Goal: Task Accomplishment & Management: Complete application form

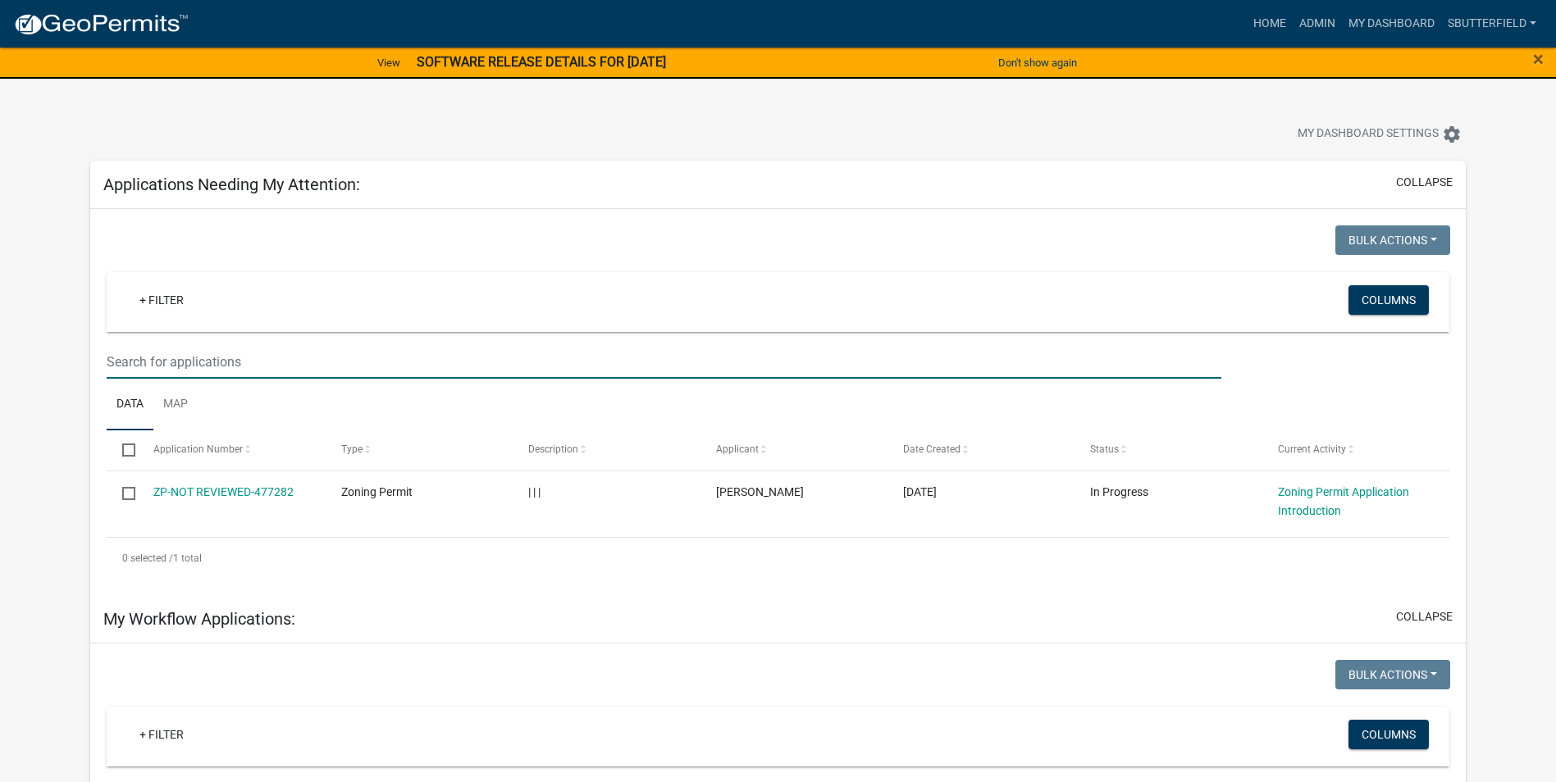
click at [245, 361] on input "text" at bounding box center [664, 362] width 1114 height 34
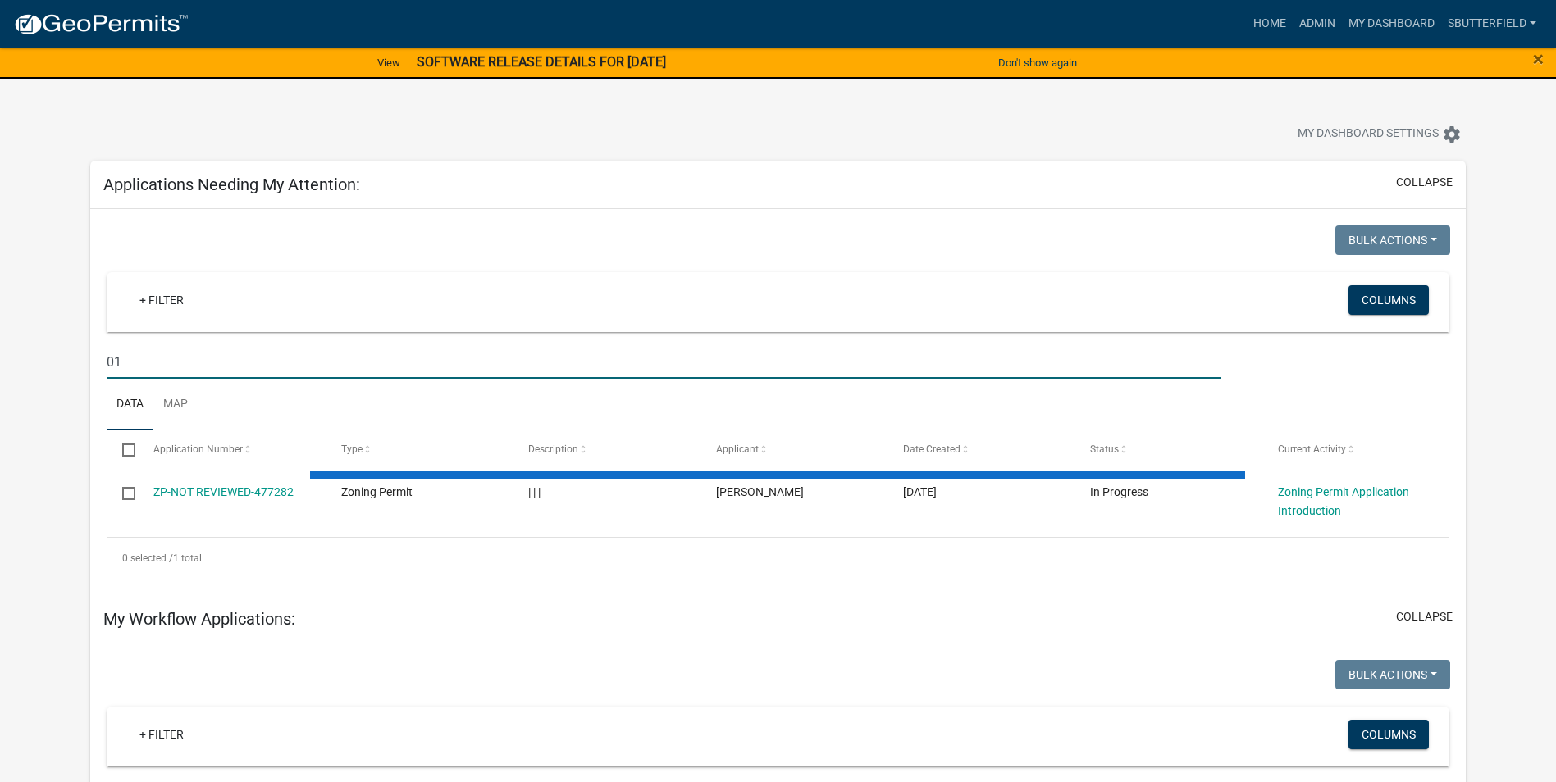
type input "0"
type input "600160161"
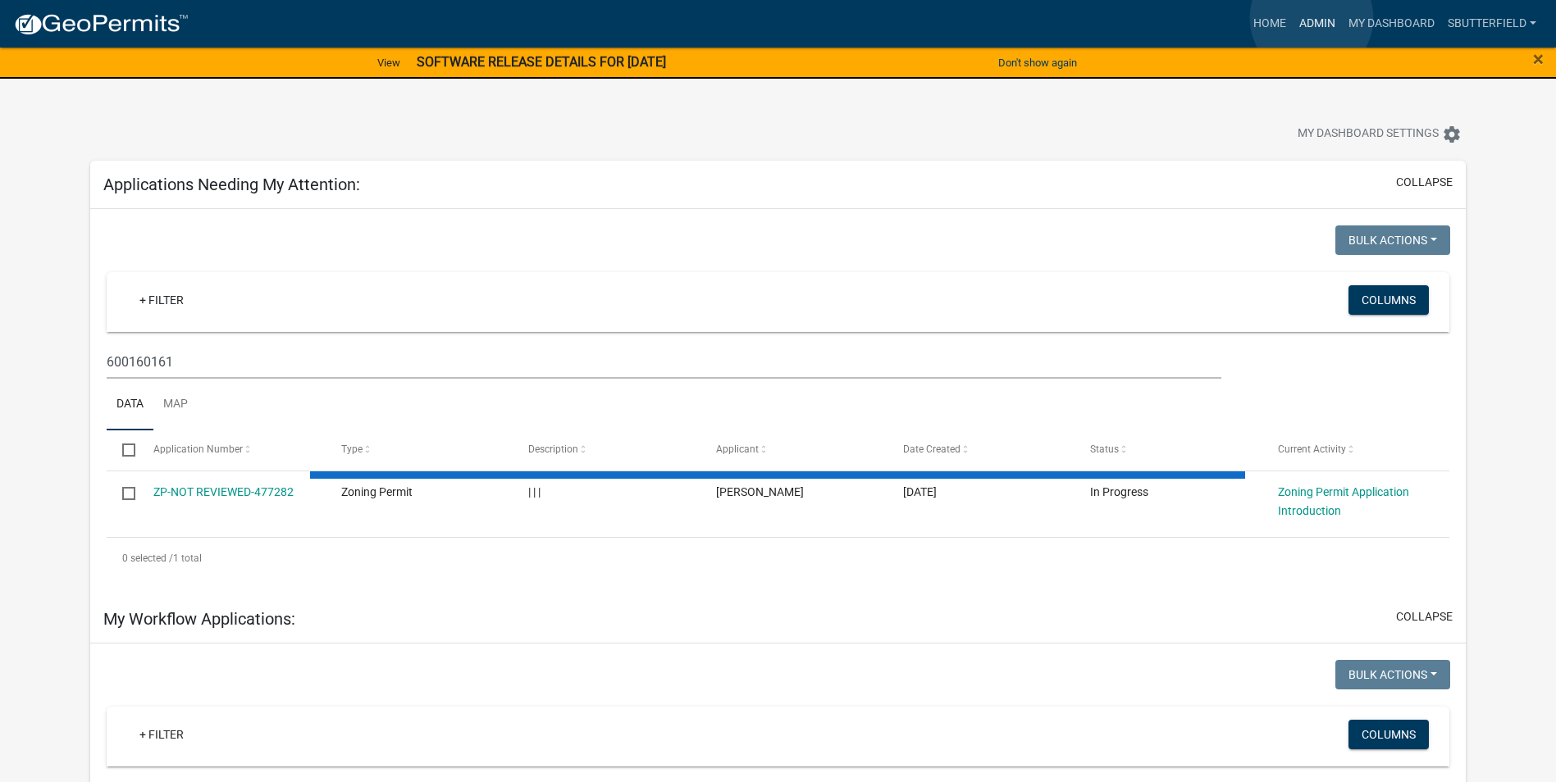
click at [1309, 18] on link "Admin" at bounding box center [1316, 23] width 49 height 31
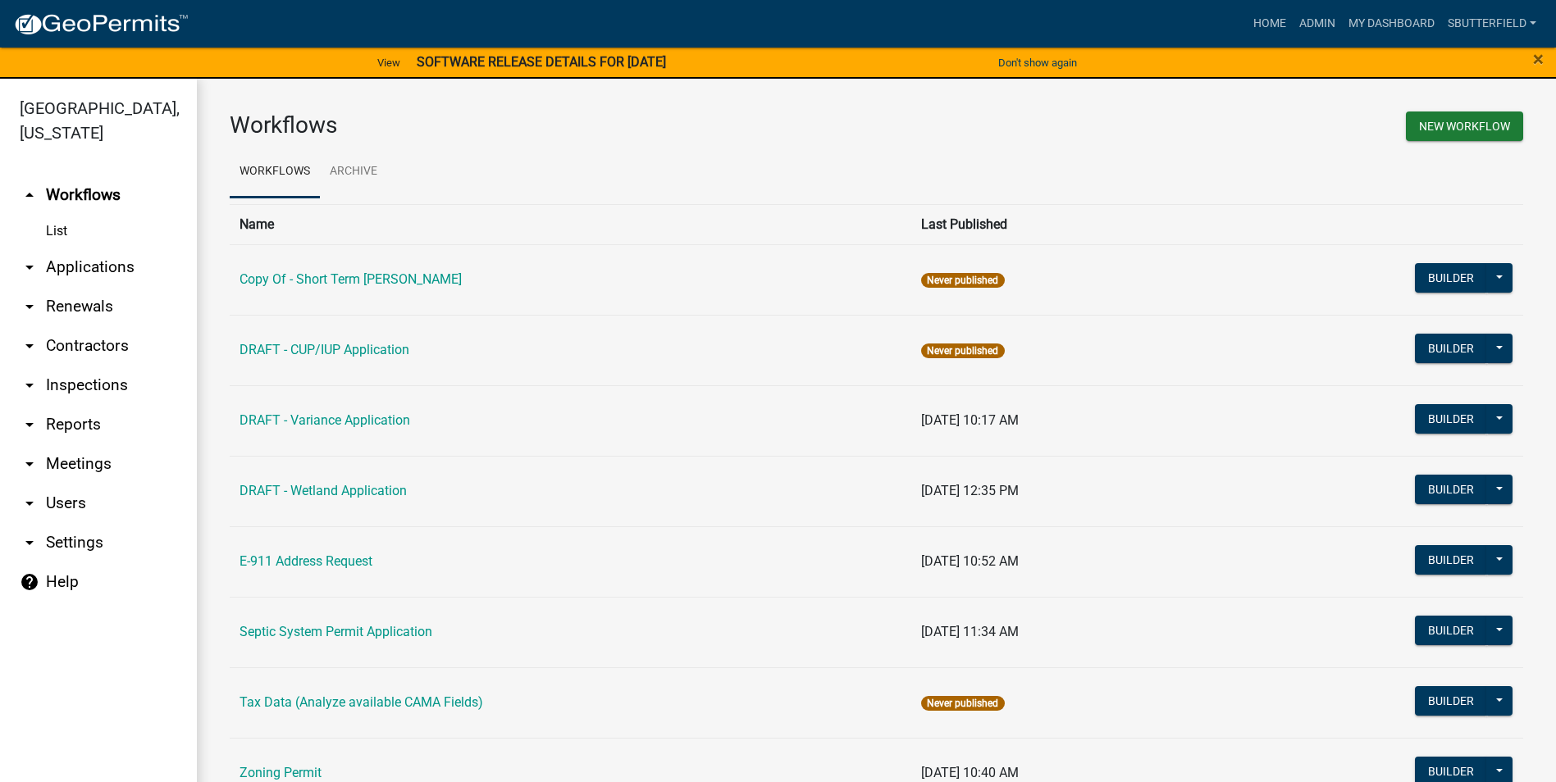
click at [63, 262] on link "arrow_drop_down Applications" at bounding box center [98, 267] width 197 height 39
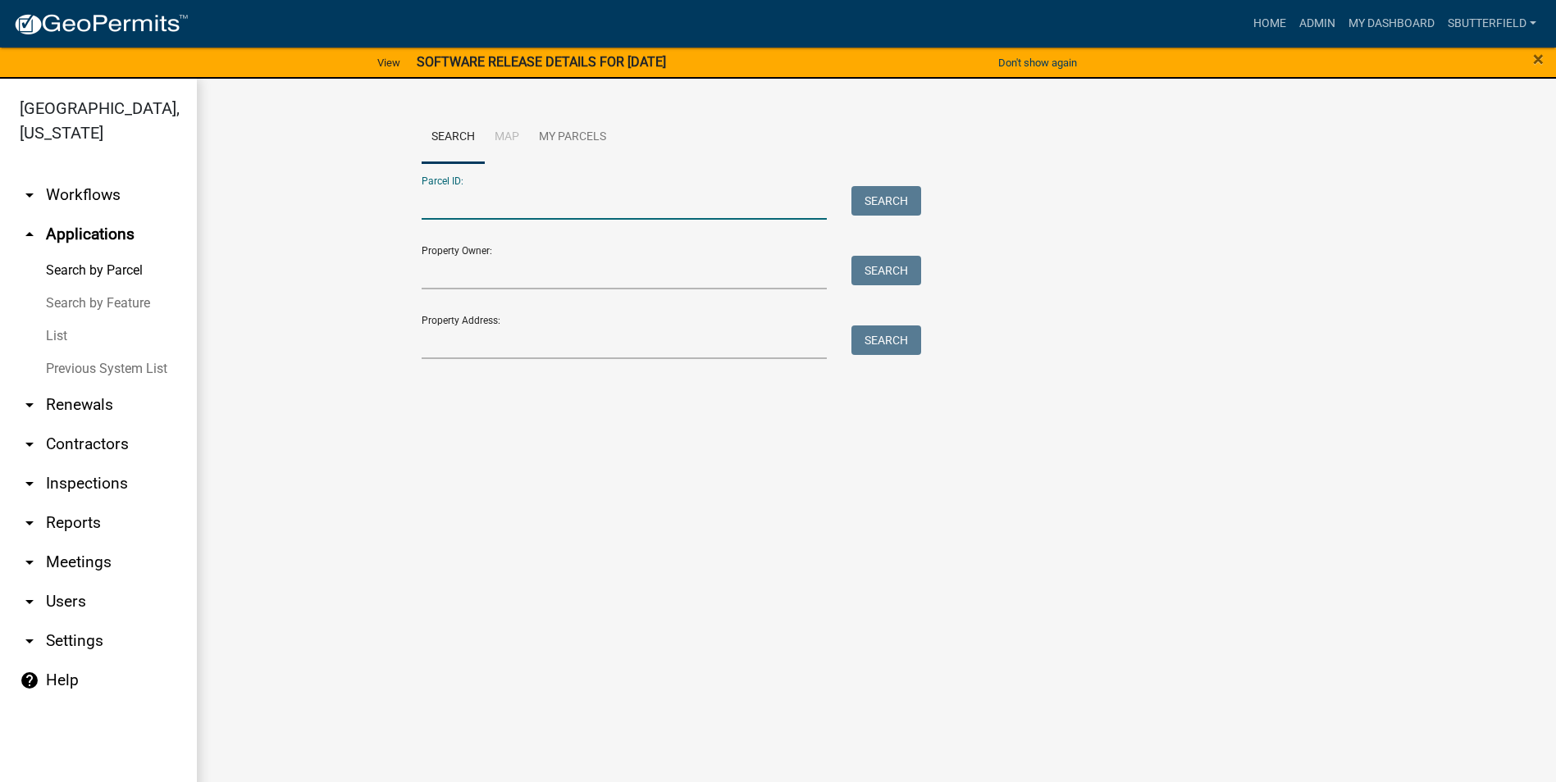
click at [451, 202] on input "Parcel ID:" at bounding box center [624, 203] width 406 height 34
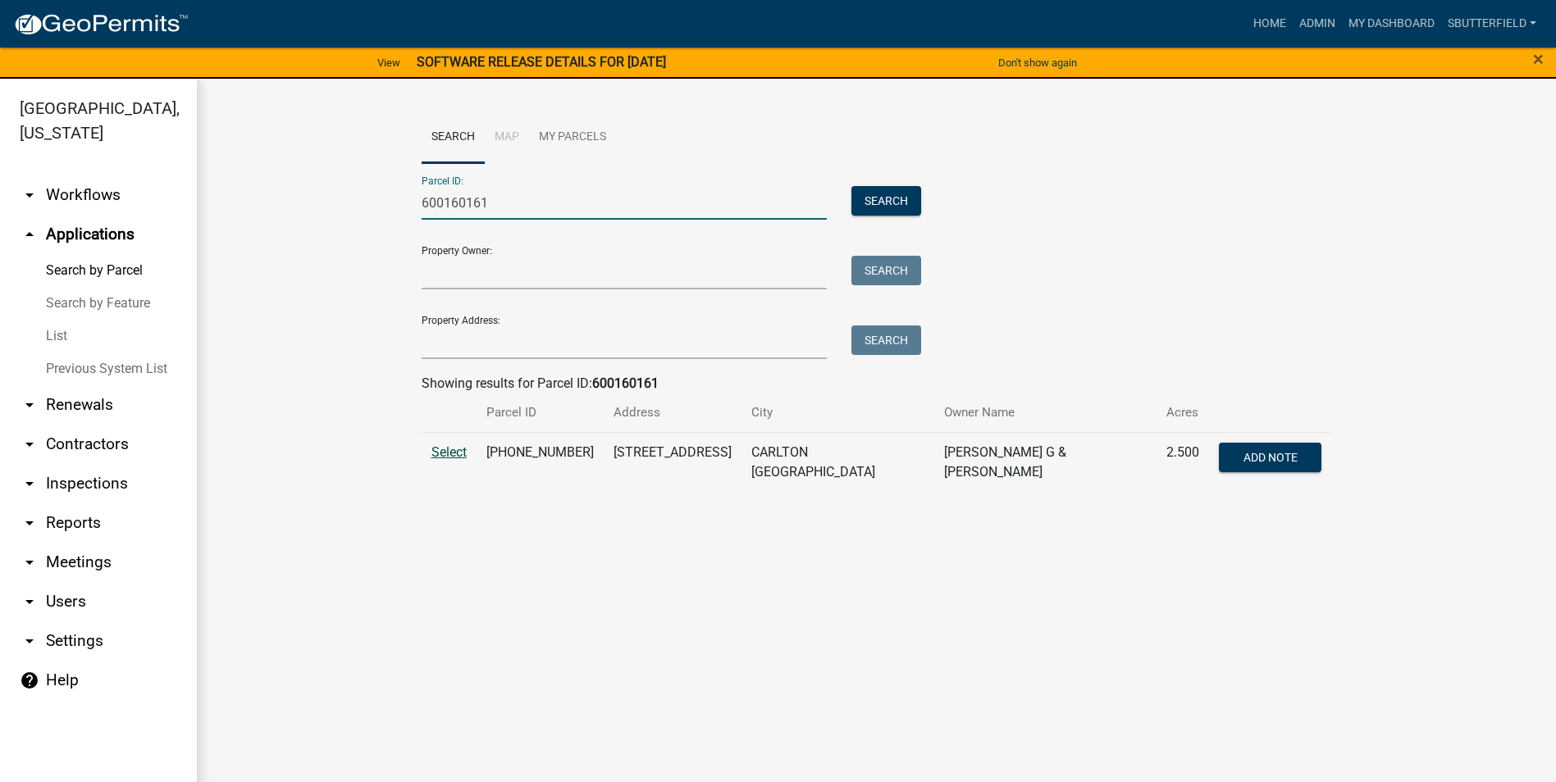
type input "600160161"
click at [453, 443] on td "Select" at bounding box center [448, 462] width 55 height 60
click at [450, 449] on span "Select" at bounding box center [448, 452] width 35 height 16
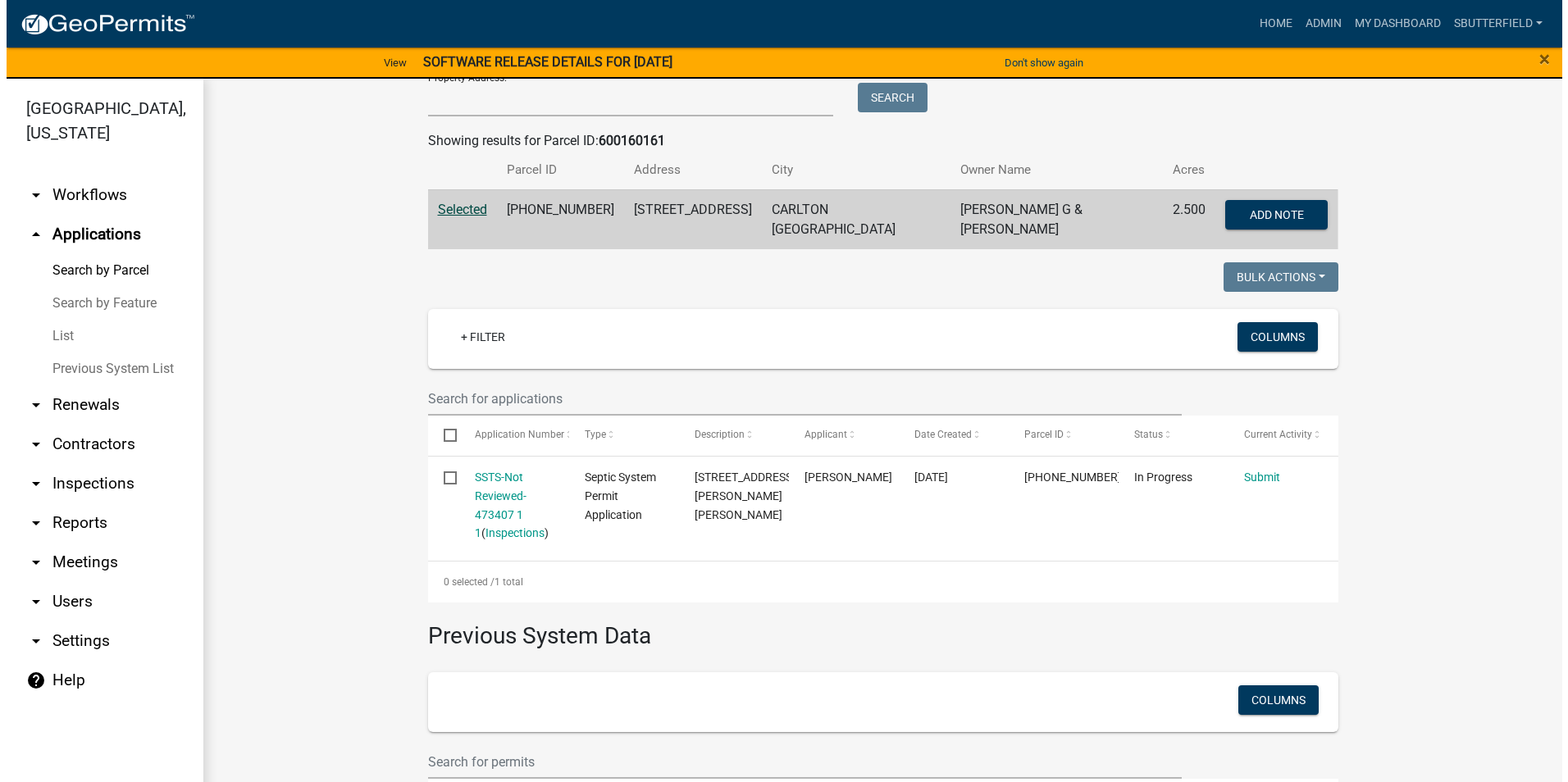
scroll to position [246, 0]
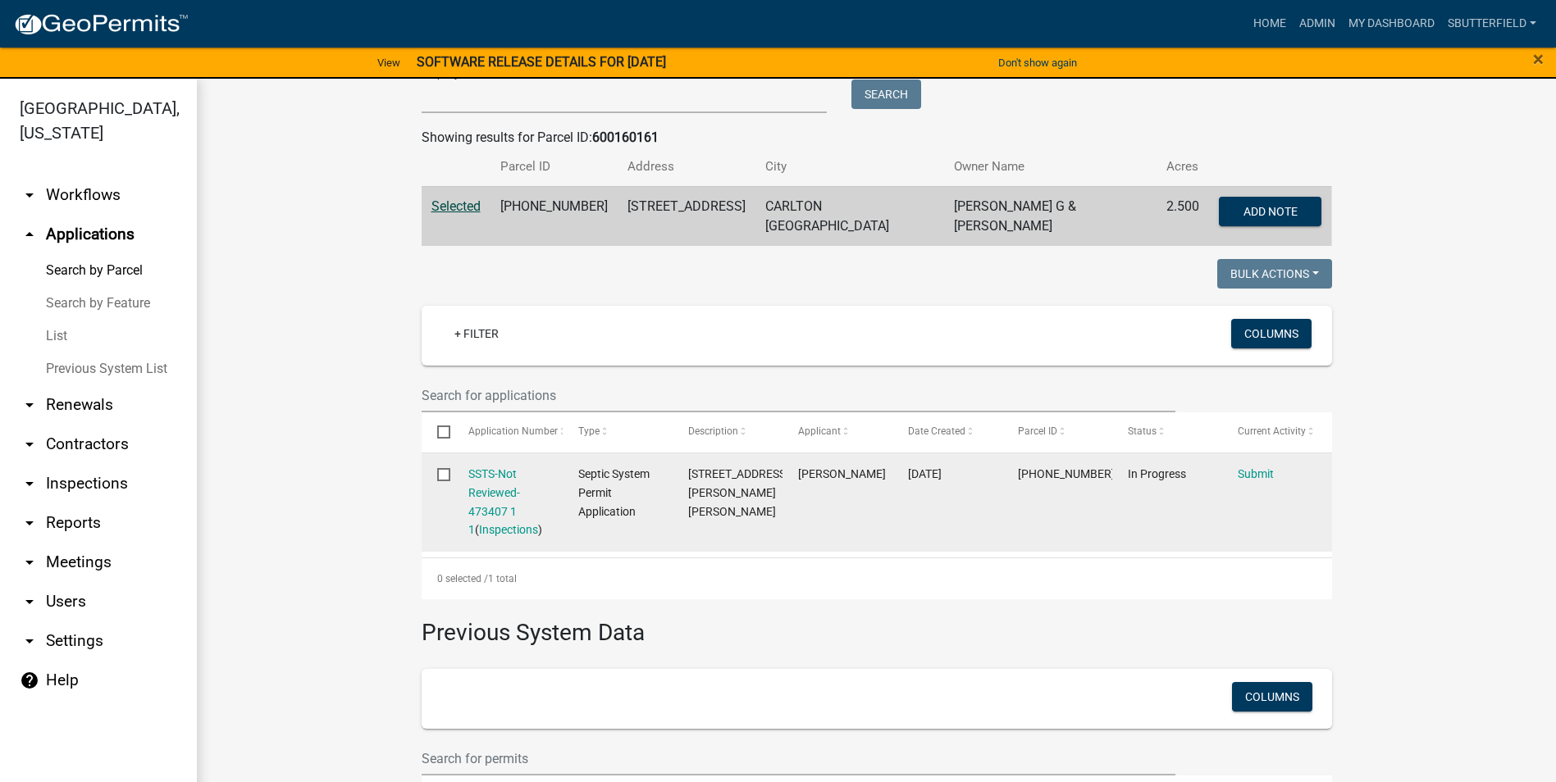
click at [494, 477] on div "SSTS-Not Reviewed-473407 1 1 ( Inspections )" at bounding box center [507, 502] width 79 height 75
click at [494, 474] on link "SSTS-Not Reviewed-473407 1 1" at bounding box center [494, 501] width 52 height 69
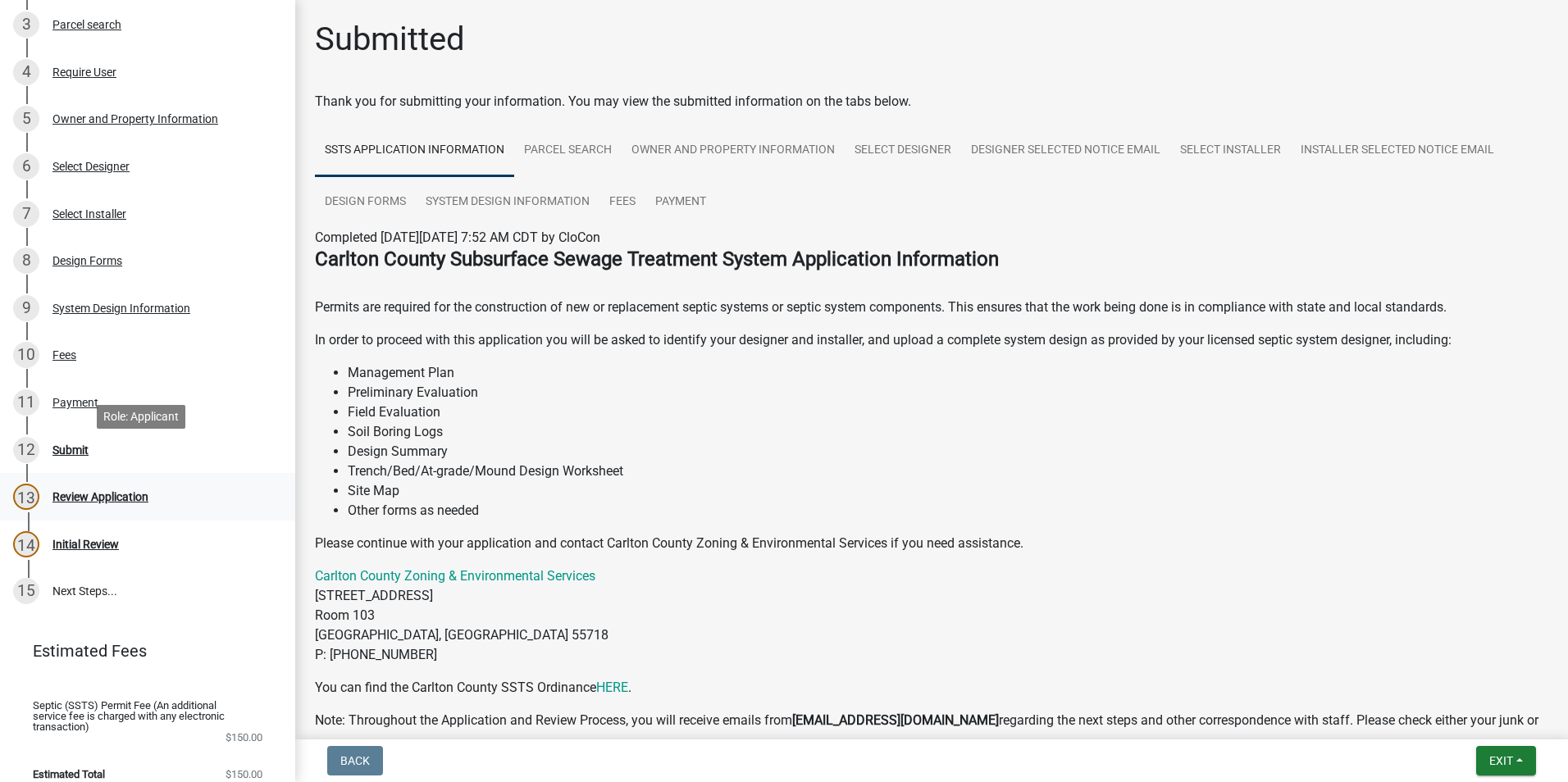
scroll to position [393, 0]
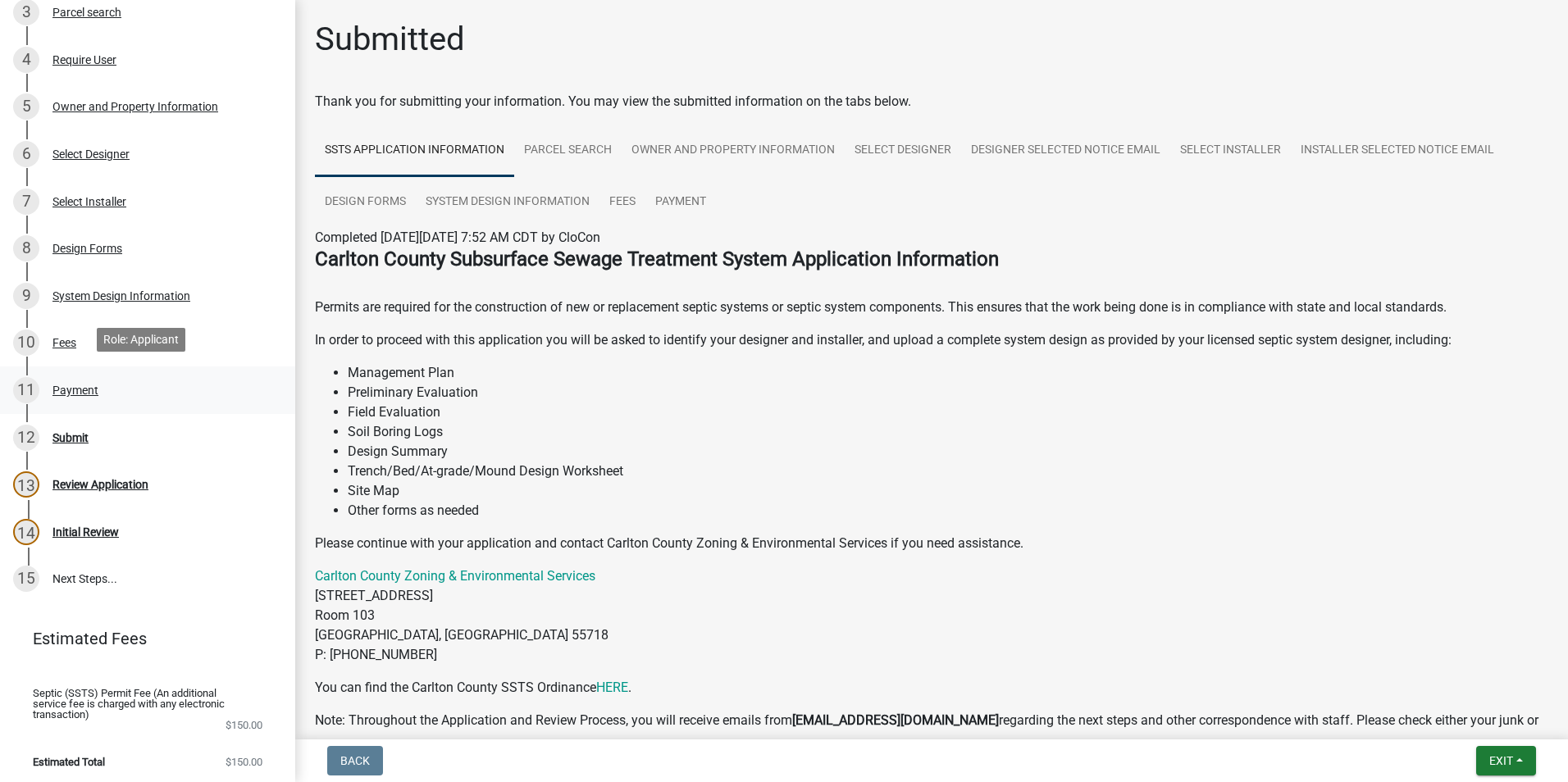
click at [80, 385] on div "Payment" at bounding box center [75, 390] width 46 height 11
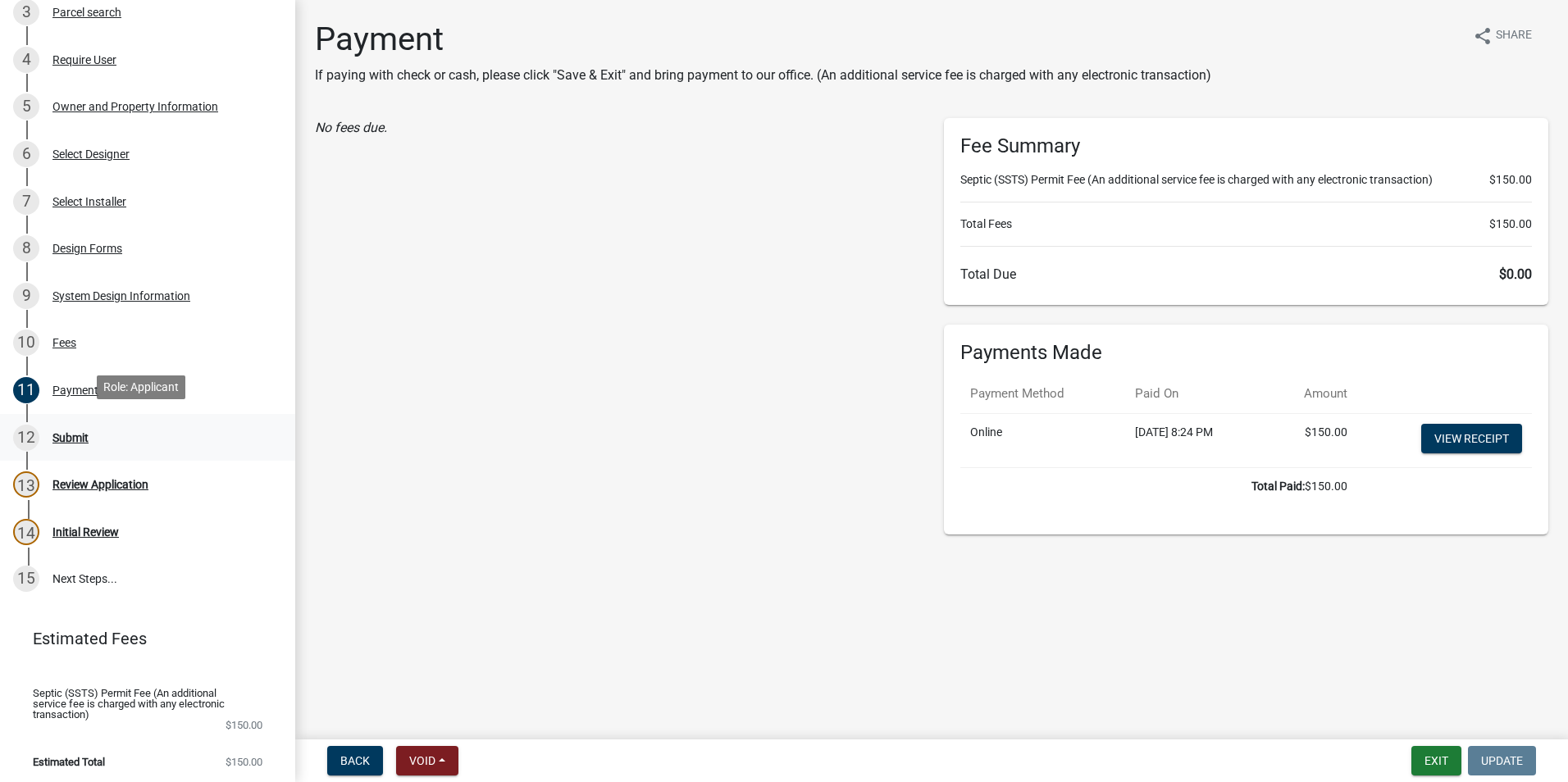
click at [68, 432] on div "Submit" at bounding box center [70, 437] width 36 height 11
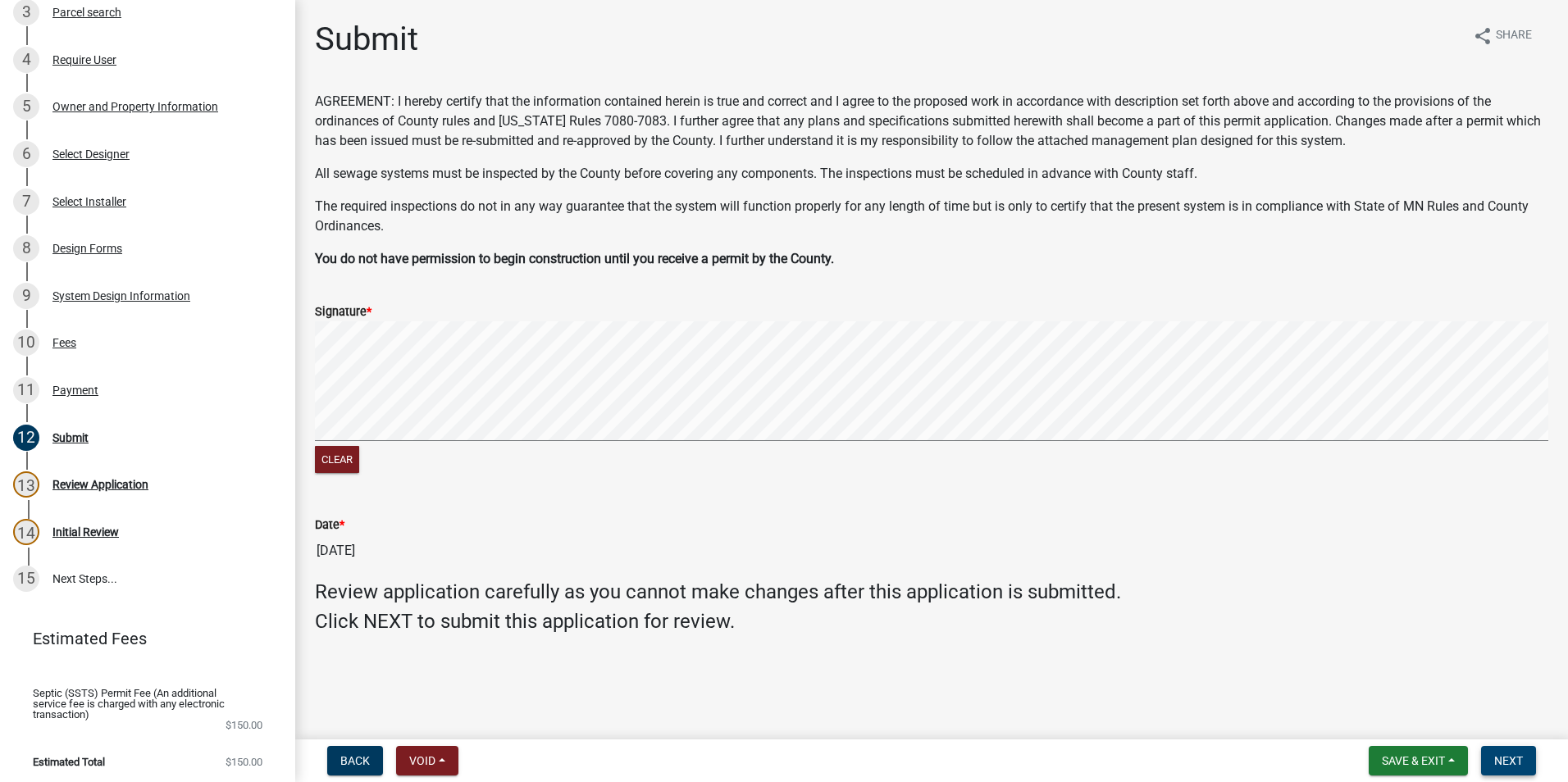
click at [1512, 754] on span "Next" at bounding box center [1508, 760] width 29 height 13
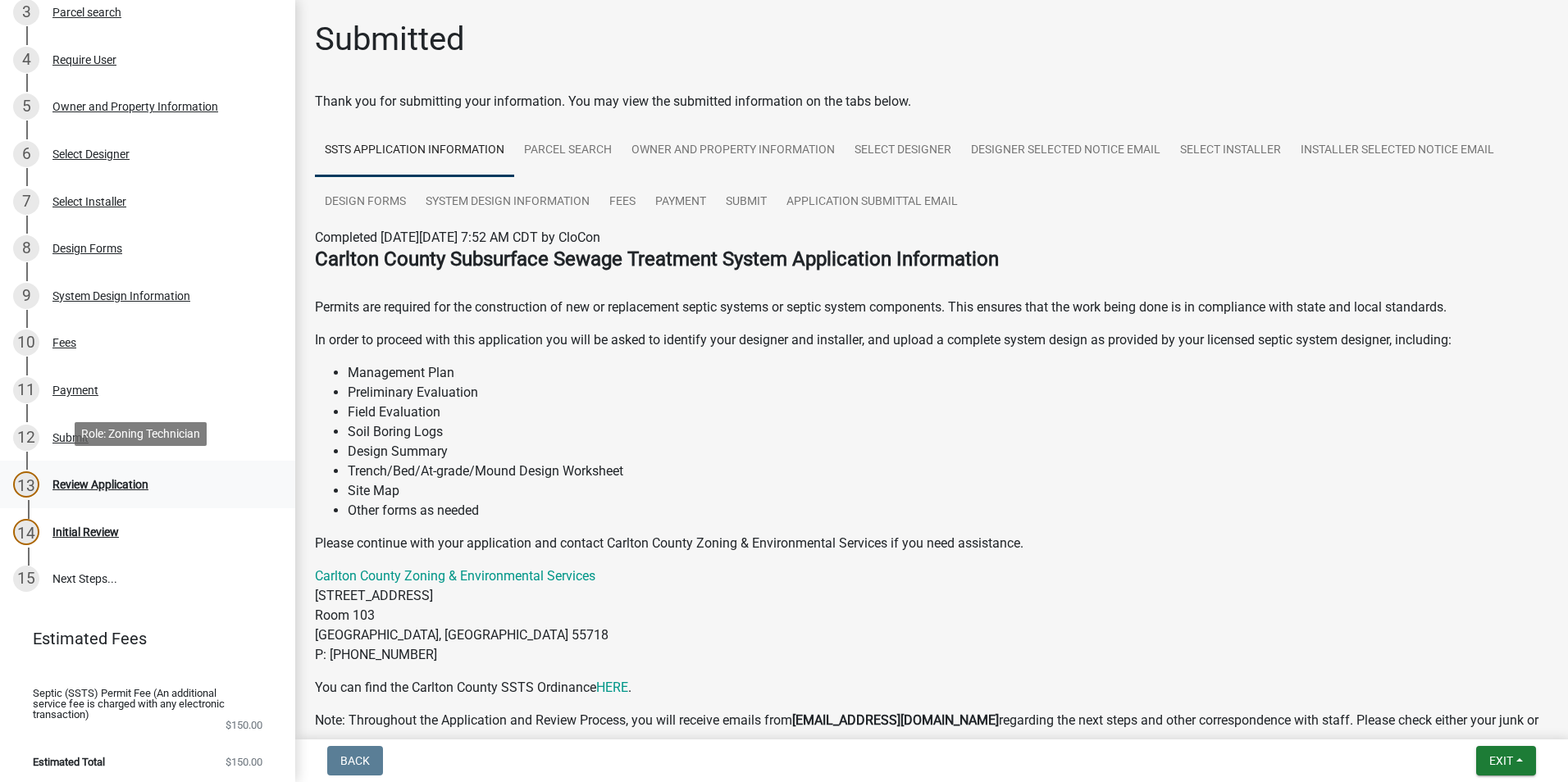
click at [101, 479] on div "Review Application" at bounding box center [100, 484] width 96 height 11
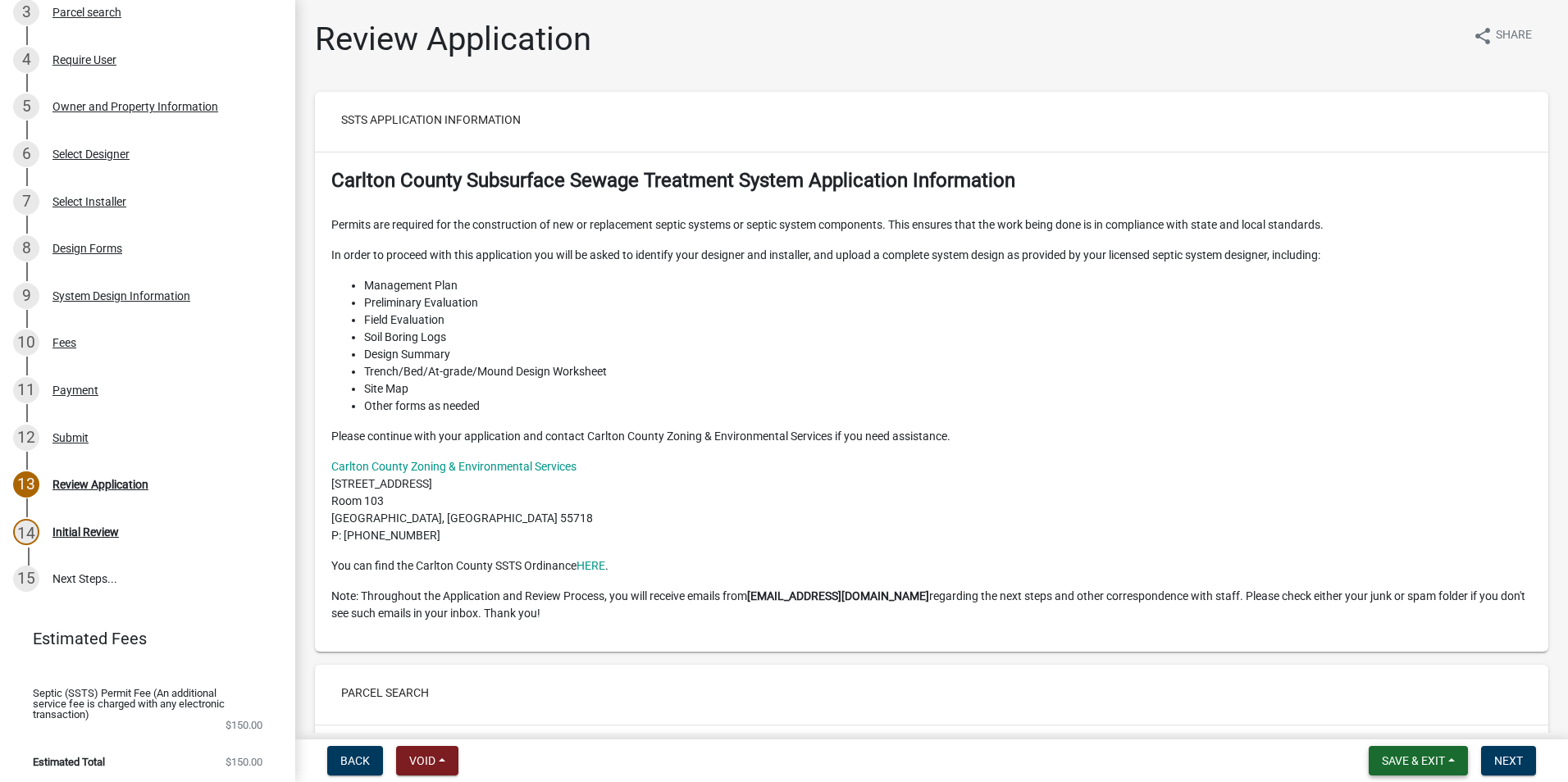
click at [1428, 755] on span "Save & Exit" at bounding box center [1413, 760] width 63 height 13
click at [1401, 713] on button "Save & Exit" at bounding box center [1402, 718] width 131 height 39
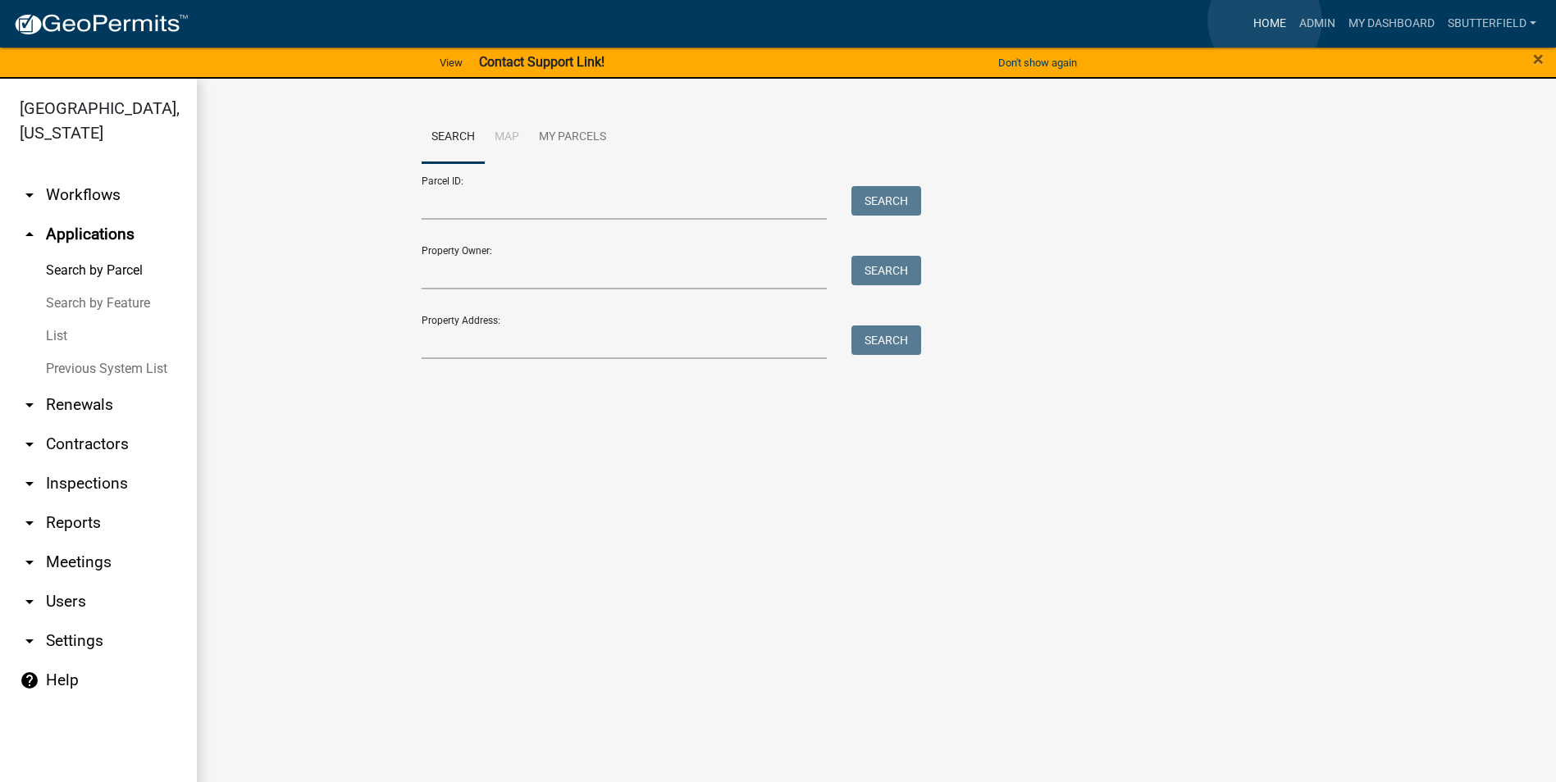
click at [1264, 21] on link "Home" at bounding box center [1269, 23] width 46 height 31
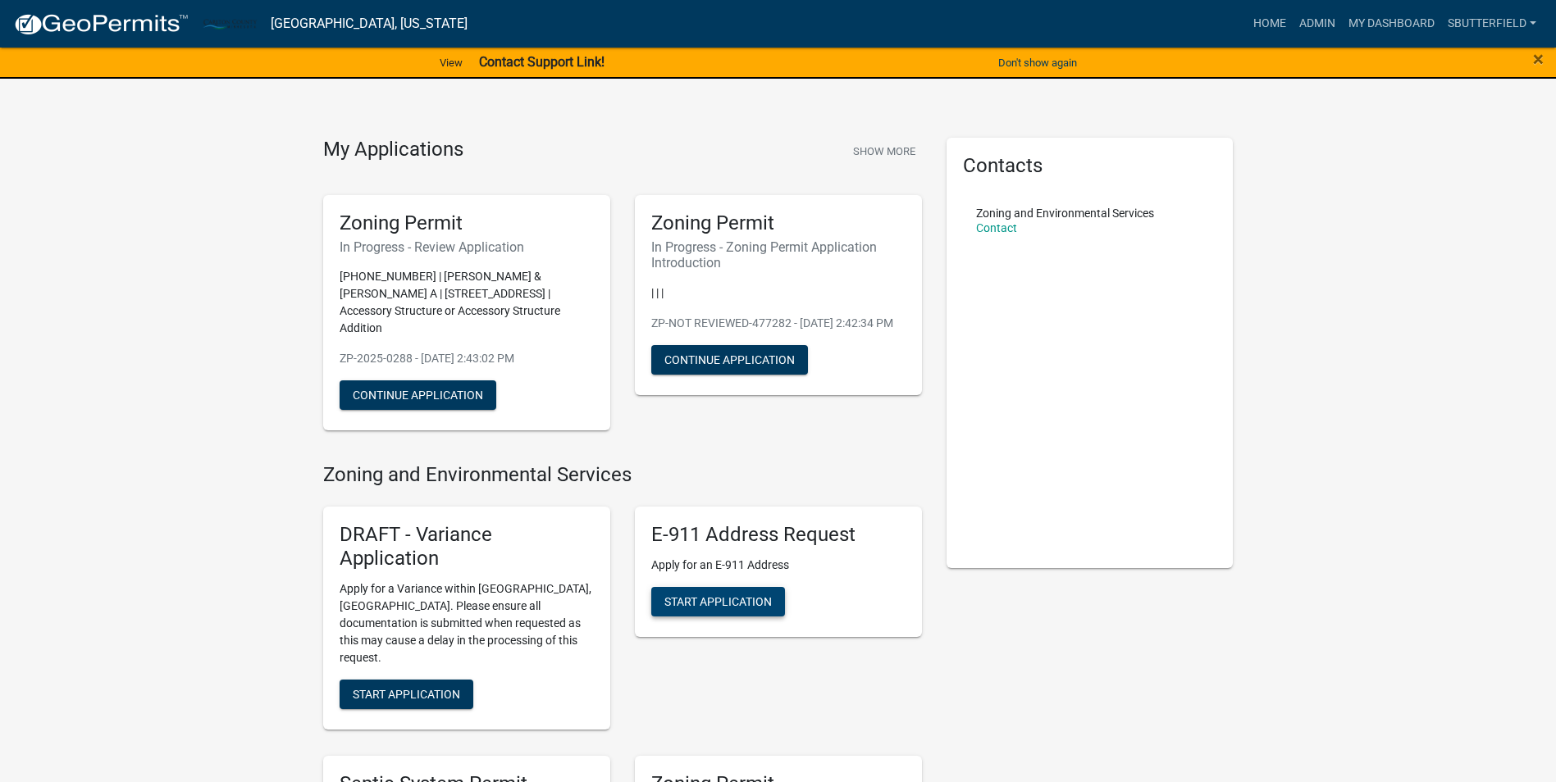
click at [721, 595] on span "Start Application" at bounding box center [717, 601] width 107 height 13
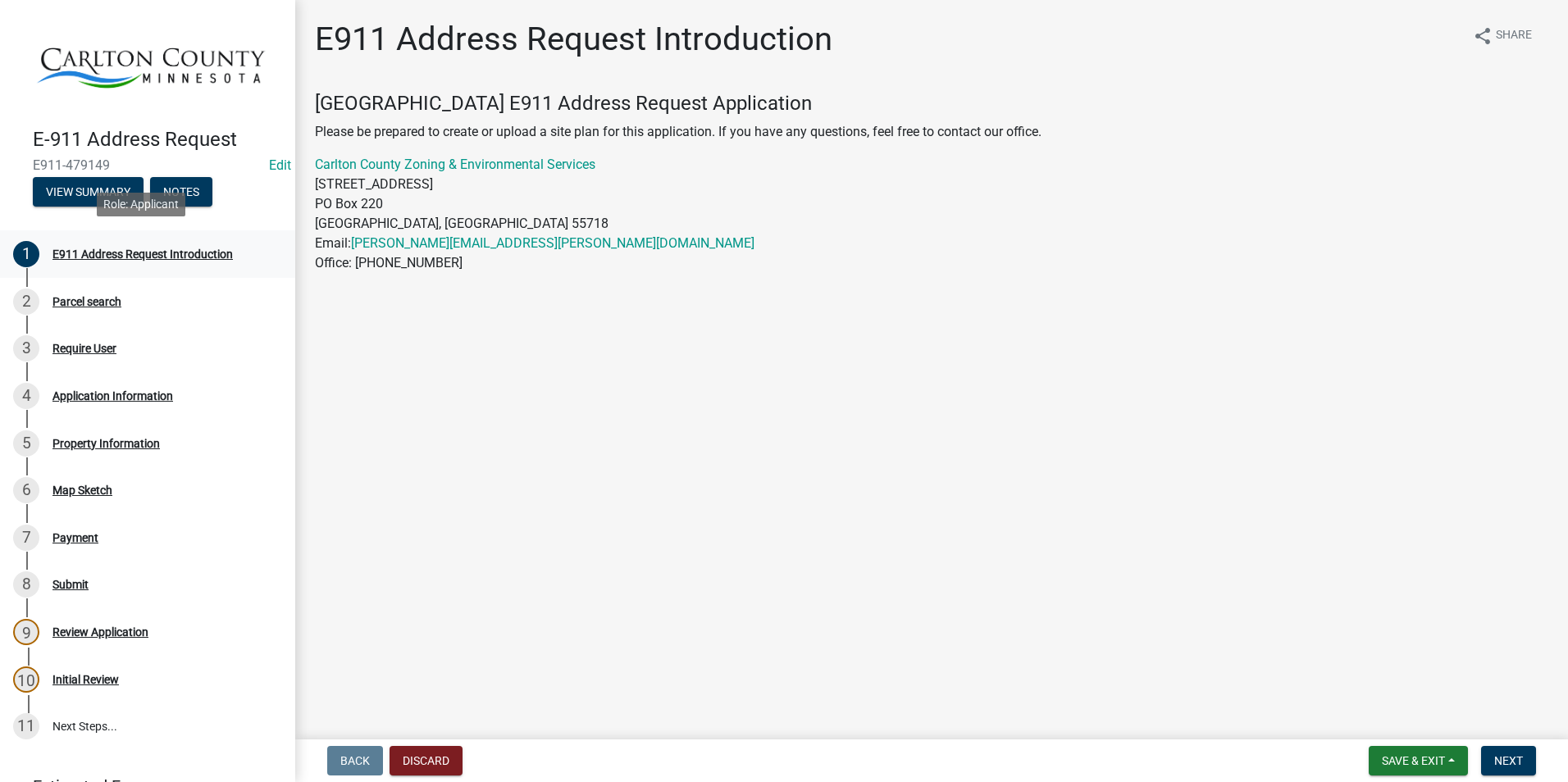
click at [156, 248] on div "E911 Address Request Introduction" at bounding box center [142, 253] width 180 height 11
click at [99, 298] on div "Parcel search" at bounding box center [86, 301] width 69 height 11
click at [94, 296] on div "Parcel search" at bounding box center [86, 301] width 69 height 11
click at [19, 295] on div "2" at bounding box center [26, 302] width 26 height 26
click at [80, 303] on div "Parcel search" at bounding box center [86, 301] width 69 height 11
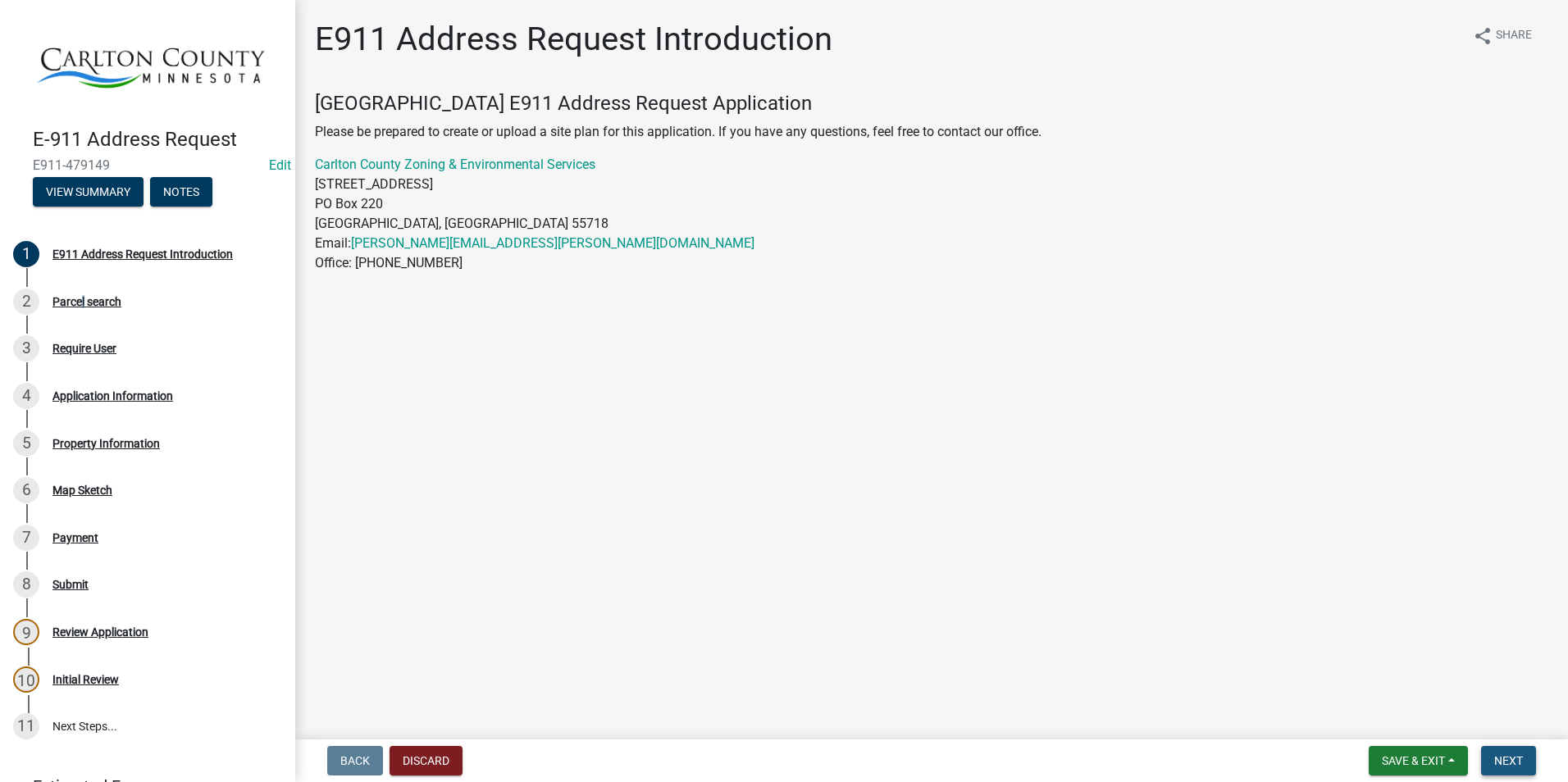
click at [1504, 752] on button "Next" at bounding box center [1508, 761] width 55 height 30
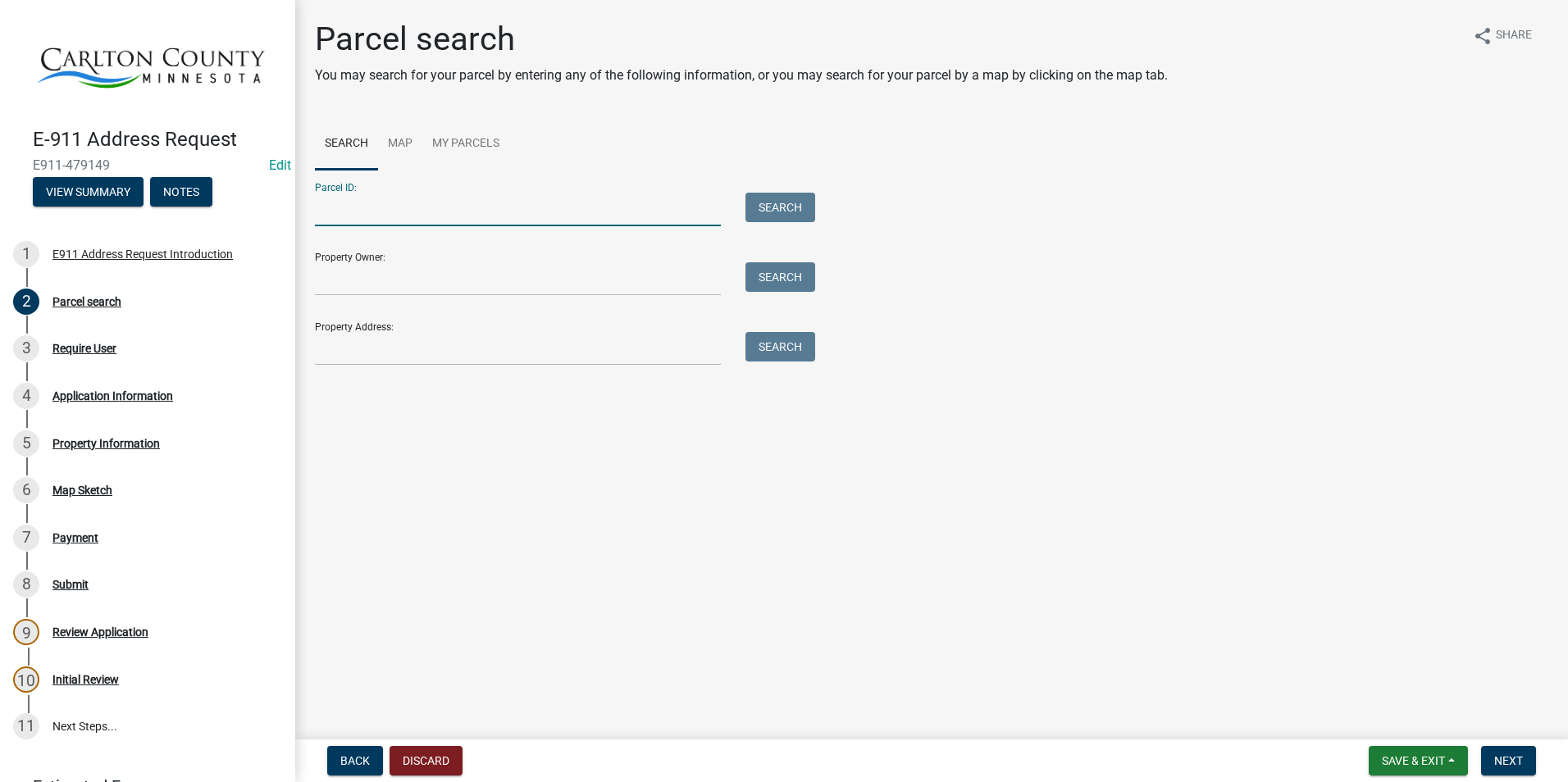
click at [394, 205] on input "Parcel ID:" at bounding box center [518, 210] width 406 height 34
type input "570101197"
click at [788, 201] on button "Search" at bounding box center [780, 208] width 70 height 30
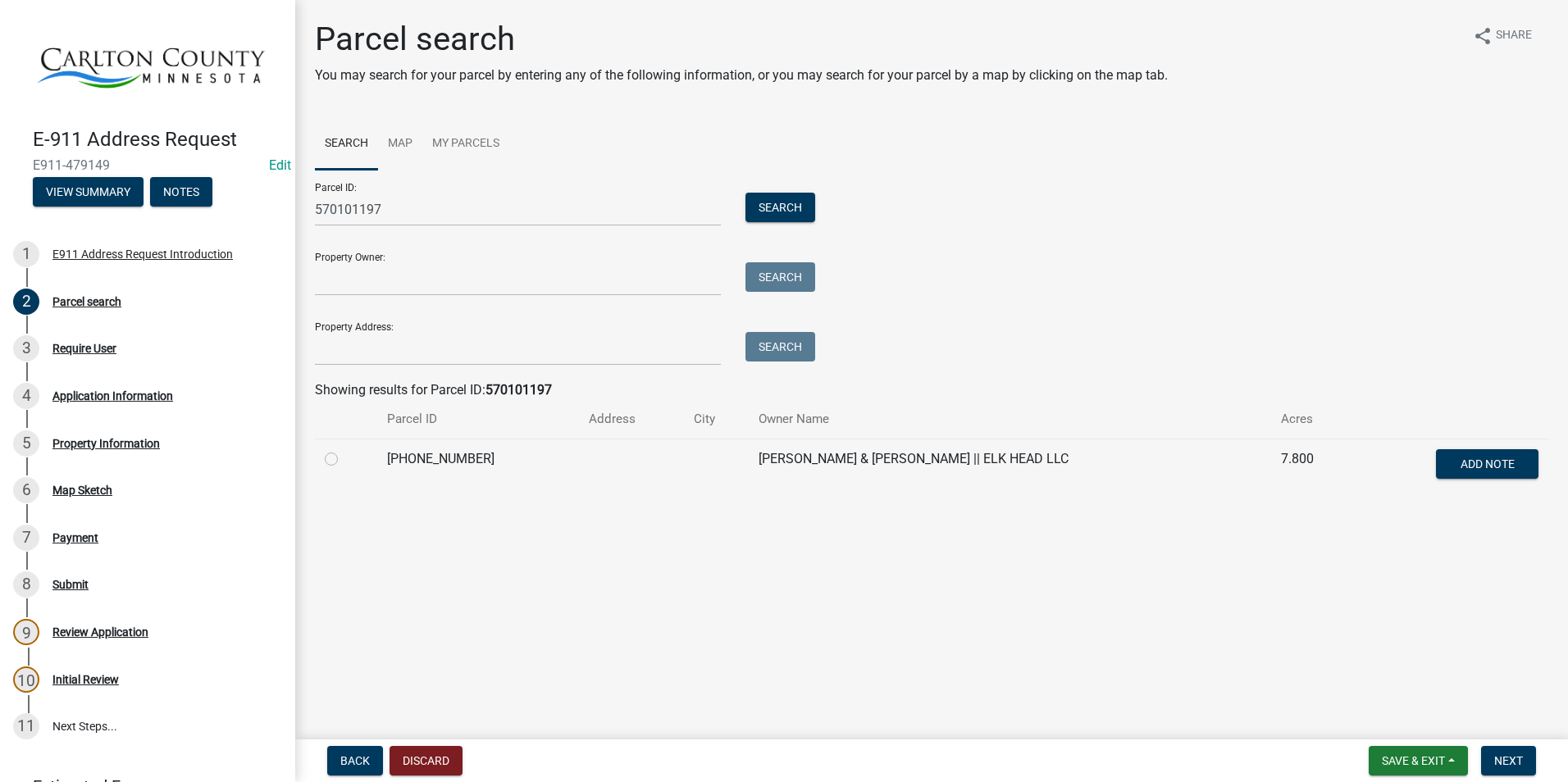
click at [344, 449] on label at bounding box center [344, 449] width 0 height 0
click at [344, 460] on input "radio" at bounding box center [349, 454] width 11 height 11
radio input "true"
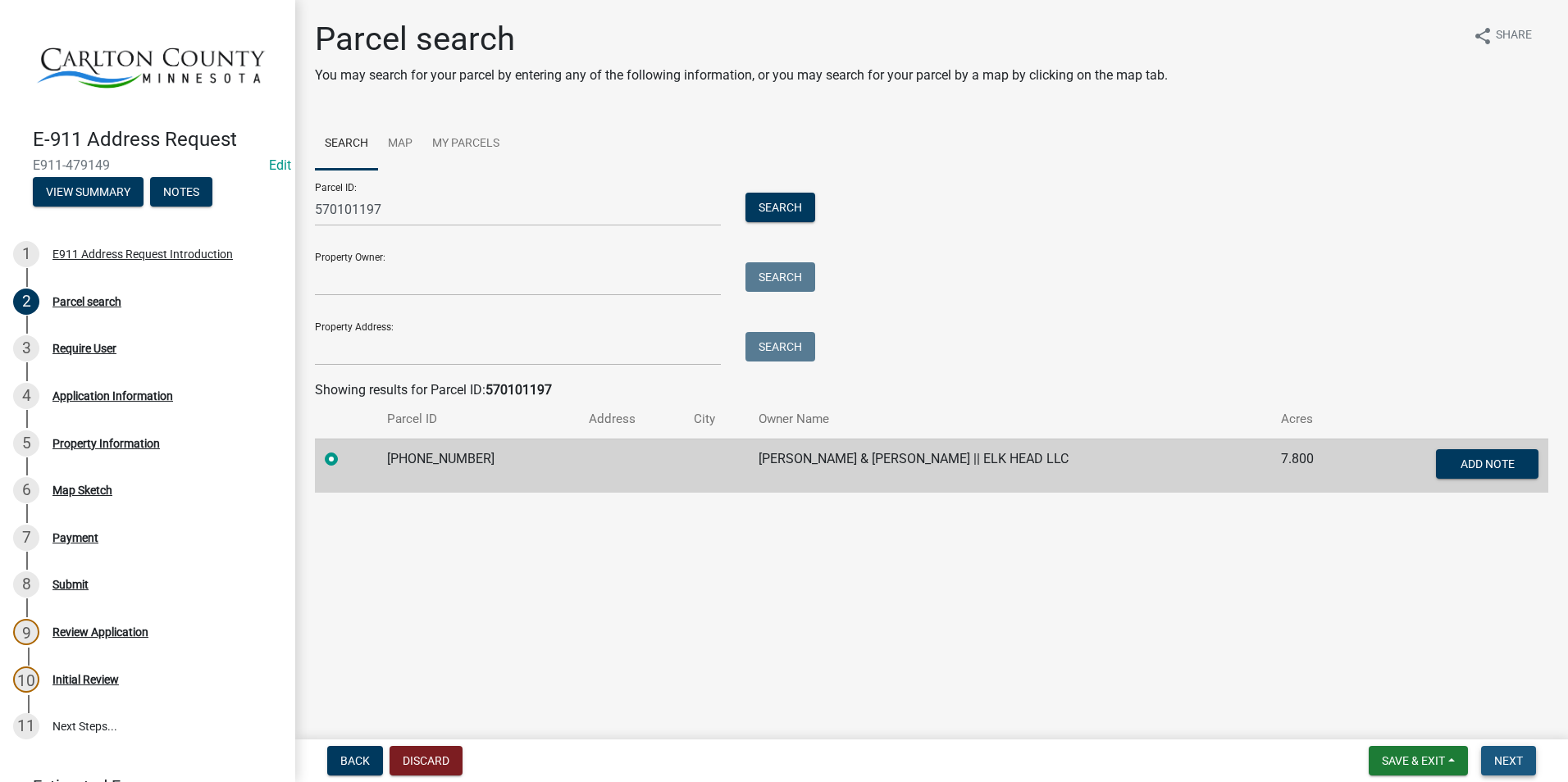
click at [1505, 749] on button "Next" at bounding box center [1508, 761] width 55 height 30
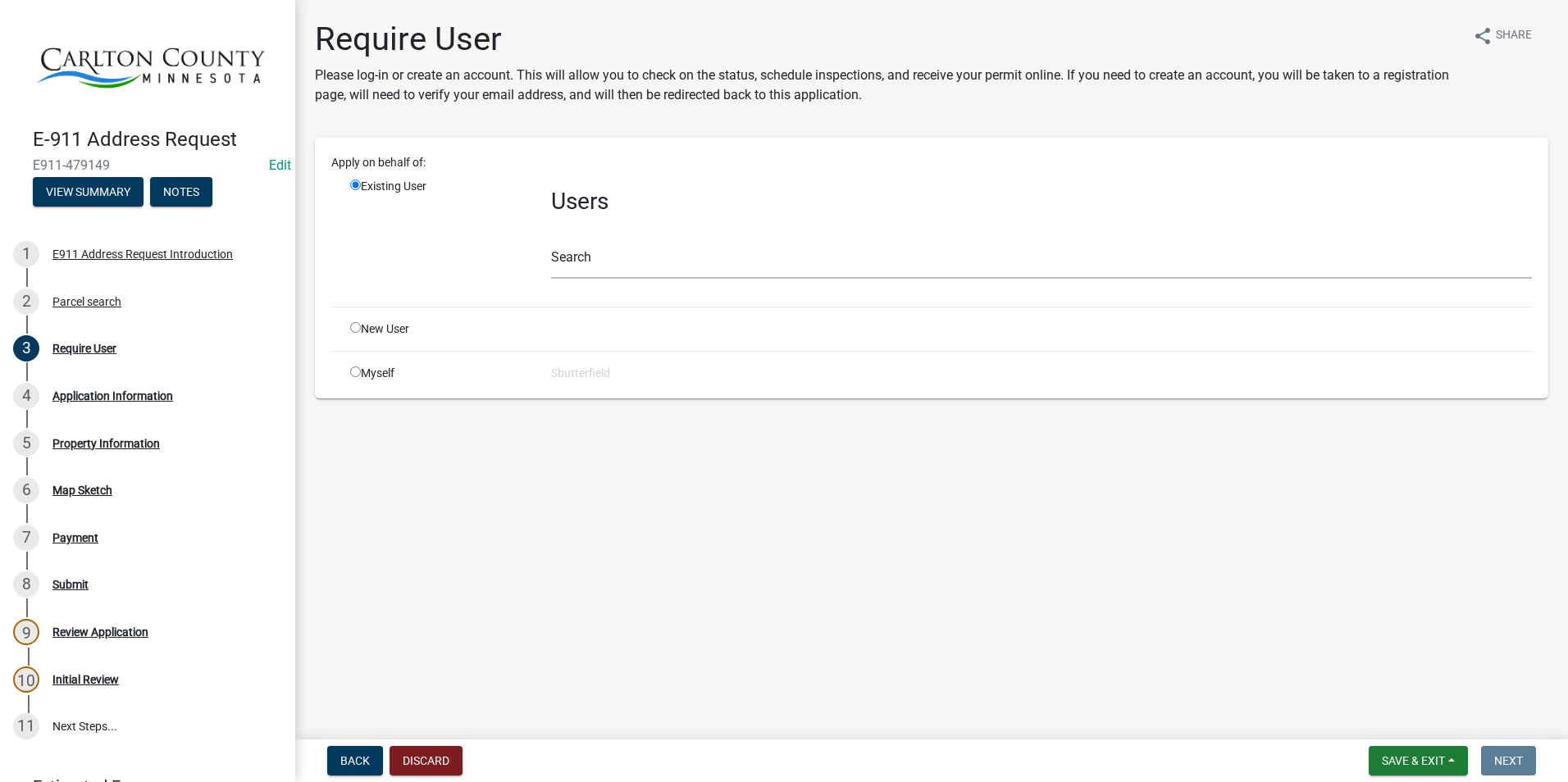
click at [351, 376] on input "radio" at bounding box center [355, 372] width 11 height 11
radio input "true"
radio input "false"
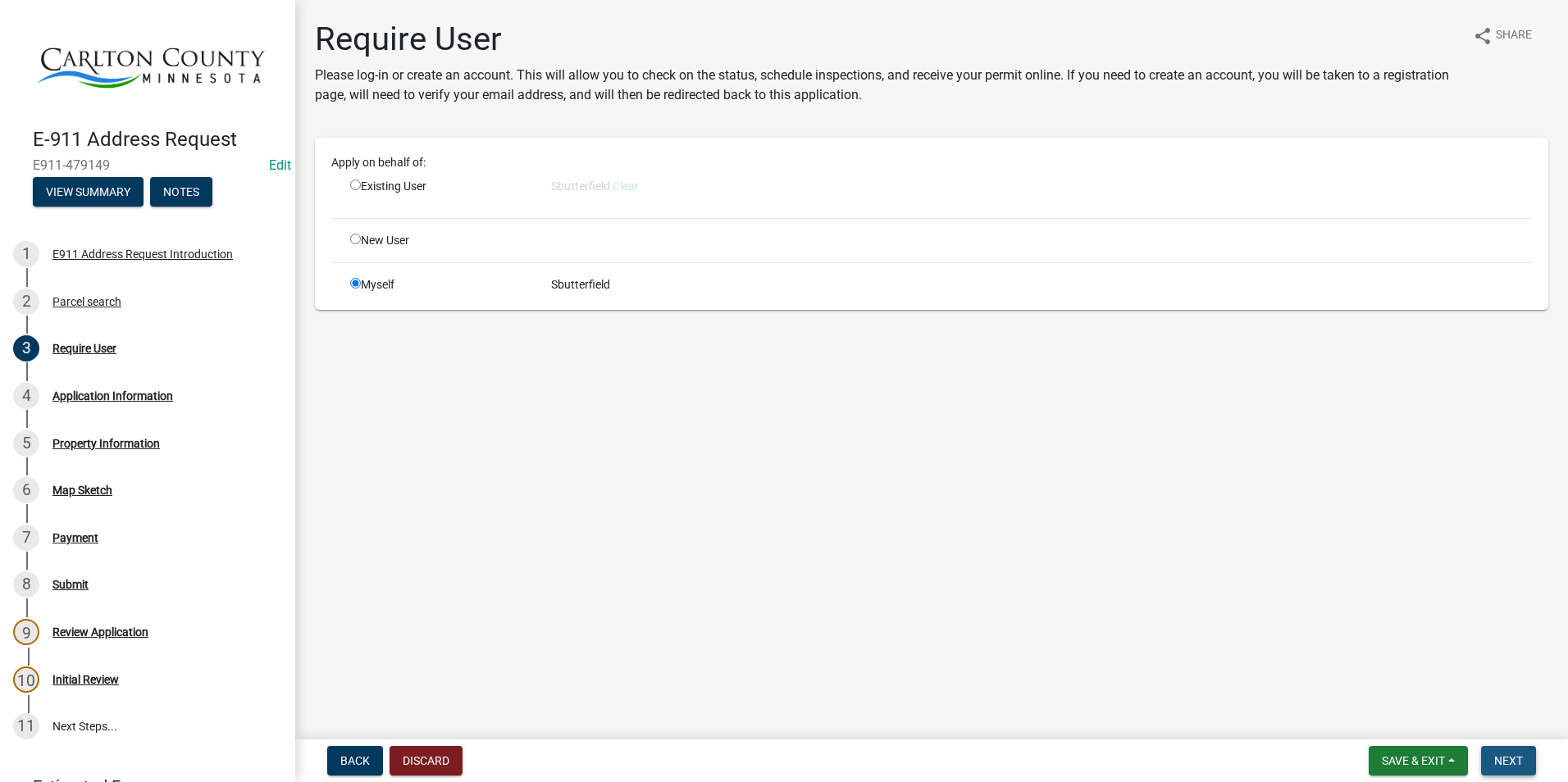
click at [1526, 756] on button "Next" at bounding box center [1508, 761] width 55 height 30
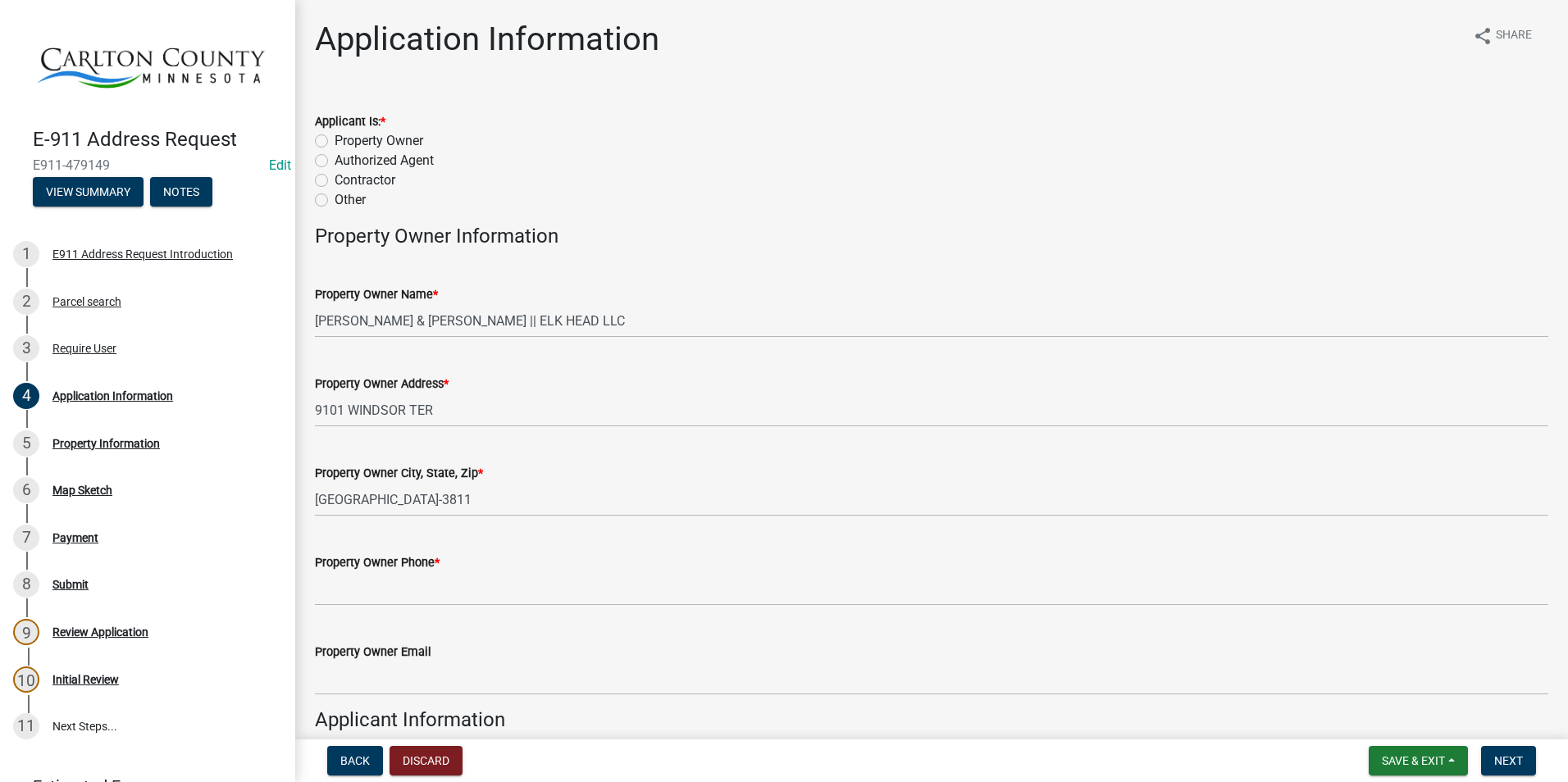
click at [335, 140] on label "Property Owner" at bounding box center [379, 141] width 89 height 20
click at [335, 140] on input "Property Owner" at bounding box center [340, 136] width 11 height 11
radio input "true"
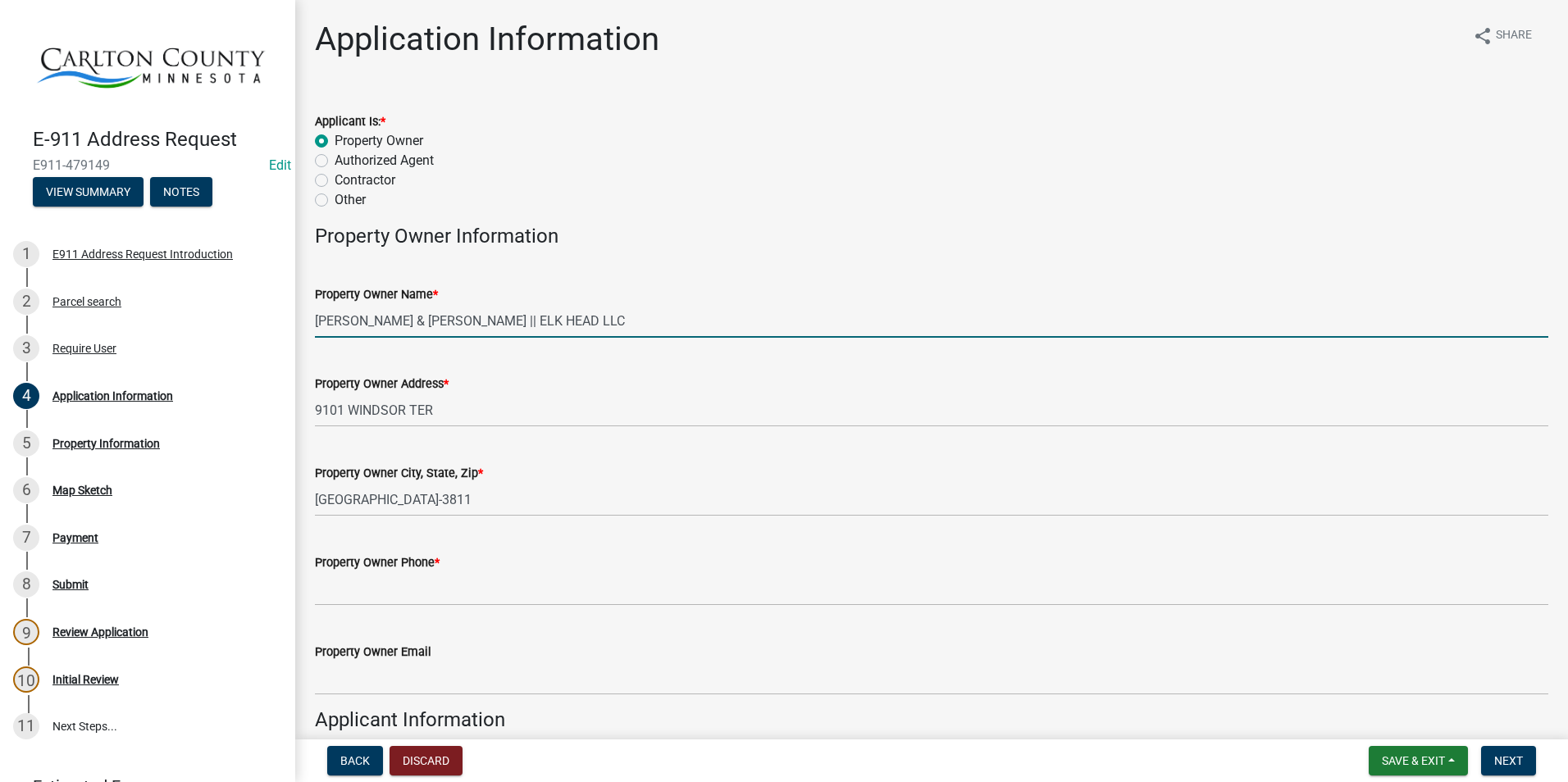
click at [622, 315] on input "[PERSON_NAME] & [PERSON_NAME] || ELK HEAD LLC" at bounding box center [931, 321] width 1233 height 34
drag, startPoint x: 622, startPoint y: 315, endPoint x: 283, endPoint y: 308, distance: 338.8
click at [283, 308] on div "E-911 Address Request E911-479149 Edit View Summary Notes 1 E911 Address Reques…" at bounding box center [784, 391] width 1568 height 782
type input "[PERSON_NAME]"
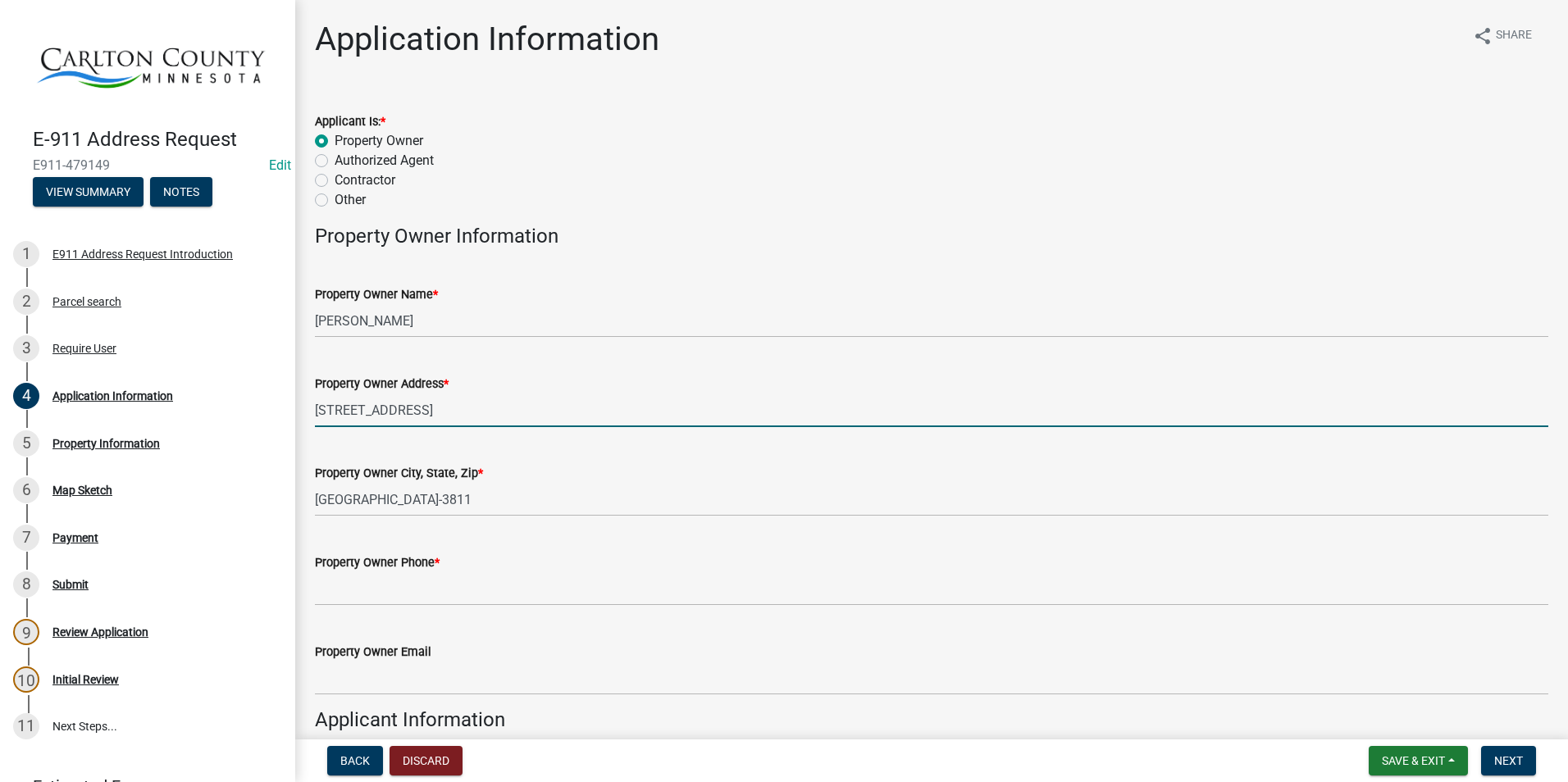
type input "[STREET_ADDRESS]"
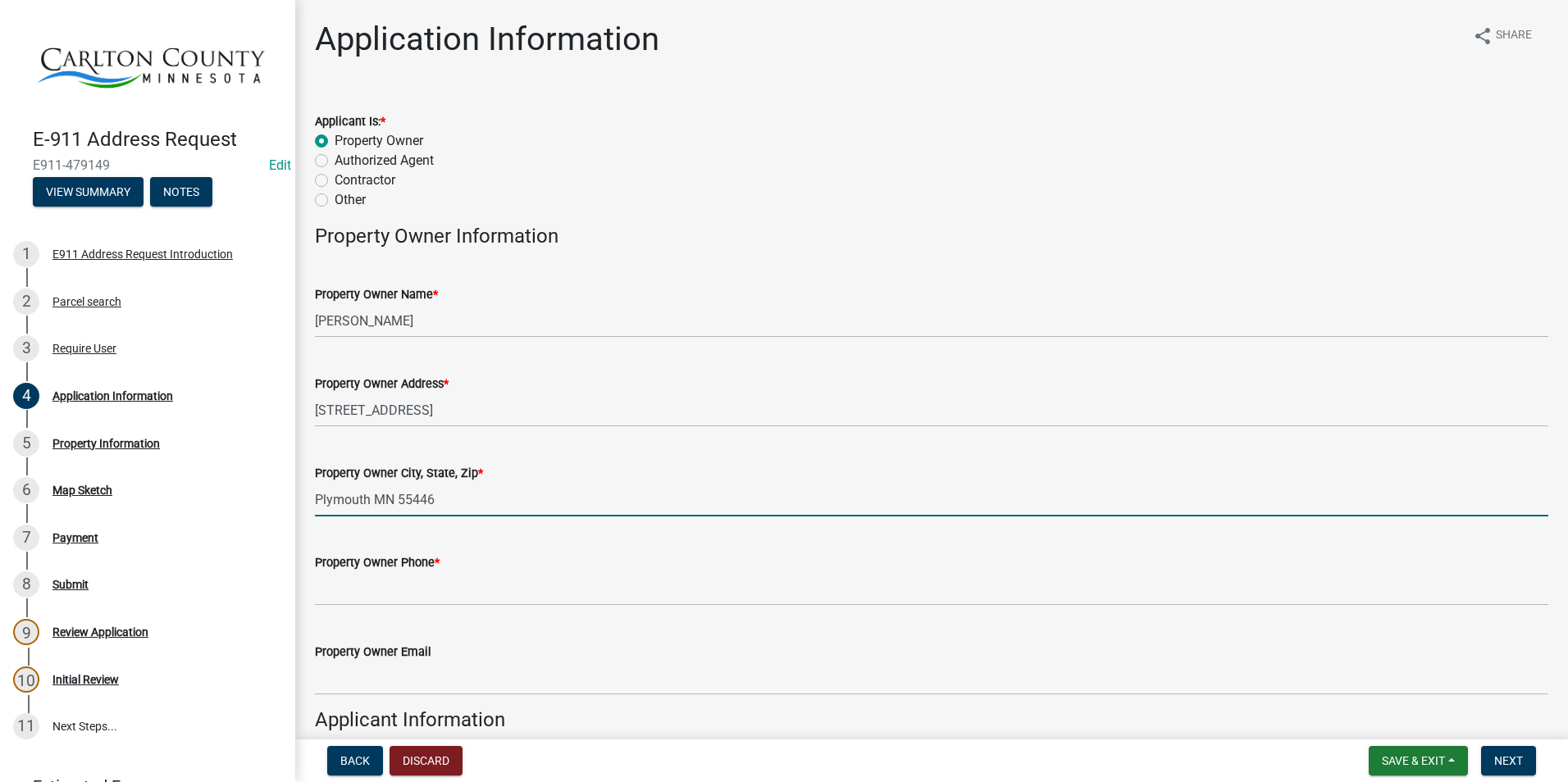
type input "Plymouth MN 55446"
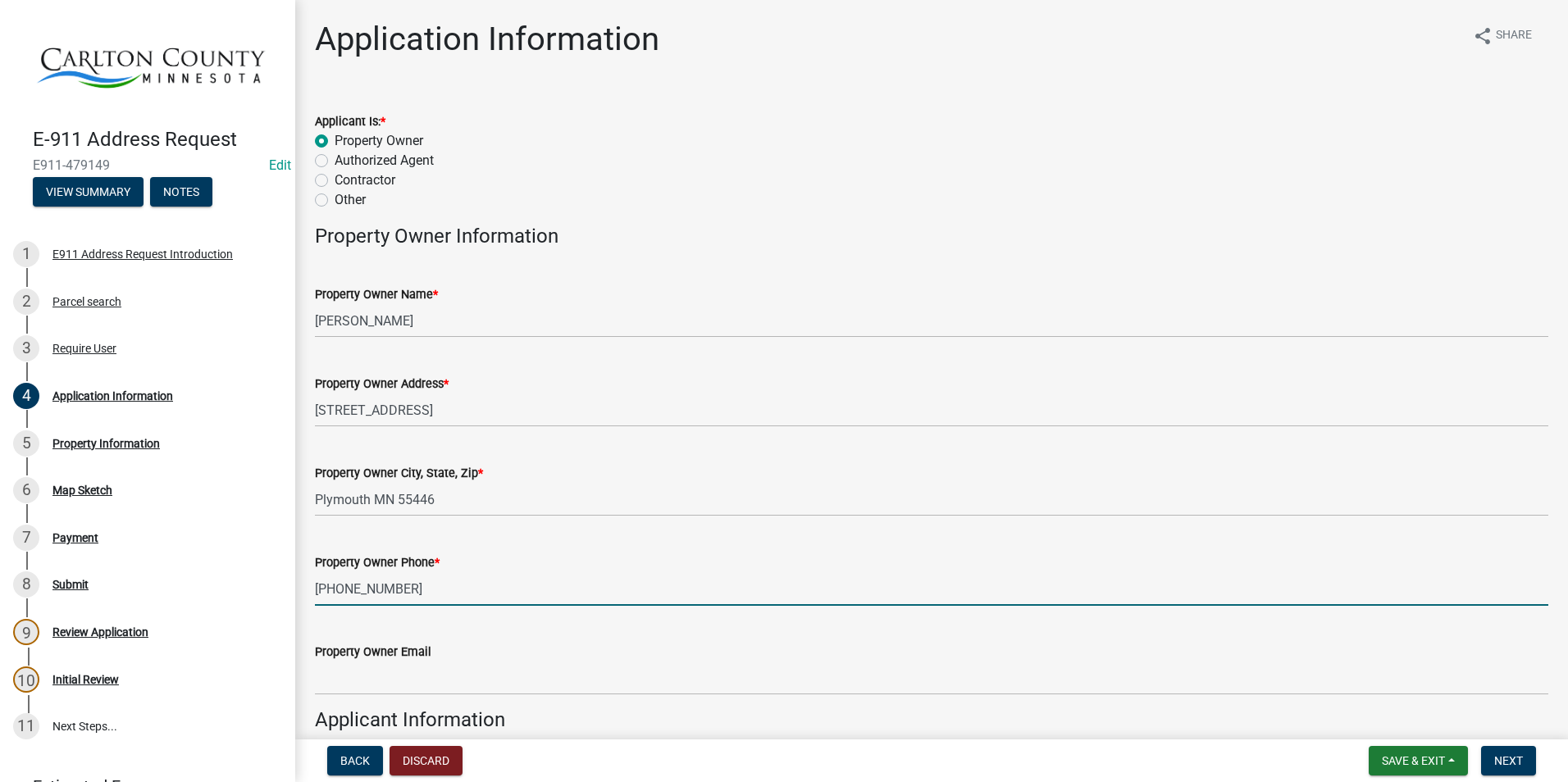
type input "[PHONE_NUMBER]"
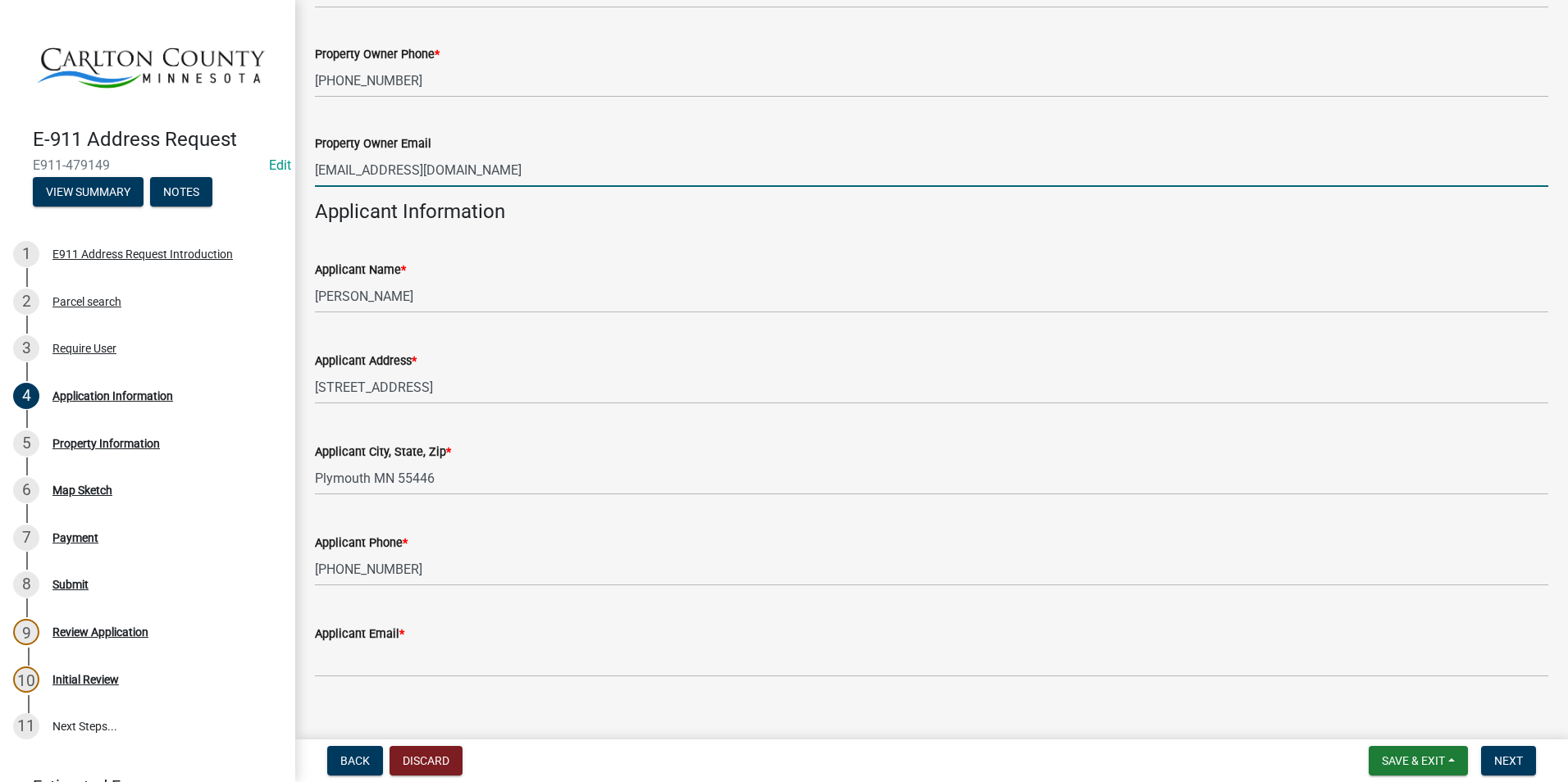
scroll to position [531, 0]
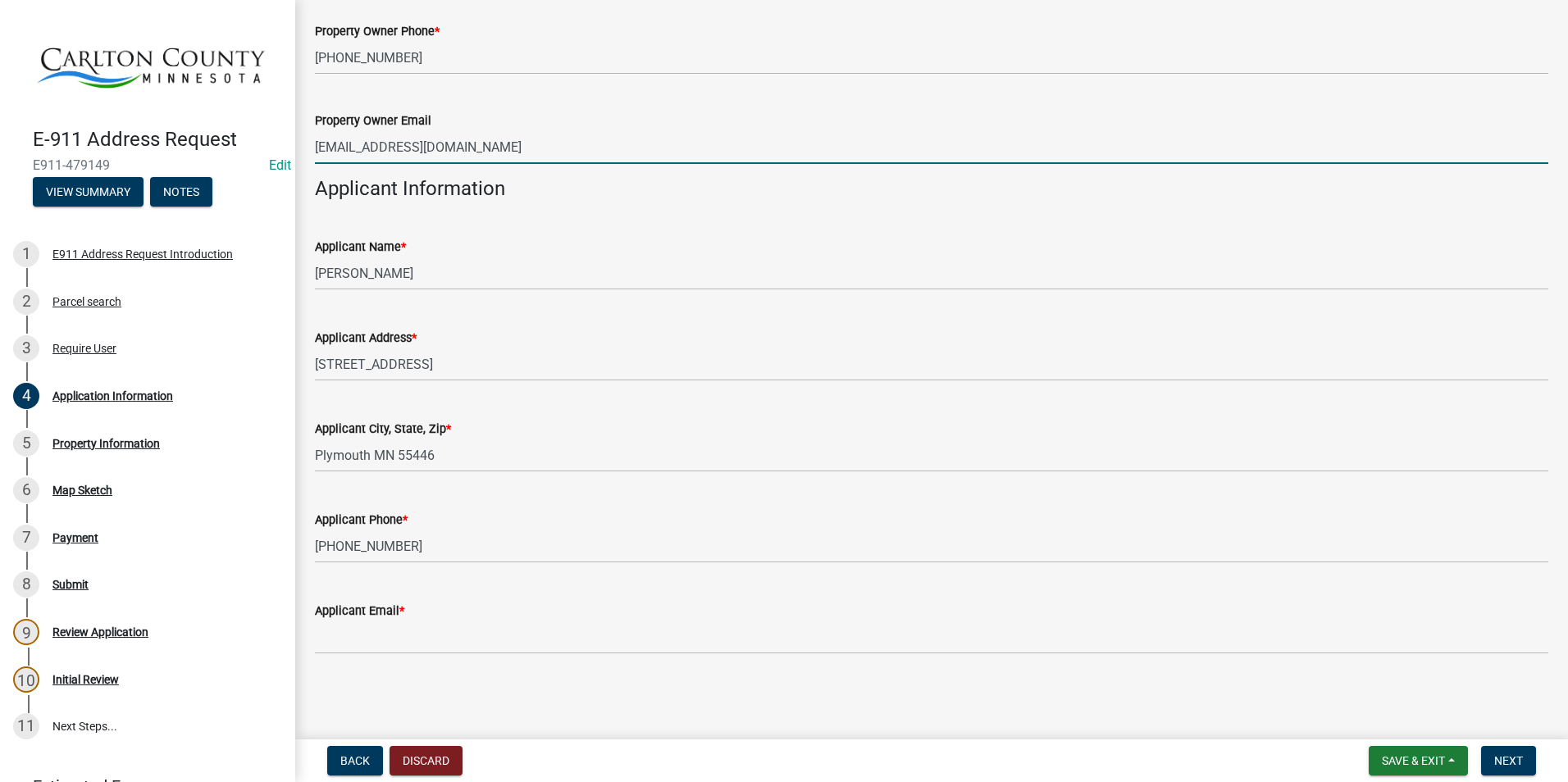
type input "[EMAIL_ADDRESS][DOMAIN_NAME]"
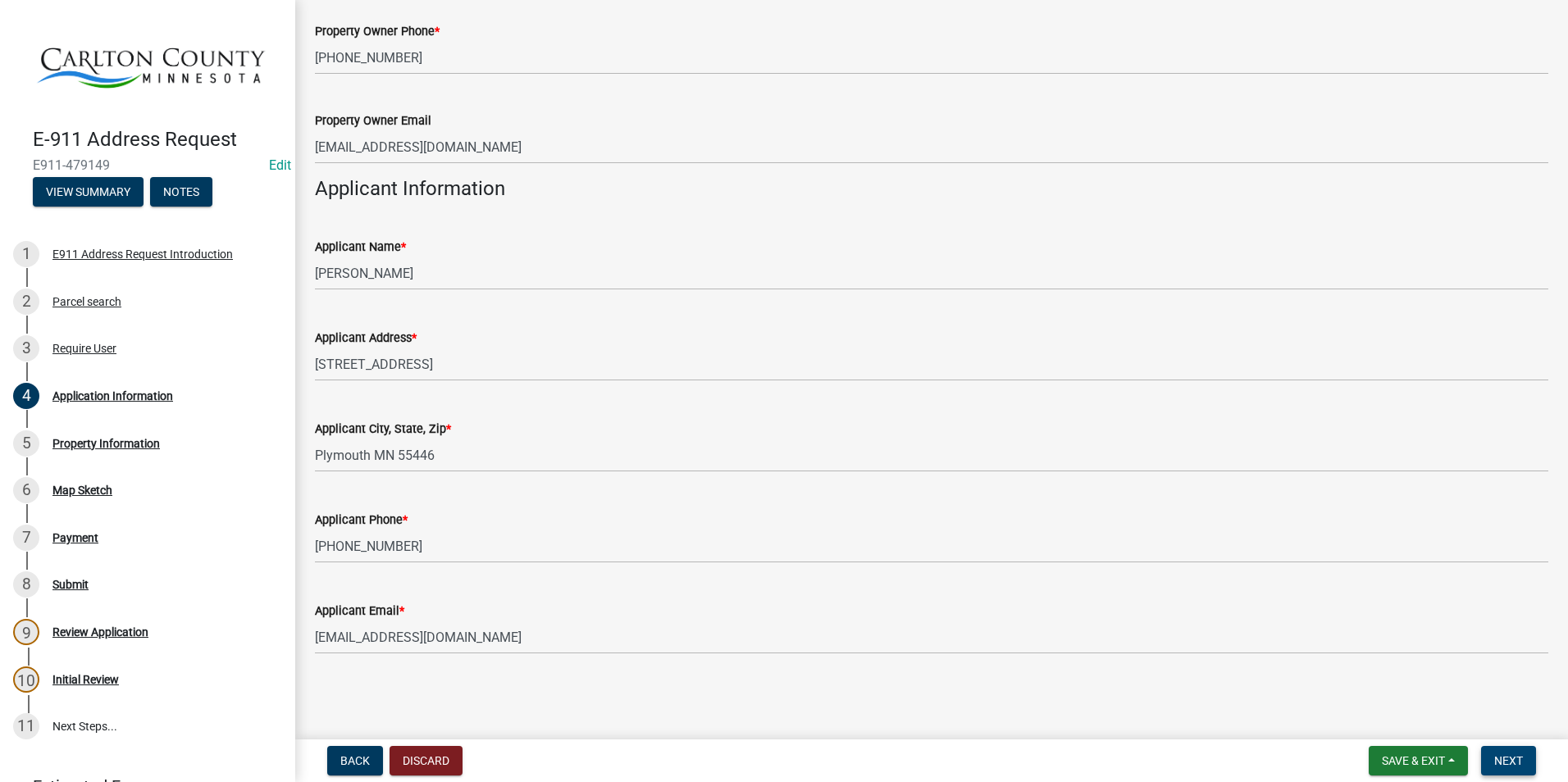
click at [1520, 757] on span "Next" at bounding box center [1508, 760] width 29 height 13
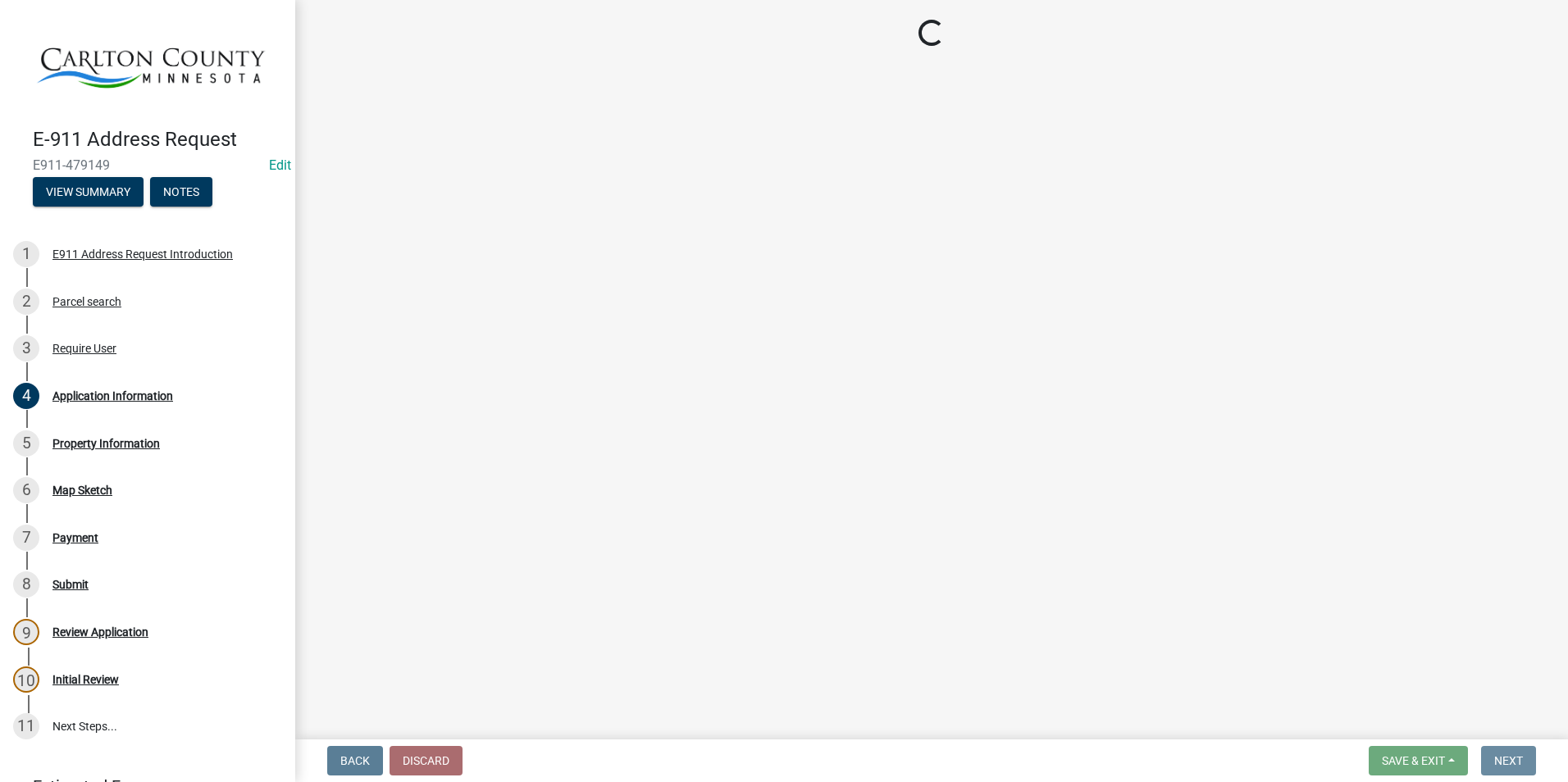
scroll to position [0, 0]
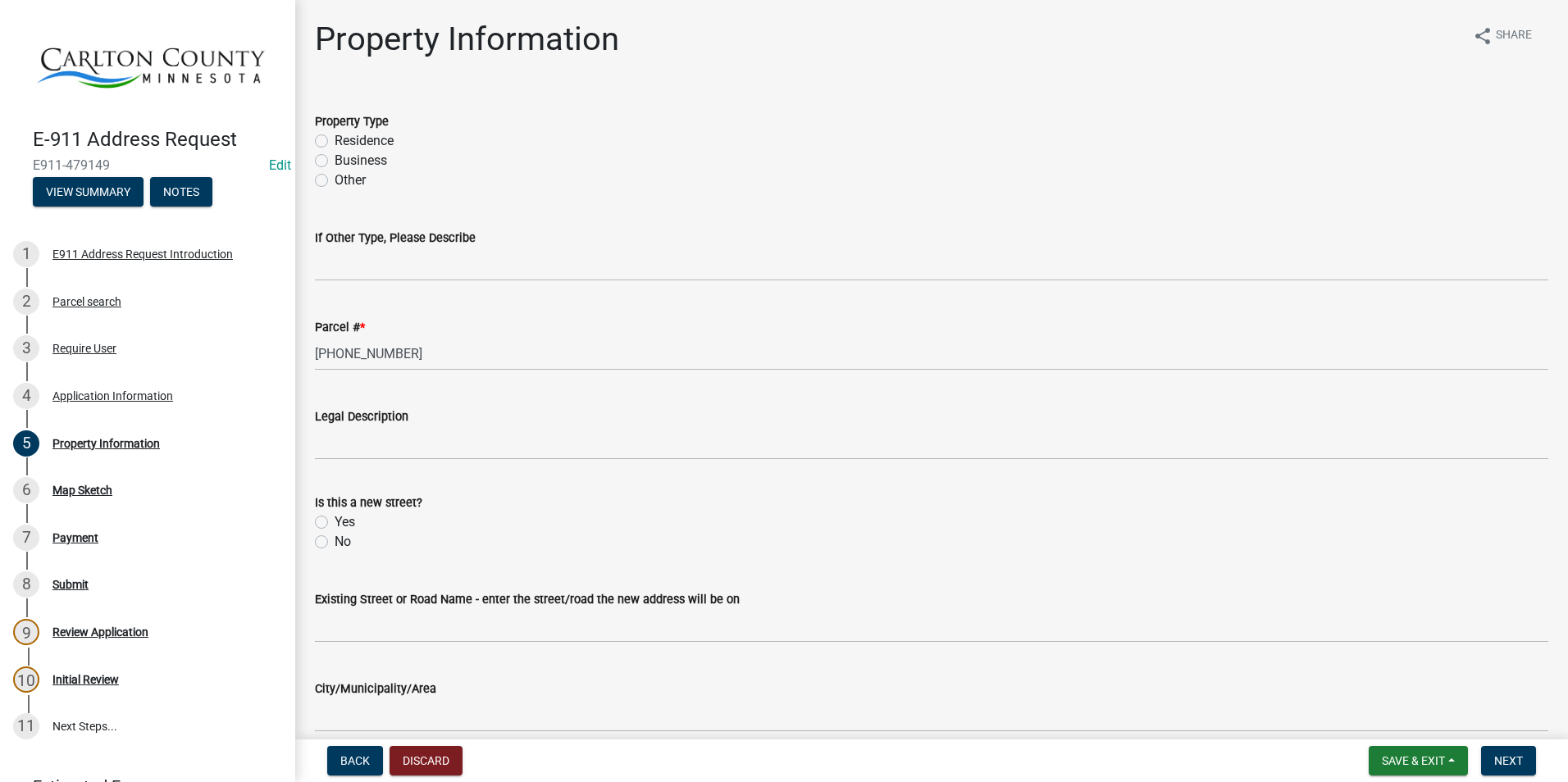
click at [335, 143] on label "Residence" at bounding box center [364, 141] width 59 height 20
click at [335, 142] on input "Residence" at bounding box center [340, 136] width 11 height 11
radio input "true"
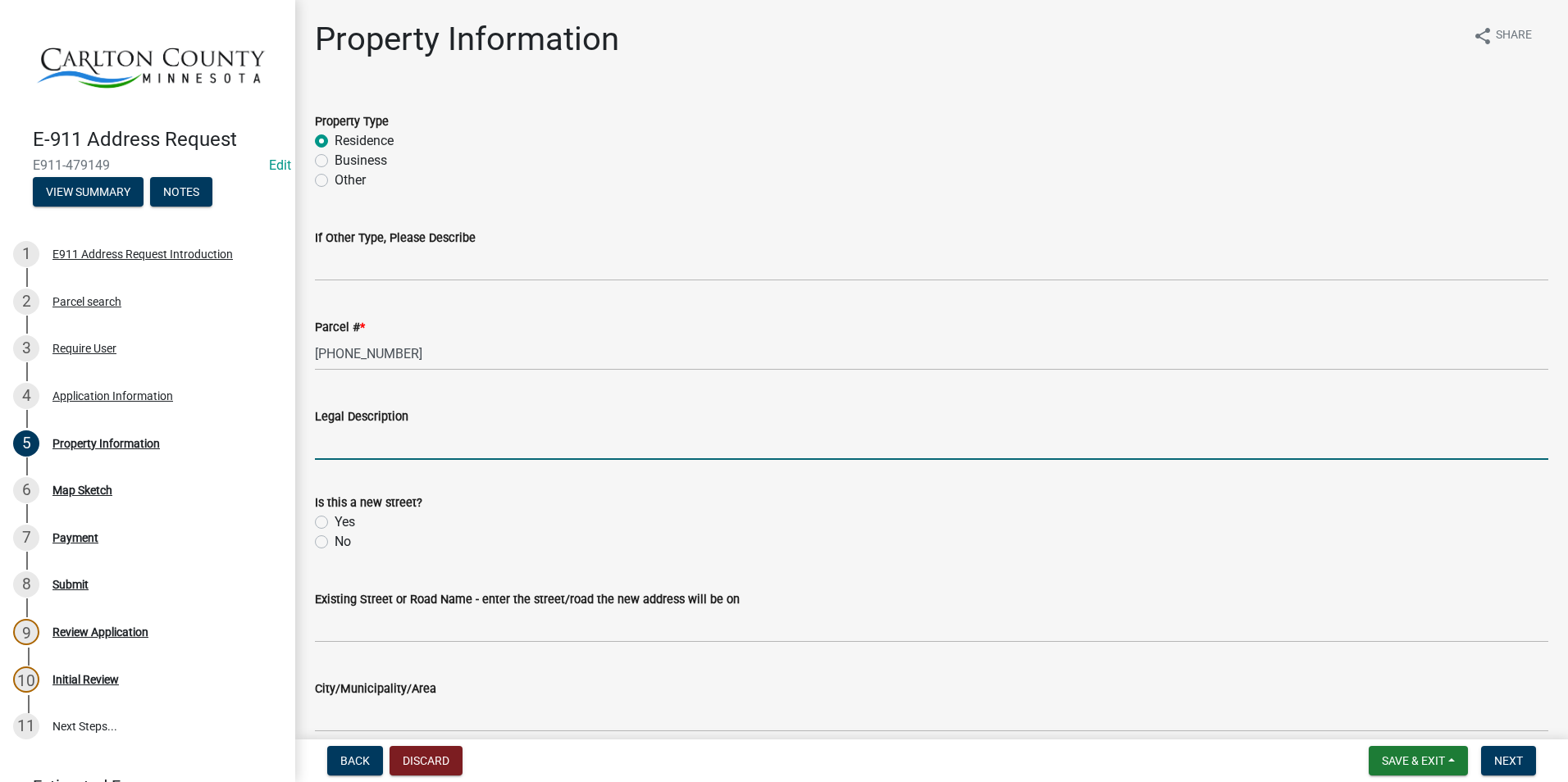
click at [375, 438] on input "Legal Description" at bounding box center [931, 443] width 1233 height 34
type input "T"
type input "Govt Lot 4 Ex Beg At SW Cor"
click at [335, 540] on label "No" at bounding box center [343, 542] width 16 height 20
click at [335, 540] on input "No" at bounding box center [340, 537] width 11 height 11
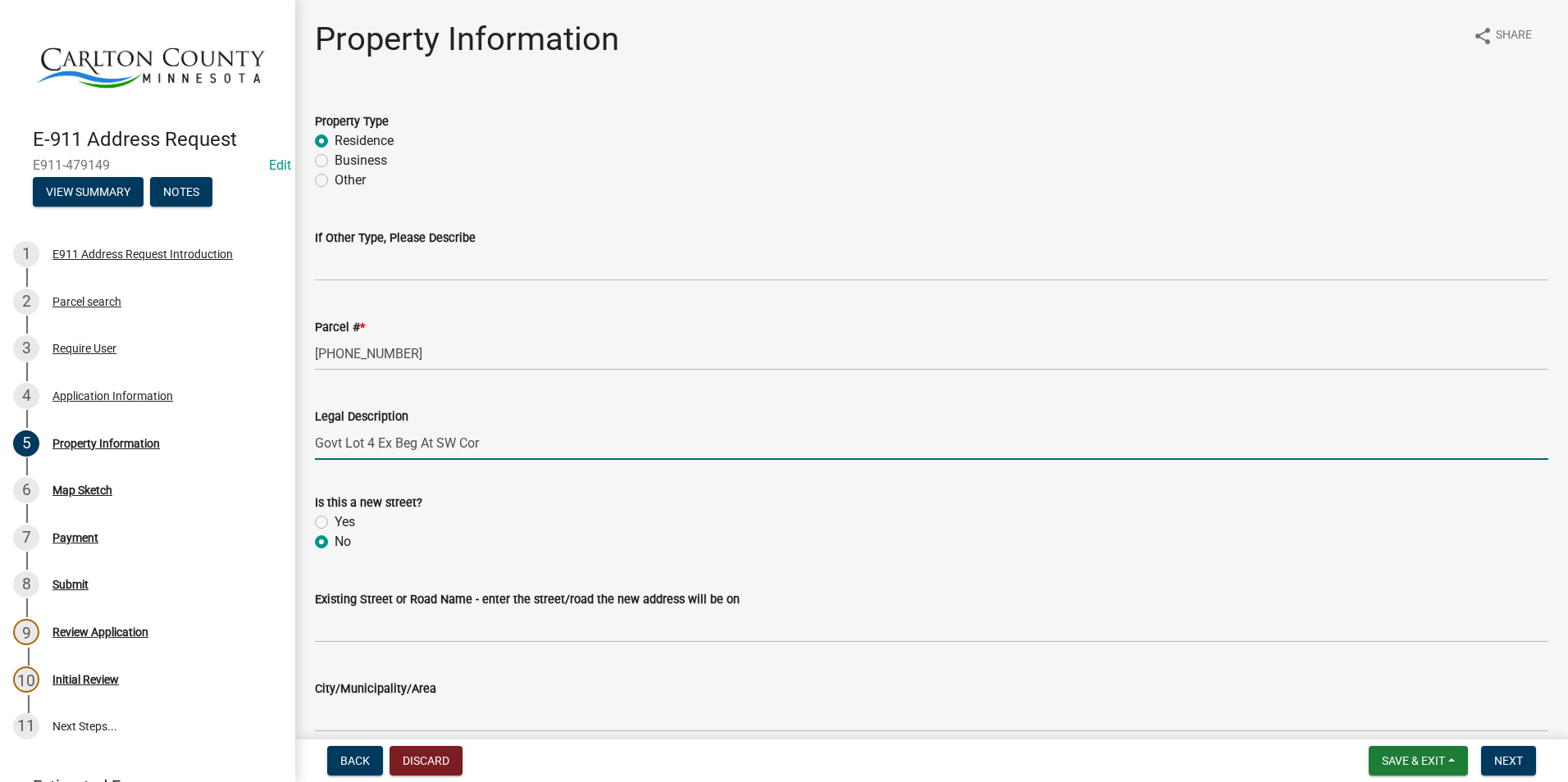
radio input "true"
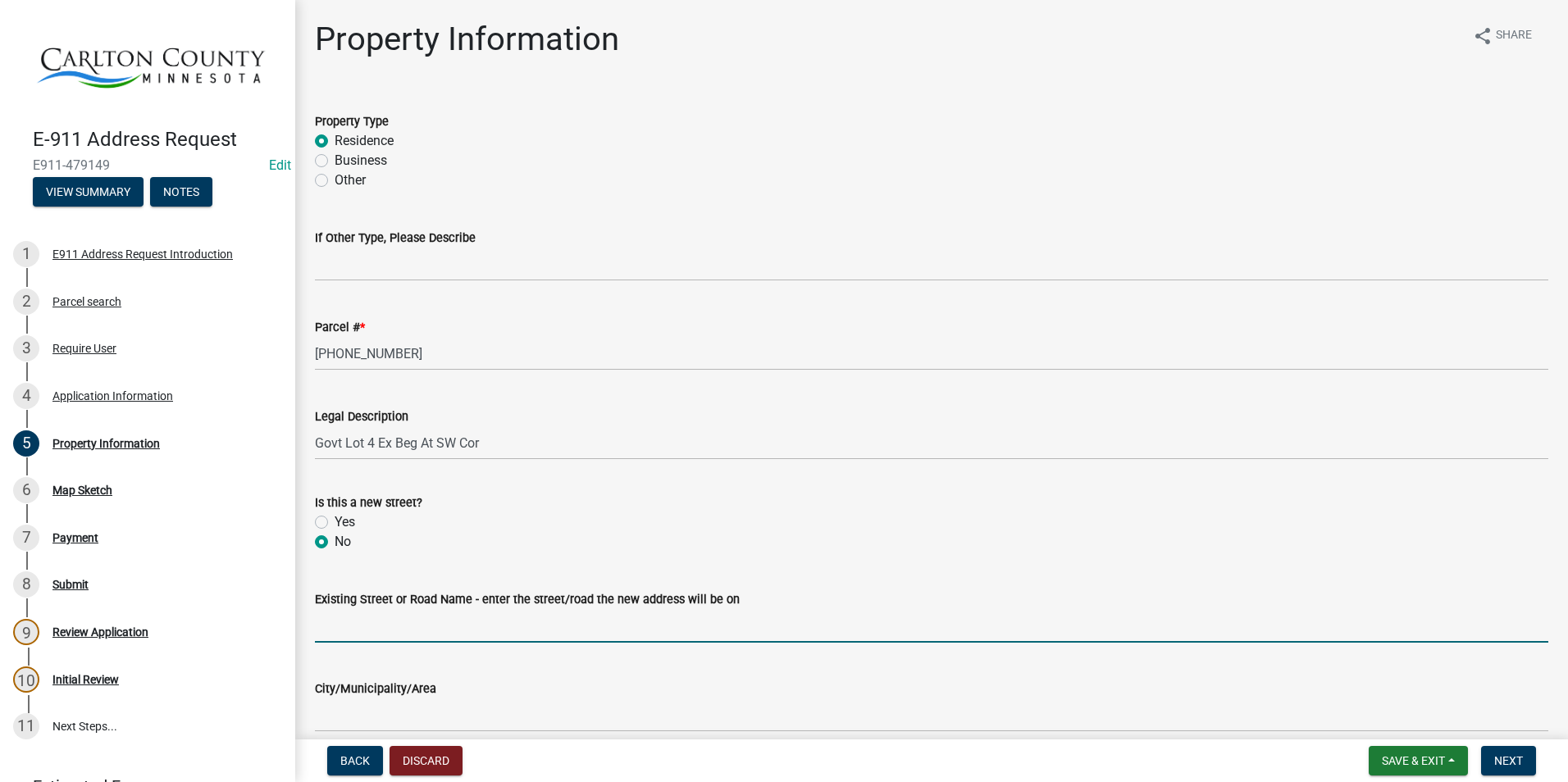
click at [384, 621] on input "Existing Street or Road Name - enter the street/road the new address will be on" at bounding box center [931, 626] width 1233 height 34
type input "[PERSON_NAME][GEOGRAPHIC_DATA]"
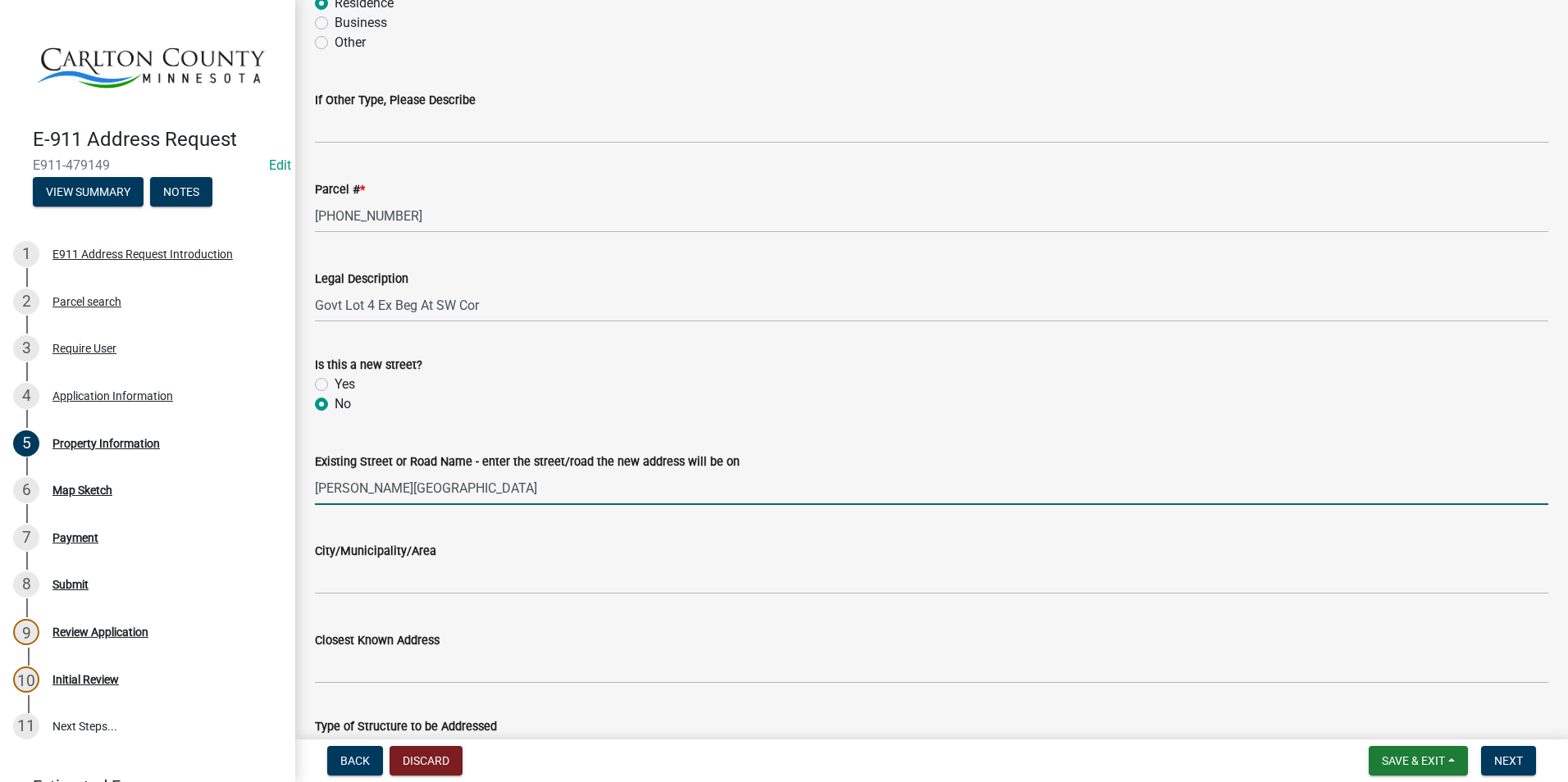
scroll to position [164, 0]
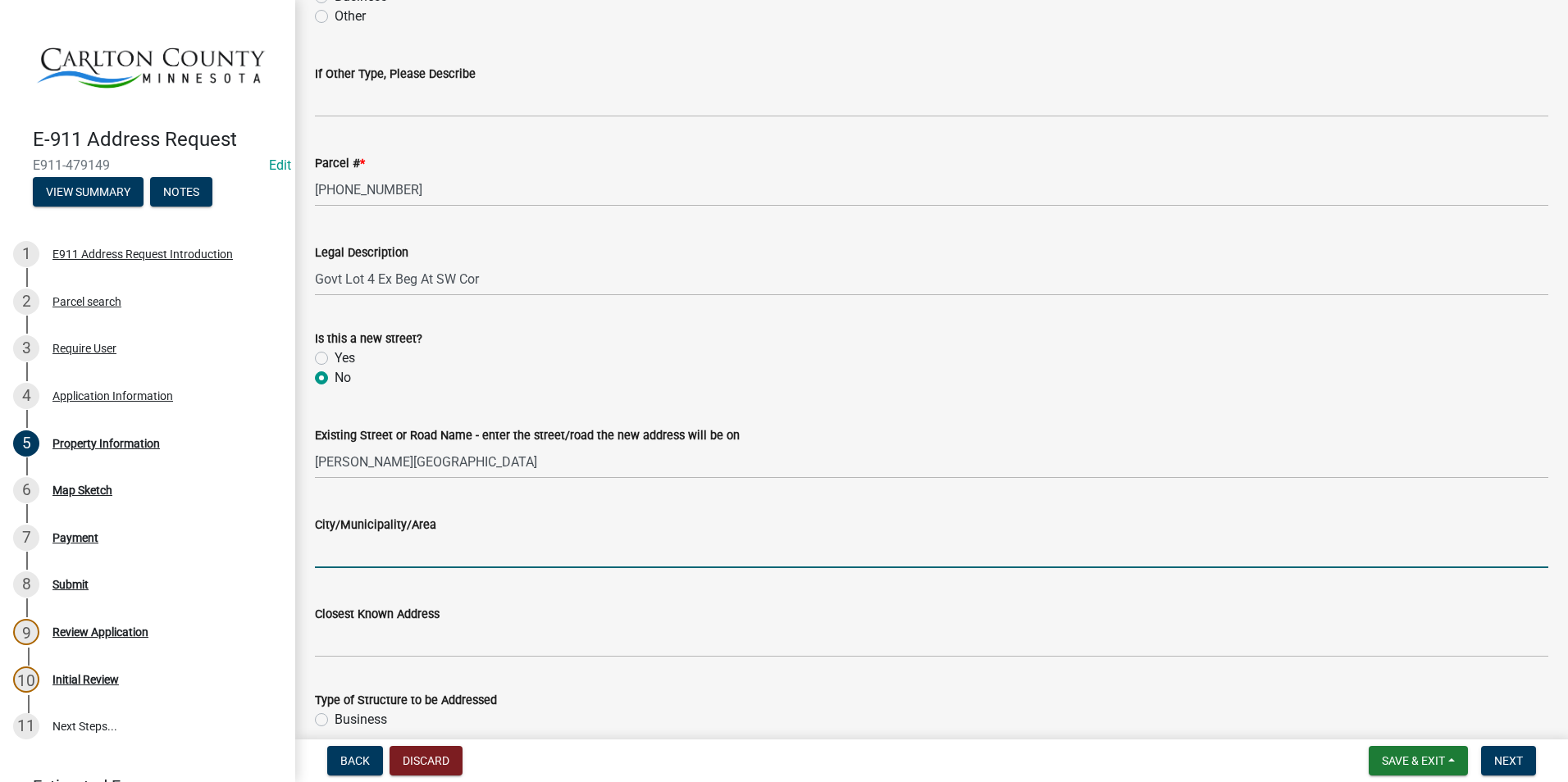
click at [376, 546] on input "City/Municipality/Area" at bounding box center [931, 552] width 1233 height 34
type input "[PERSON_NAME] MN"
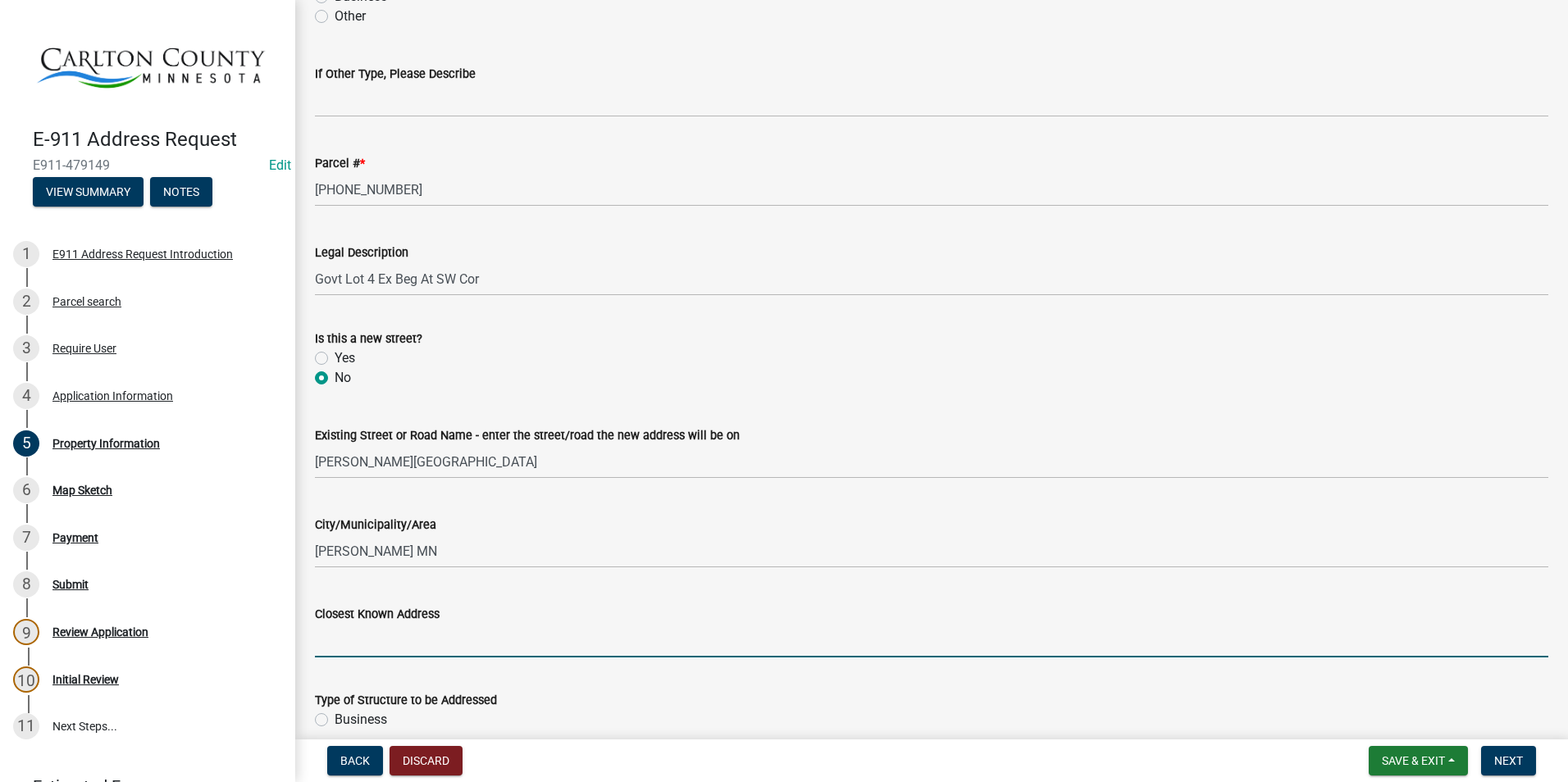
click at [361, 641] on input "Closest Known Address" at bounding box center [931, 641] width 1233 height 34
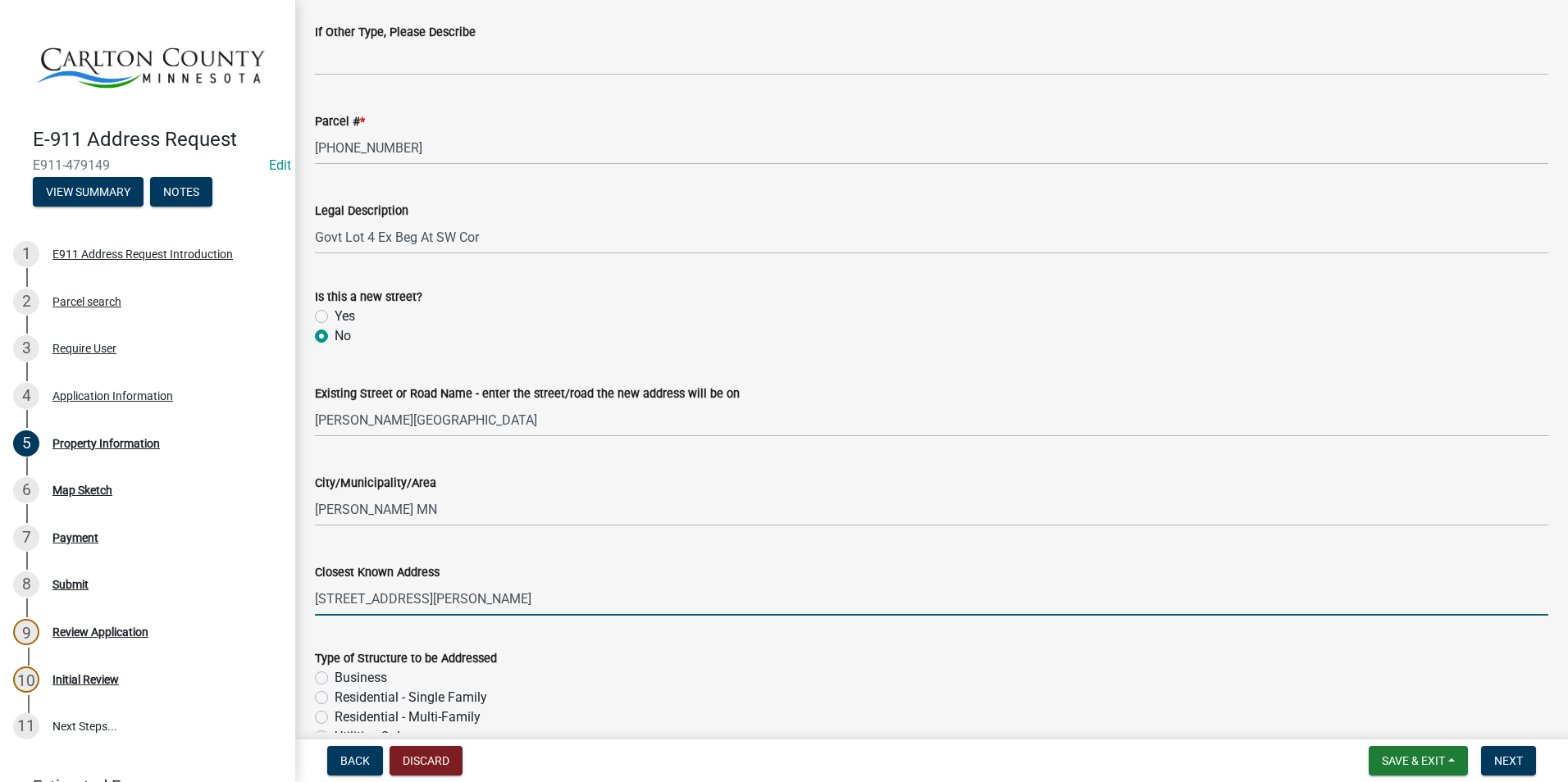
scroll to position [328, 0]
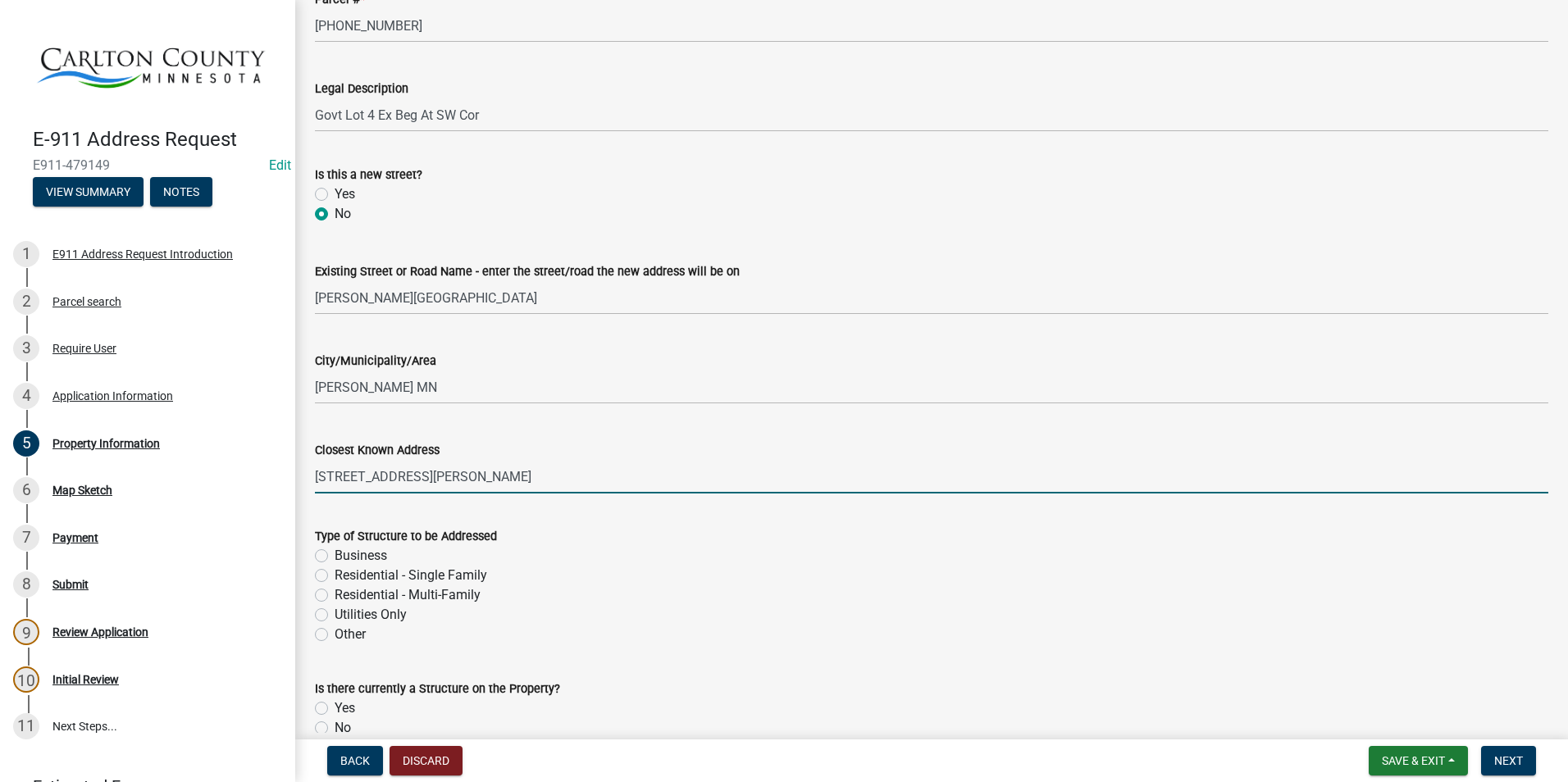
type input "[STREET_ADDRESS][PERSON_NAME]"
click at [335, 572] on label "Residential - Single Family" at bounding box center [411, 576] width 153 height 20
click at [335, 572] on input "Residential - Single Family" at bounding box center [340, 571] width 11 height 11
radio input "true"
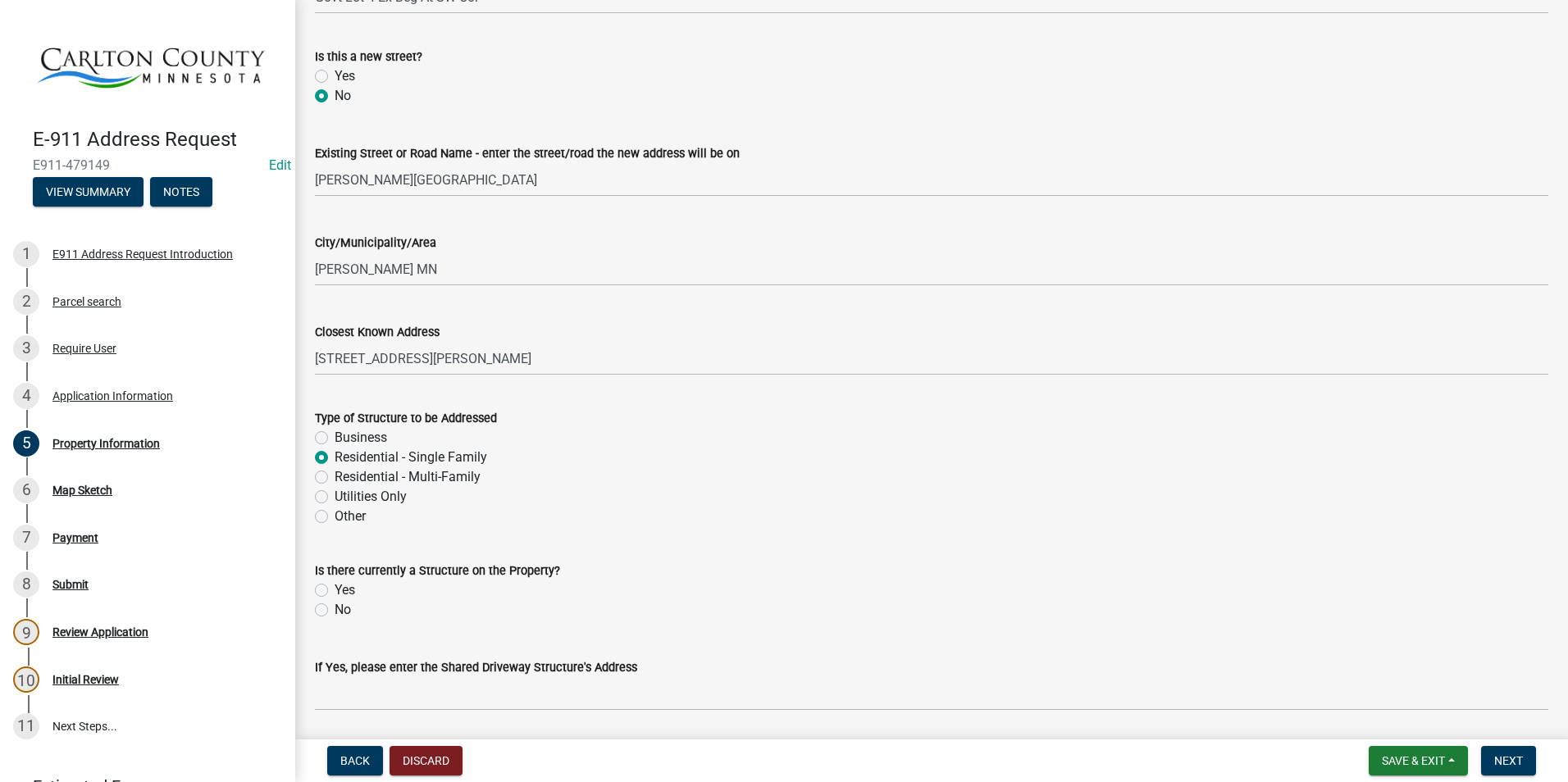
scroll to position [492, 0]
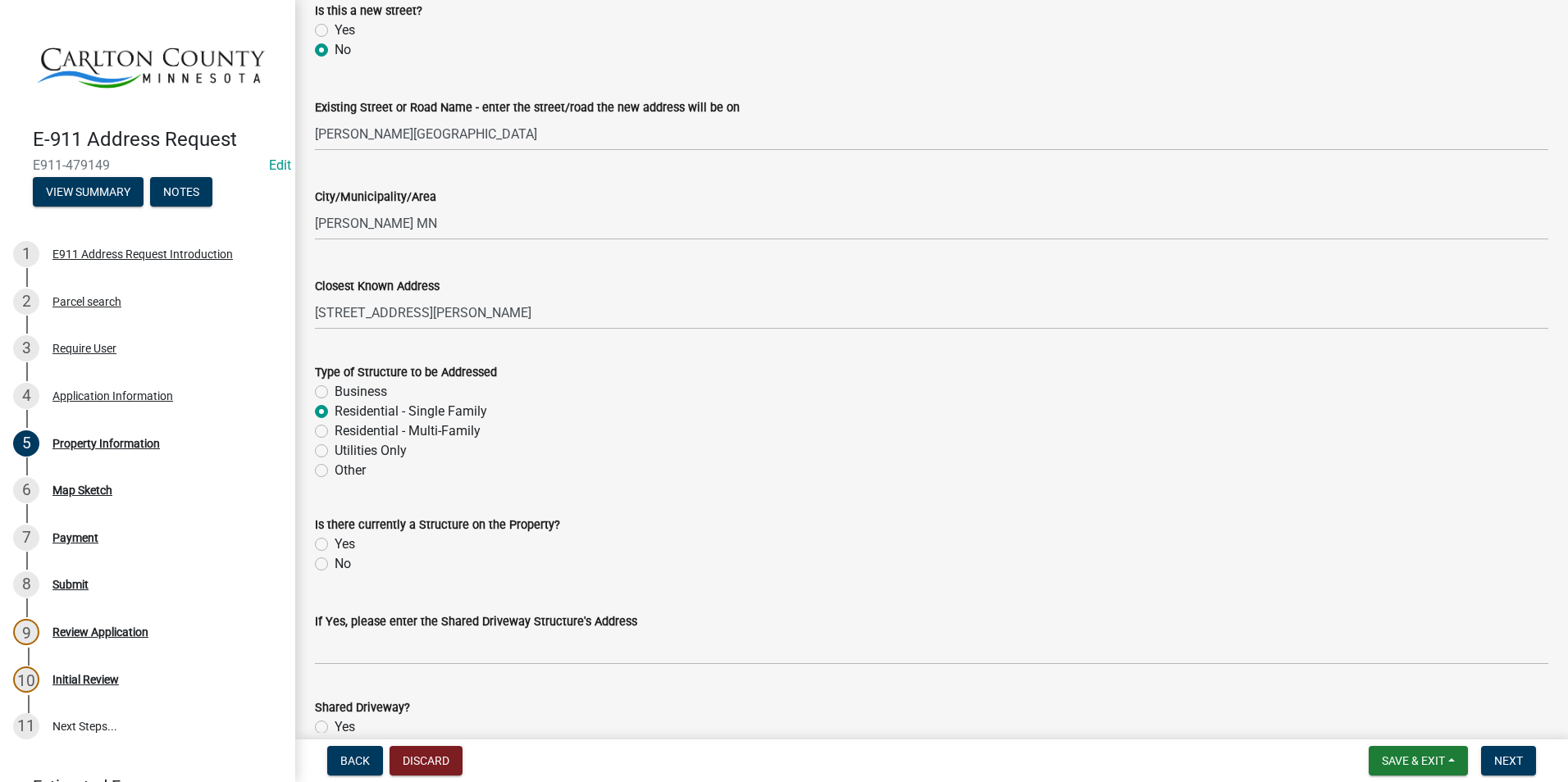
click at [335, 567] on label "No" at bounding box center [343, 564] width 16 height 20
click at [335, 565] on input "No" at bounding box center [340, 559] width 11 height 11
radio input "true"
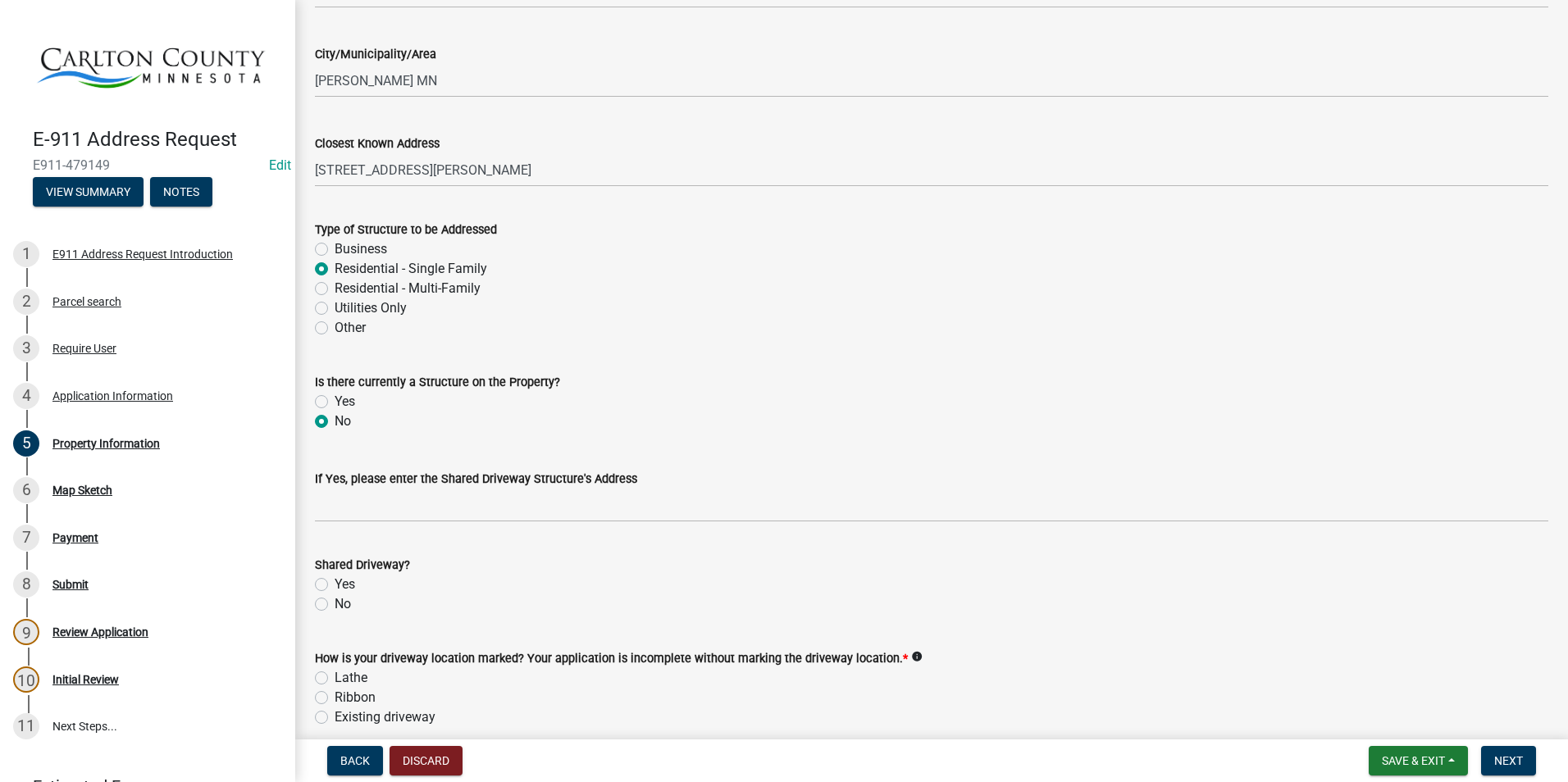
scroll to position [656, 0]
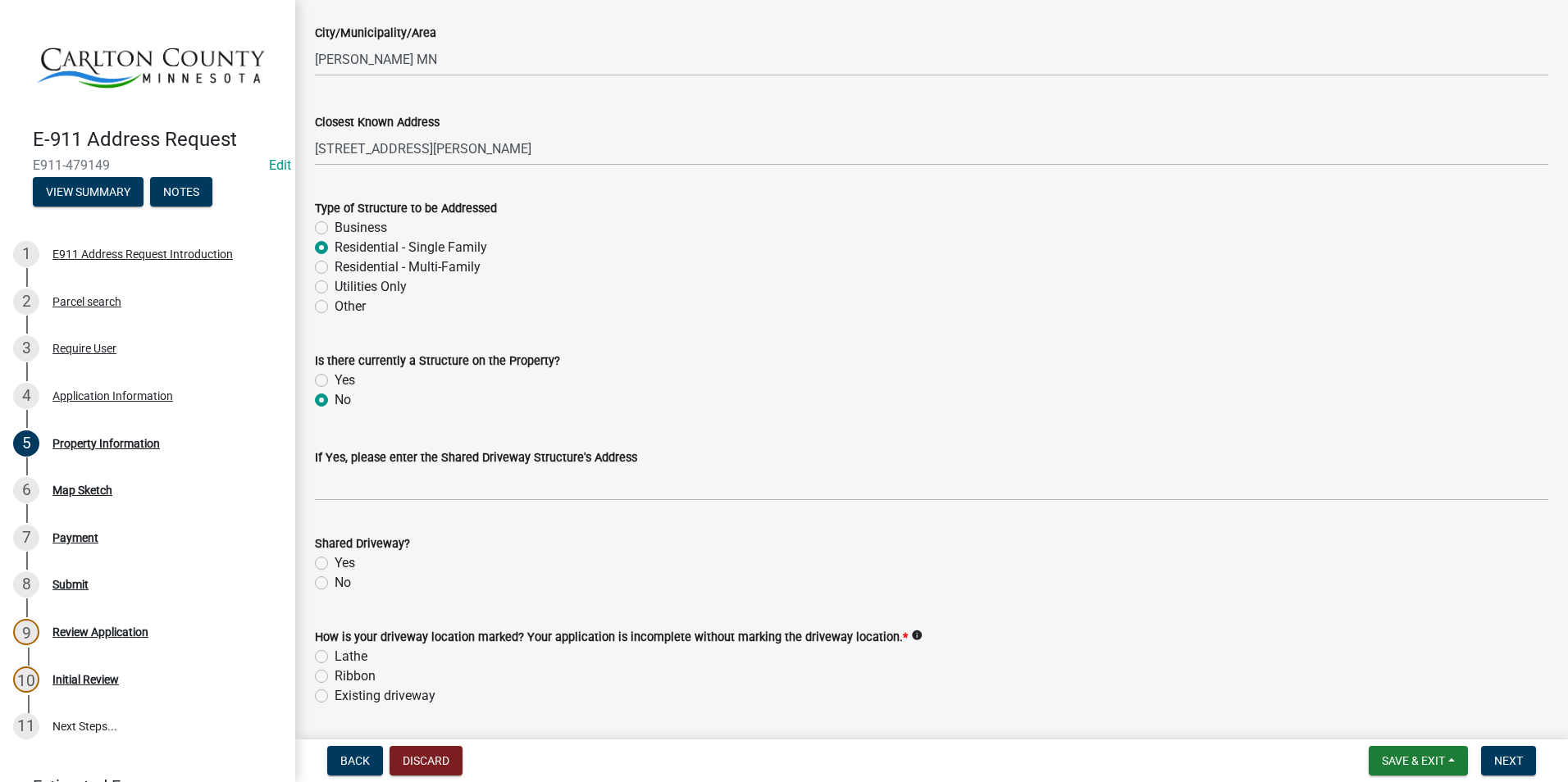
click at [335, 582] on label "No" at bounding box center [343, 583] width 16 height 20
click at [335, 582] on input "No" at bounding box center [340, 578] width 11 height 11
radio input "true"
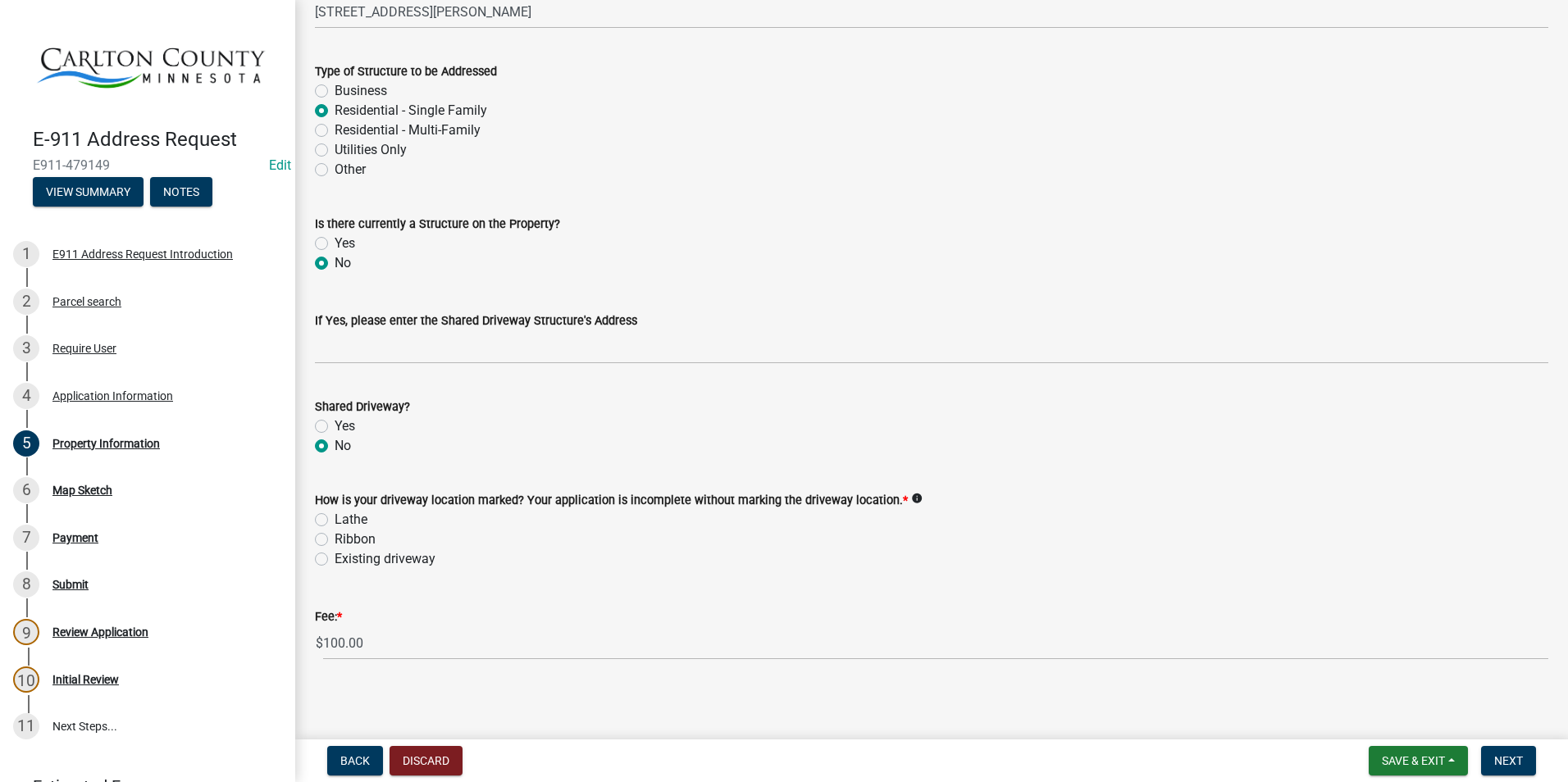
scroll to position [799, 0]
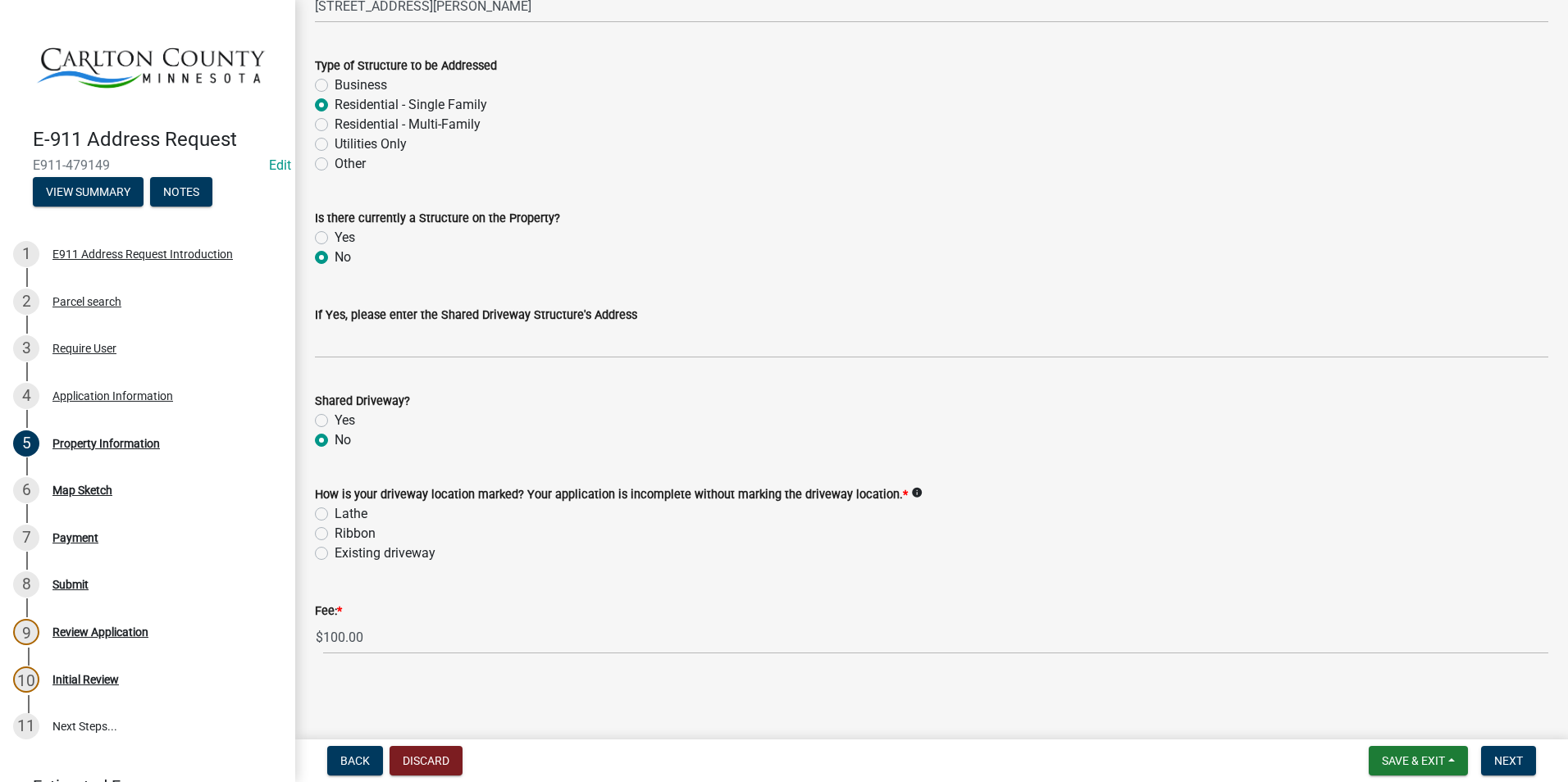
click at [335, 514] on label "Lathe" at bounding box center [351, 514] width 33 height 20
click at [335, 514] on input "Lathe" at bounding box center [340, 509] width 11 height 11
radio input "true"
click at [1503, 758] on span "Next" at bounding box center [1508, 760] width 29 height 13
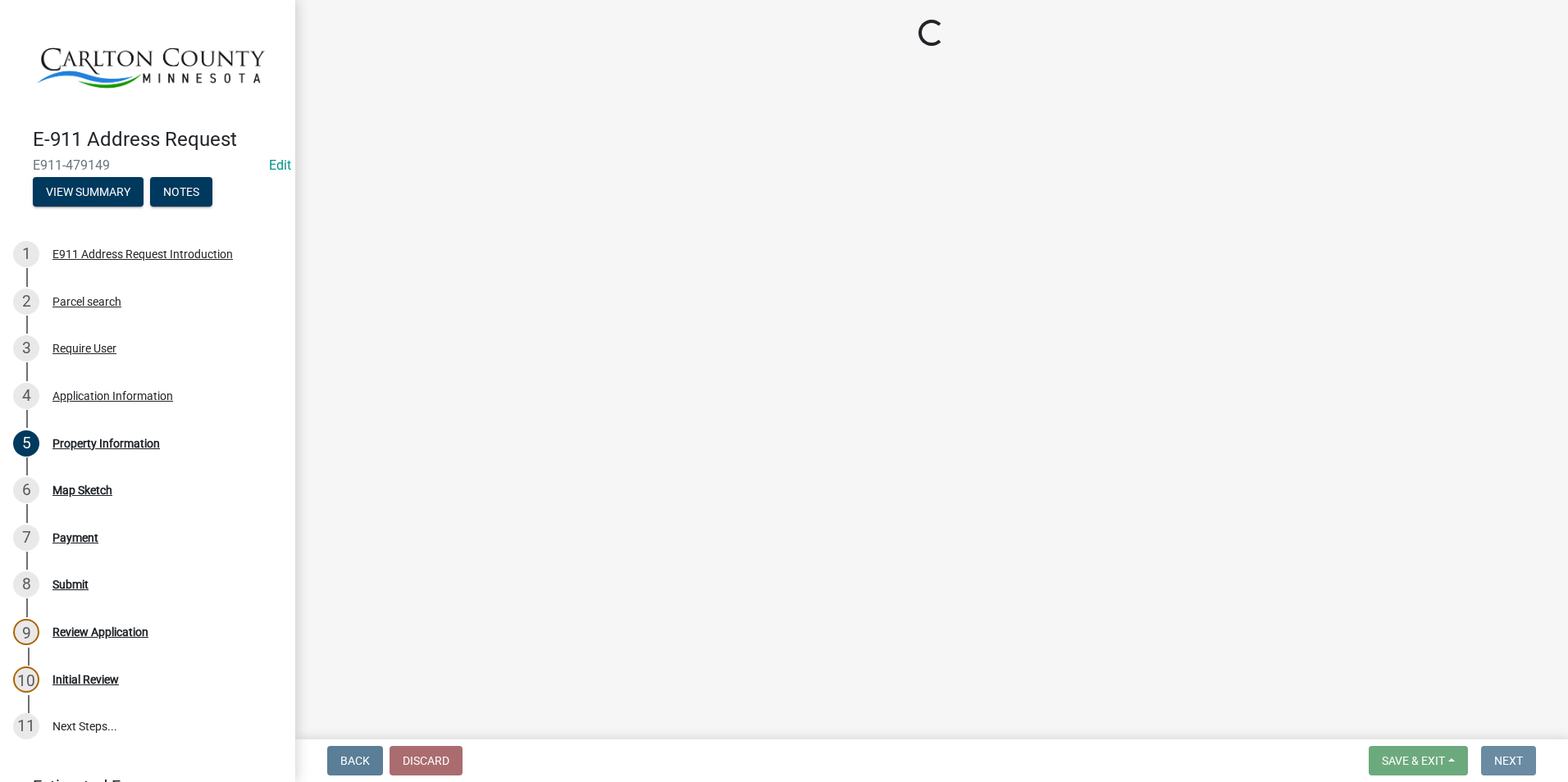
scroll to position [0, 0]
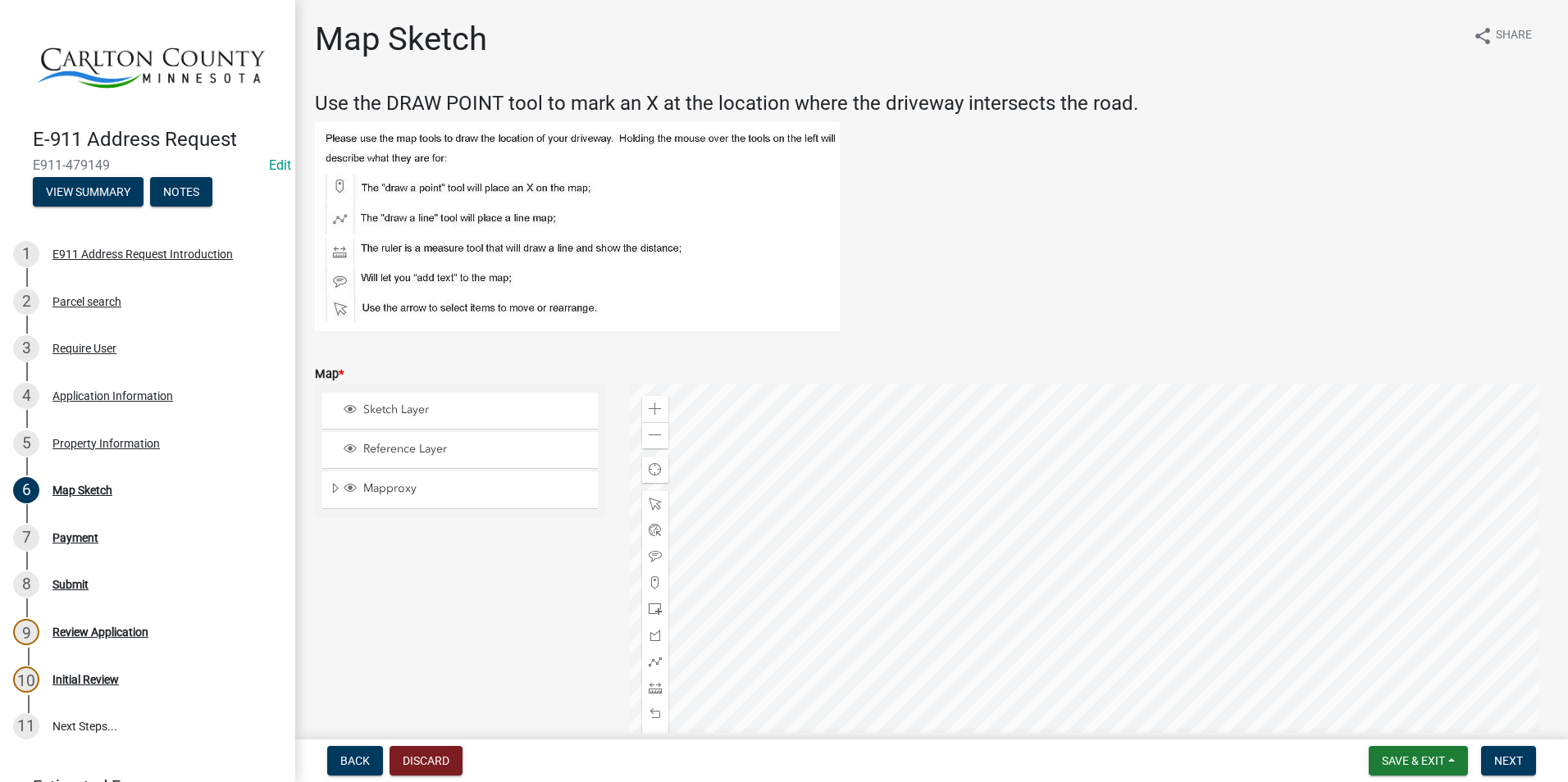
click at [1153, 609] on div at bounding box center [1089, 589] width 919 height 410
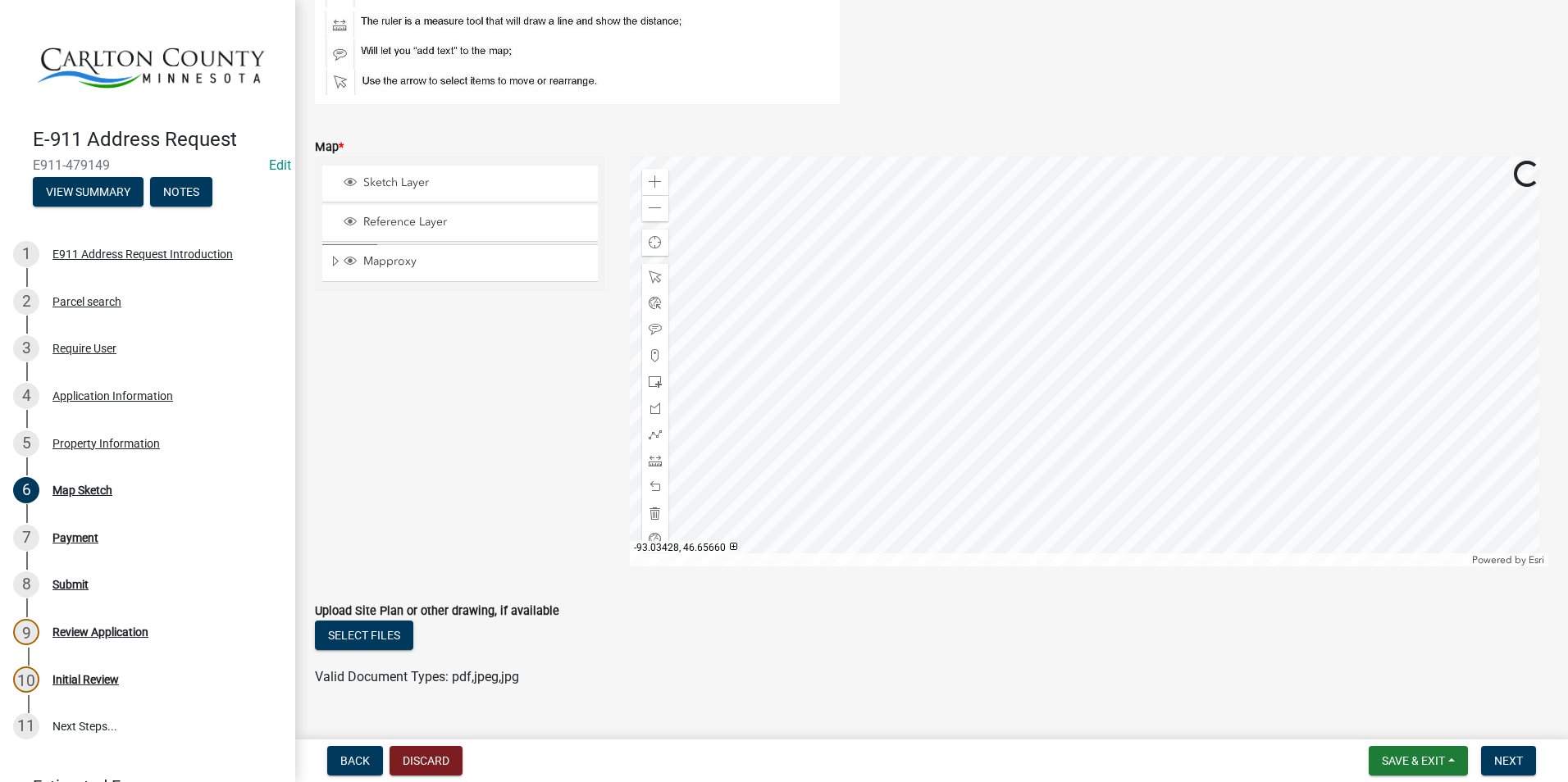
scroll to position [260, 0]
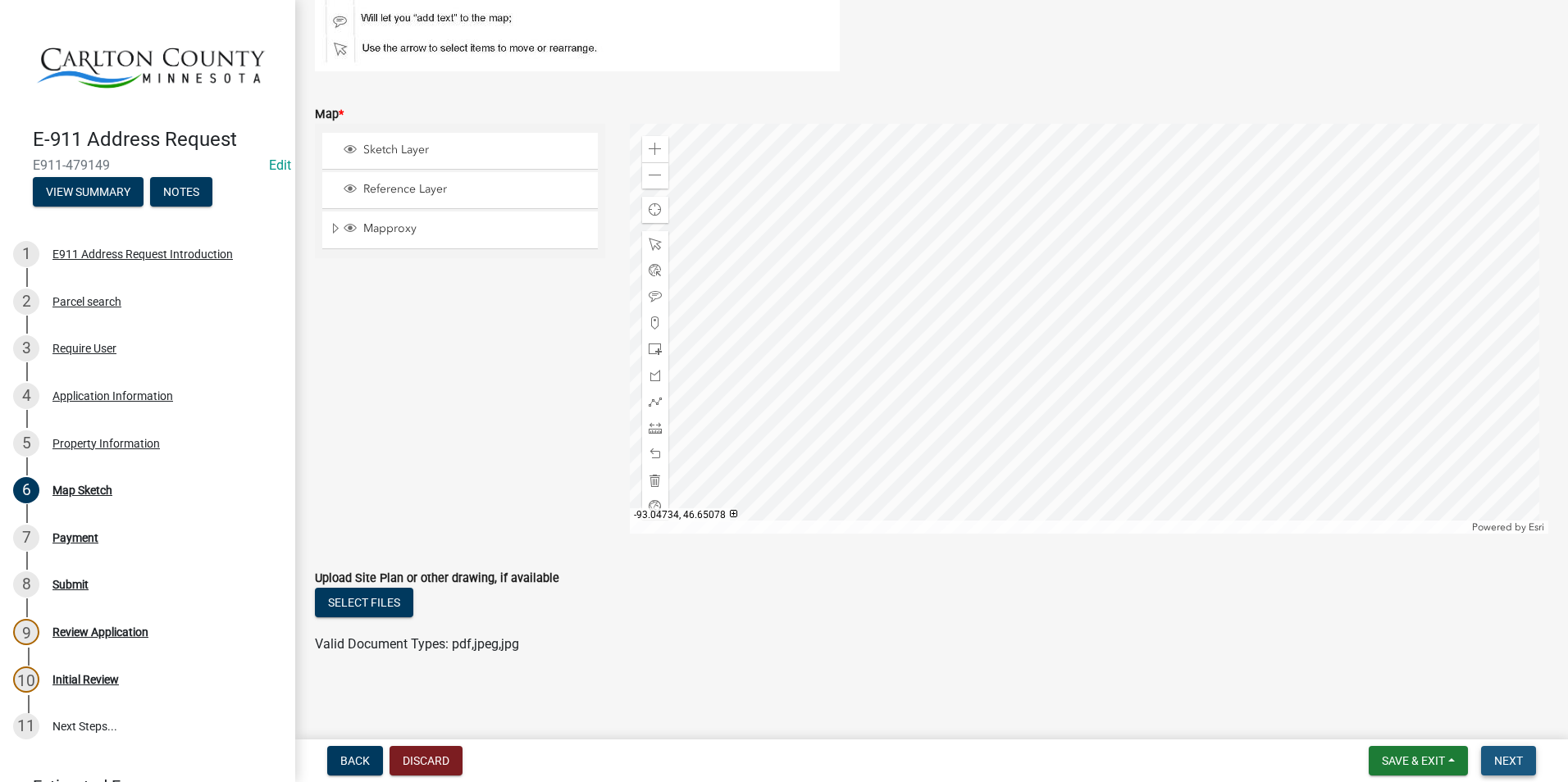
click at [1519, 758] on span "Next" at bounding box center [1508, 760] width 29 height 13
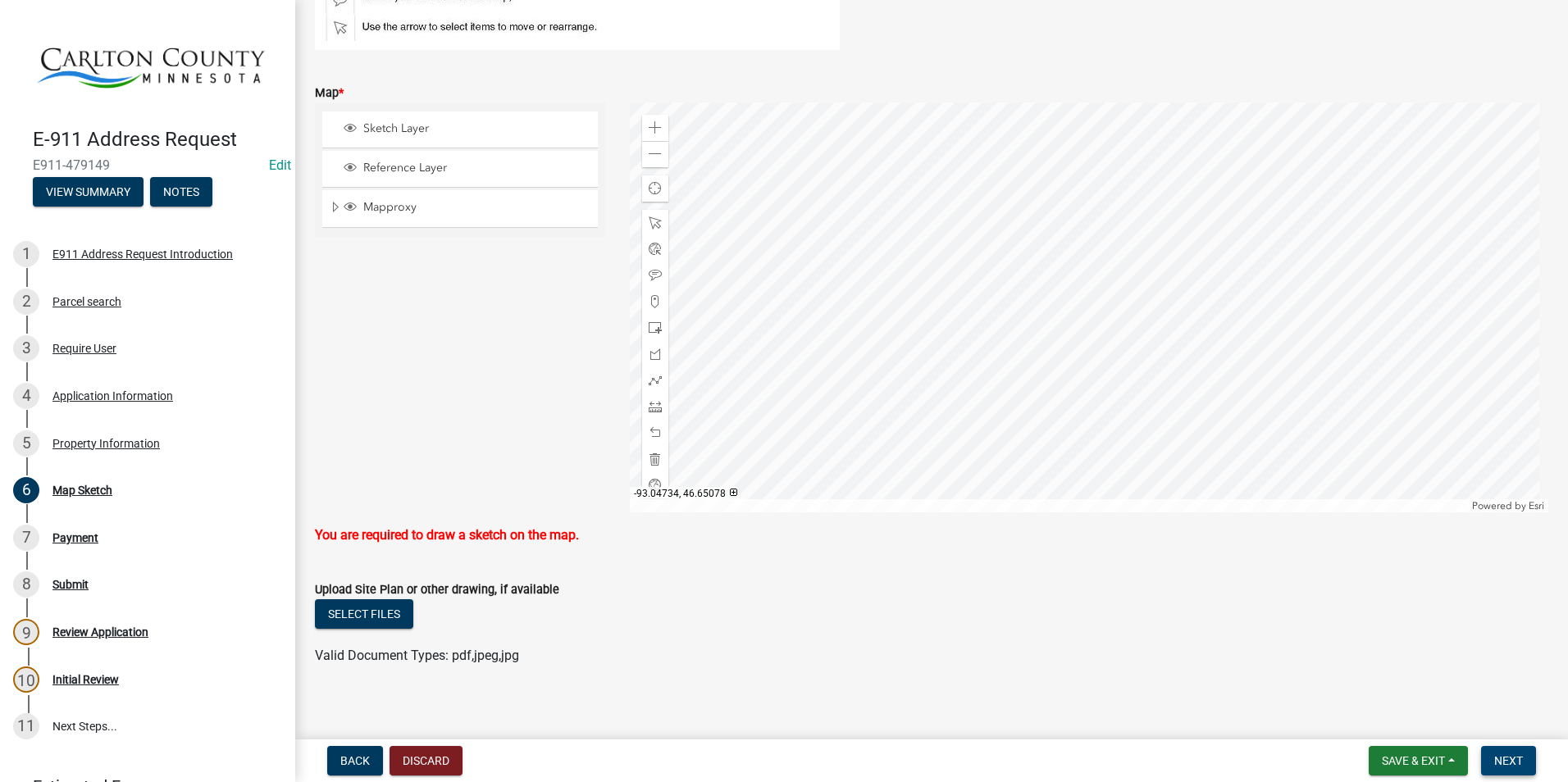
scroll to position [293, 0]
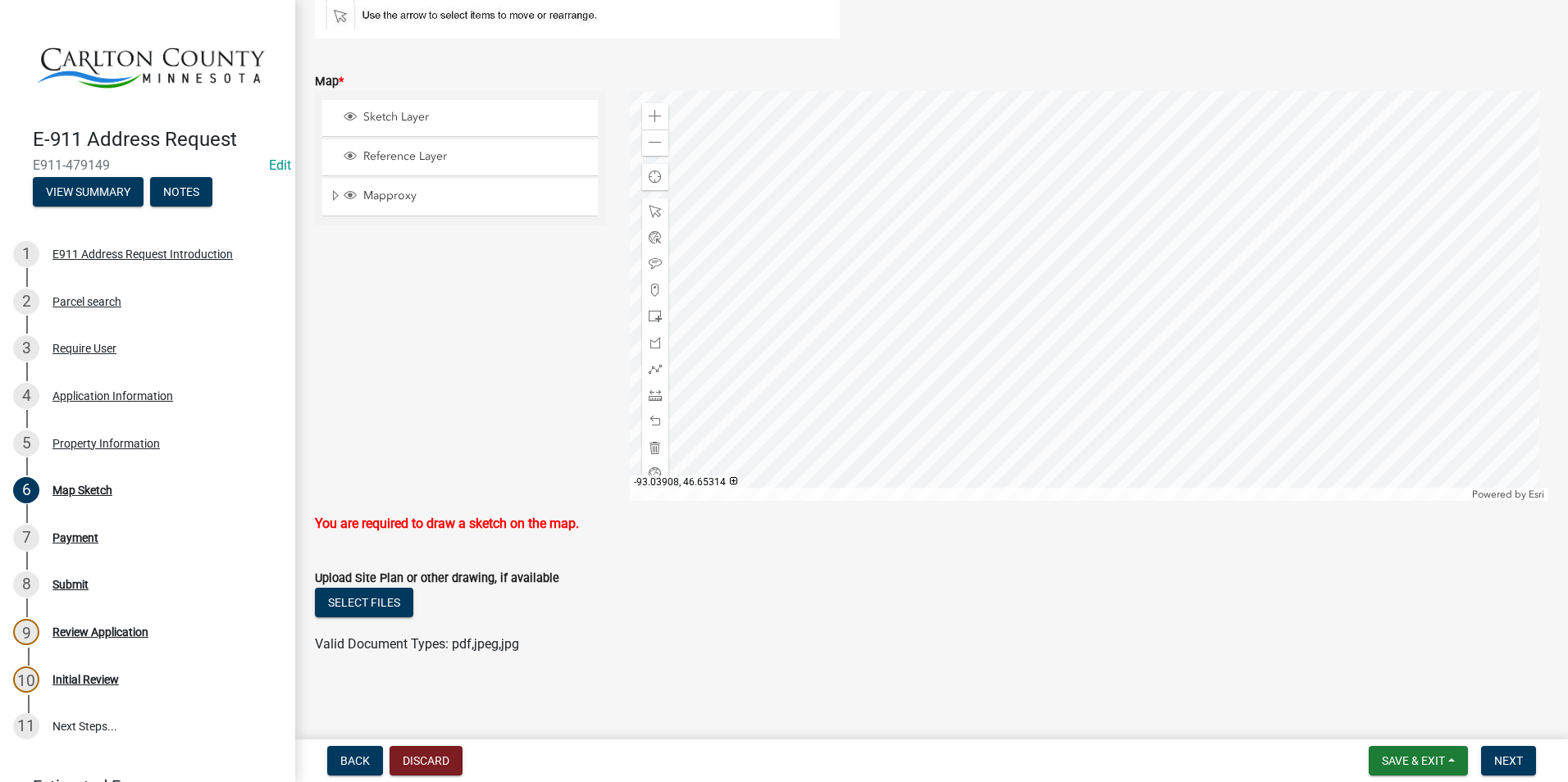
click at [1104, 189] on div at bounding box center [1089, 296] width 919 height 410
click at [652, 285] on span at bounding box center [655, 290] width 13 height 13
click at [1109, 284] on div at bounding box center [1089, 296] width 919 height 410
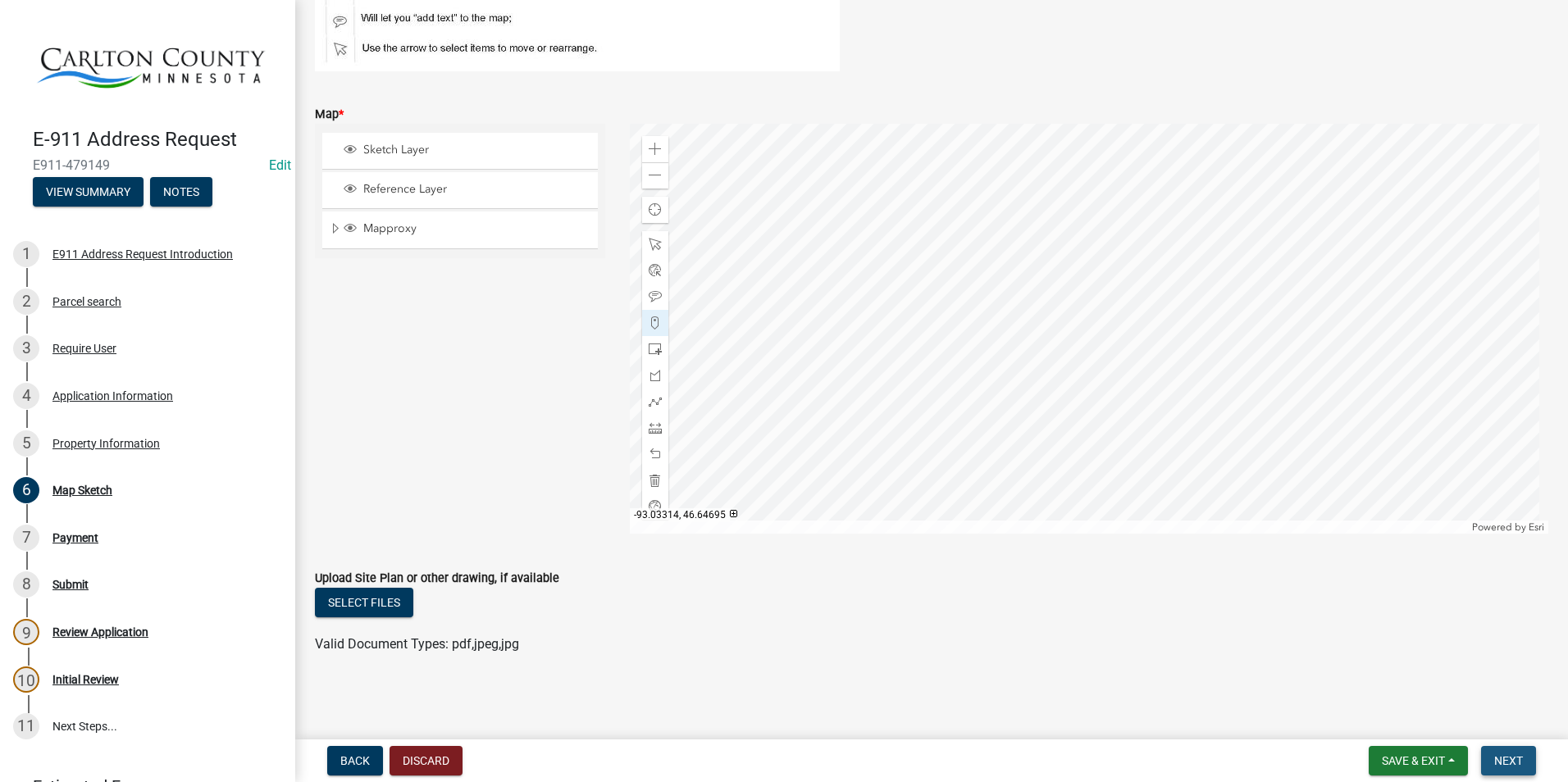
click at [1512, 754] on span "Next" at bounding box center [1508, 760] width 29 height 13
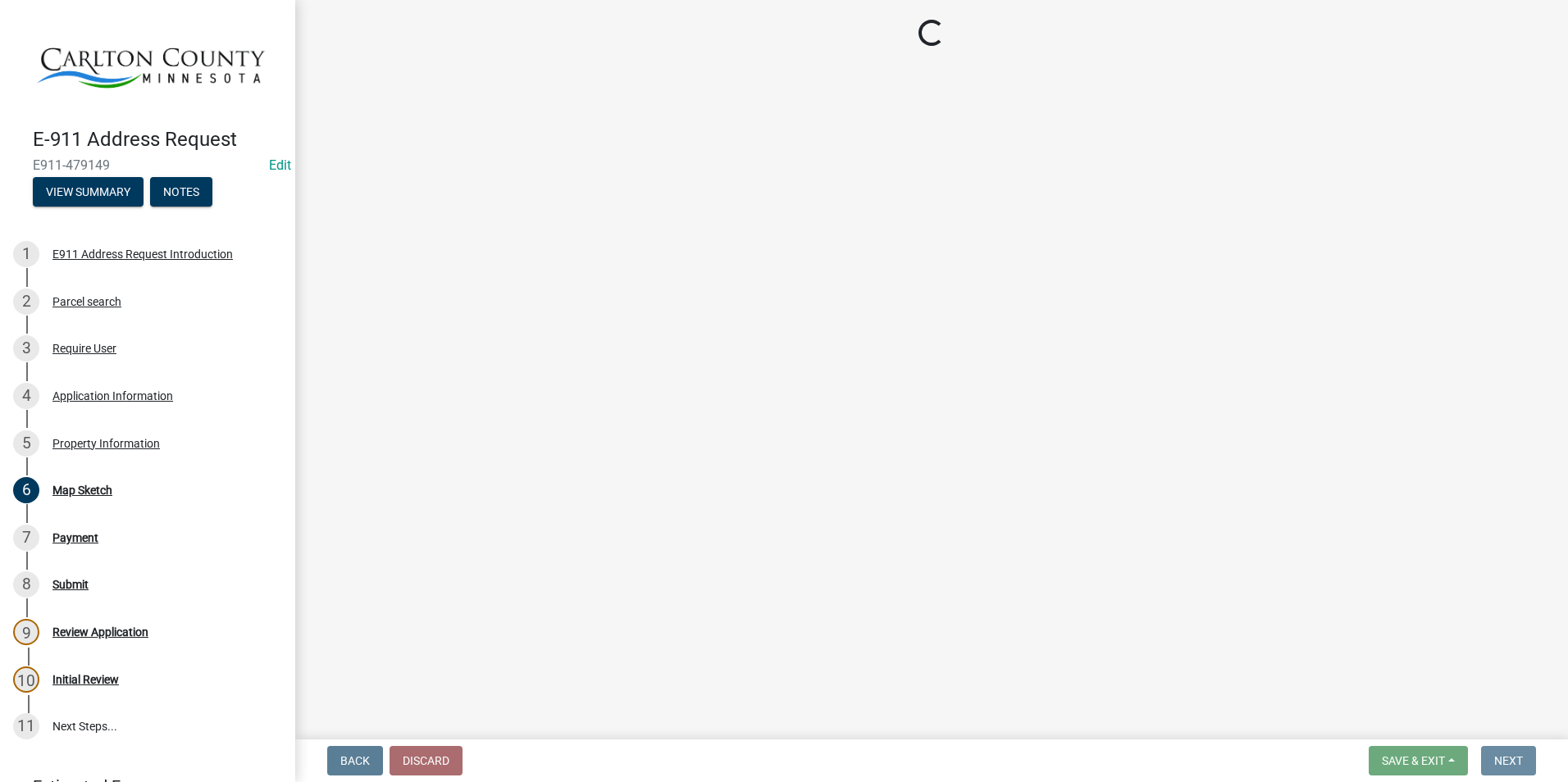
scroll to position [0, 0]
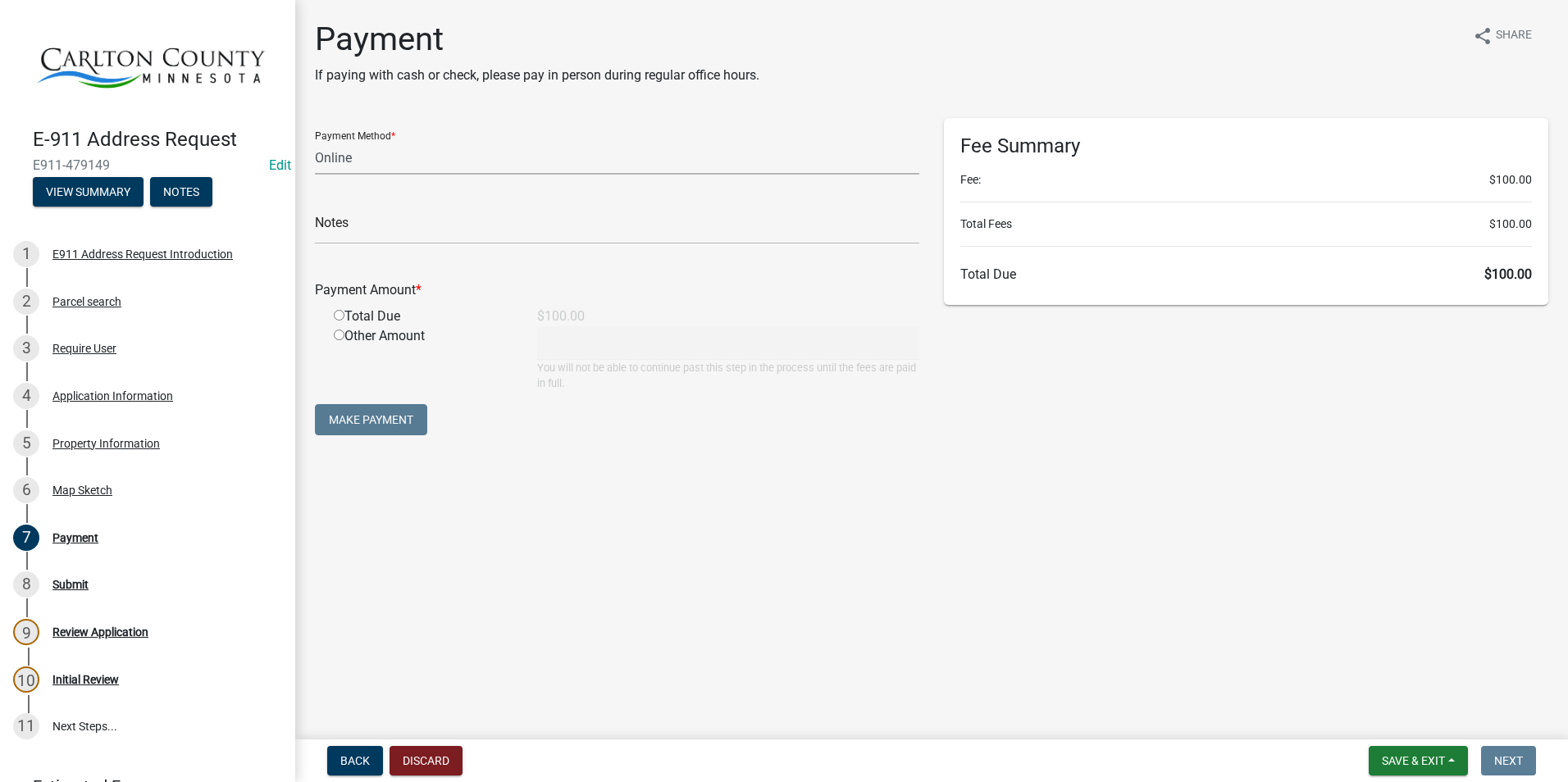
click at [432, 154] on select "Credit Card POS Check Cash Online" at bounding box center [617, 158] width 604 height 34
select select "1: 0"
click at [315, 141] on select "Credit Card POS Check Cash Online" at bounding box center [617, 158] width 604 height 34
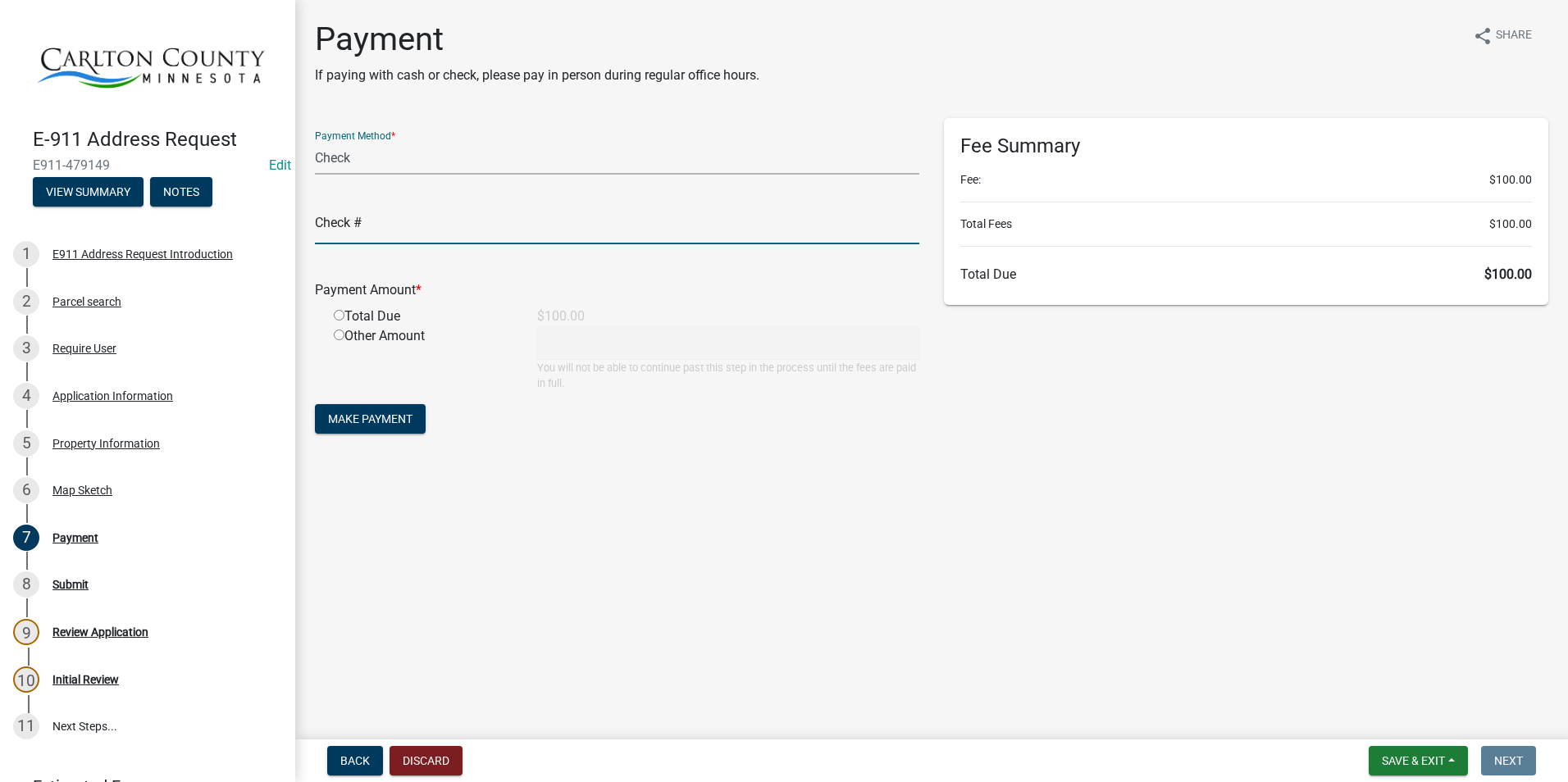
click at [380, 225] on input "text" at bounding box center [617, 228] width 604 height 34
type input "3203"
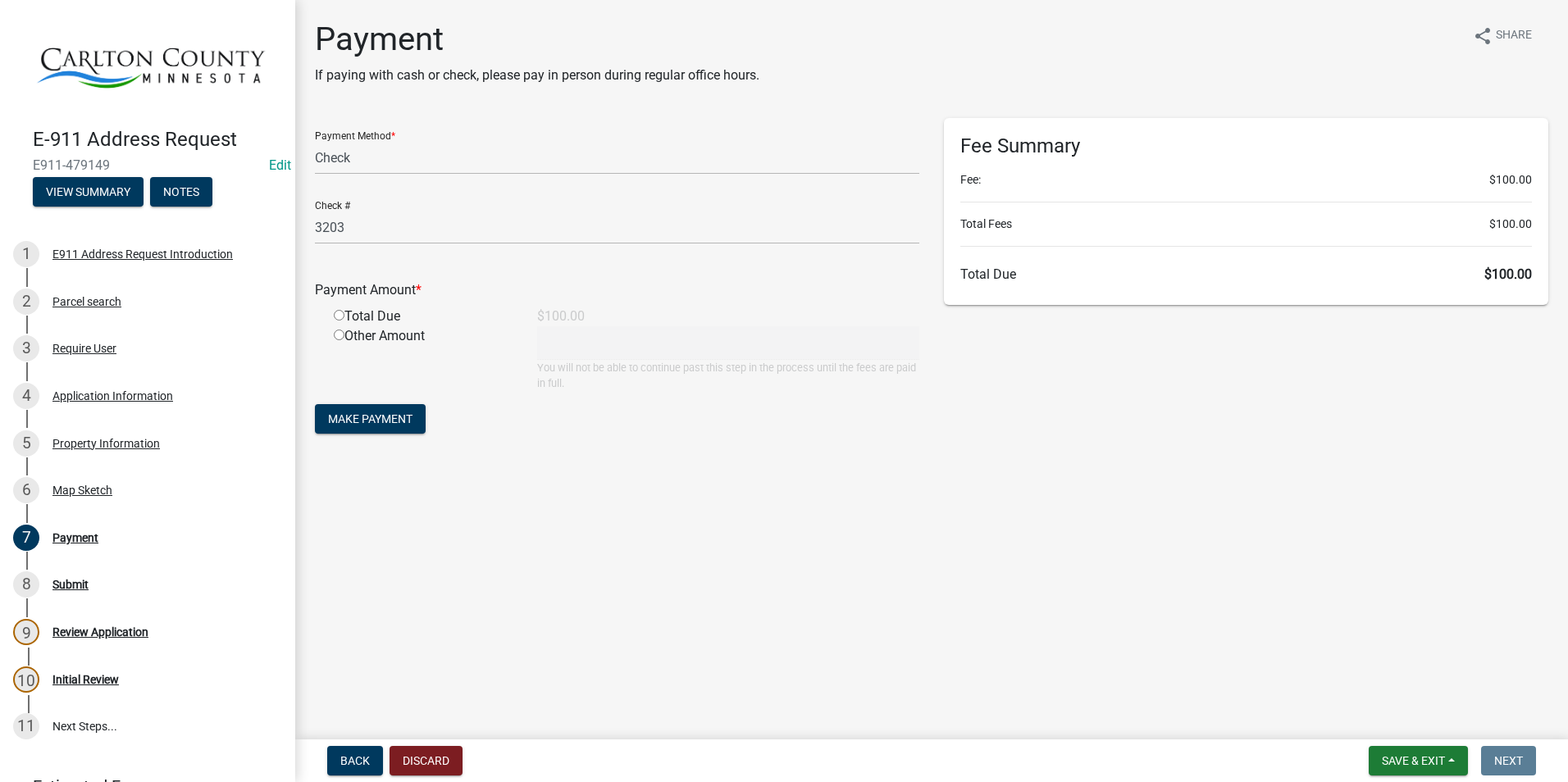
click at [335, 315] on input "radio" at bounding box center [339, 315] width 11 height 11
radio input "true"
type input "100"
click at [360, 417] on span "Make Payment" at bounding box center [370, 418] width 84 height 13
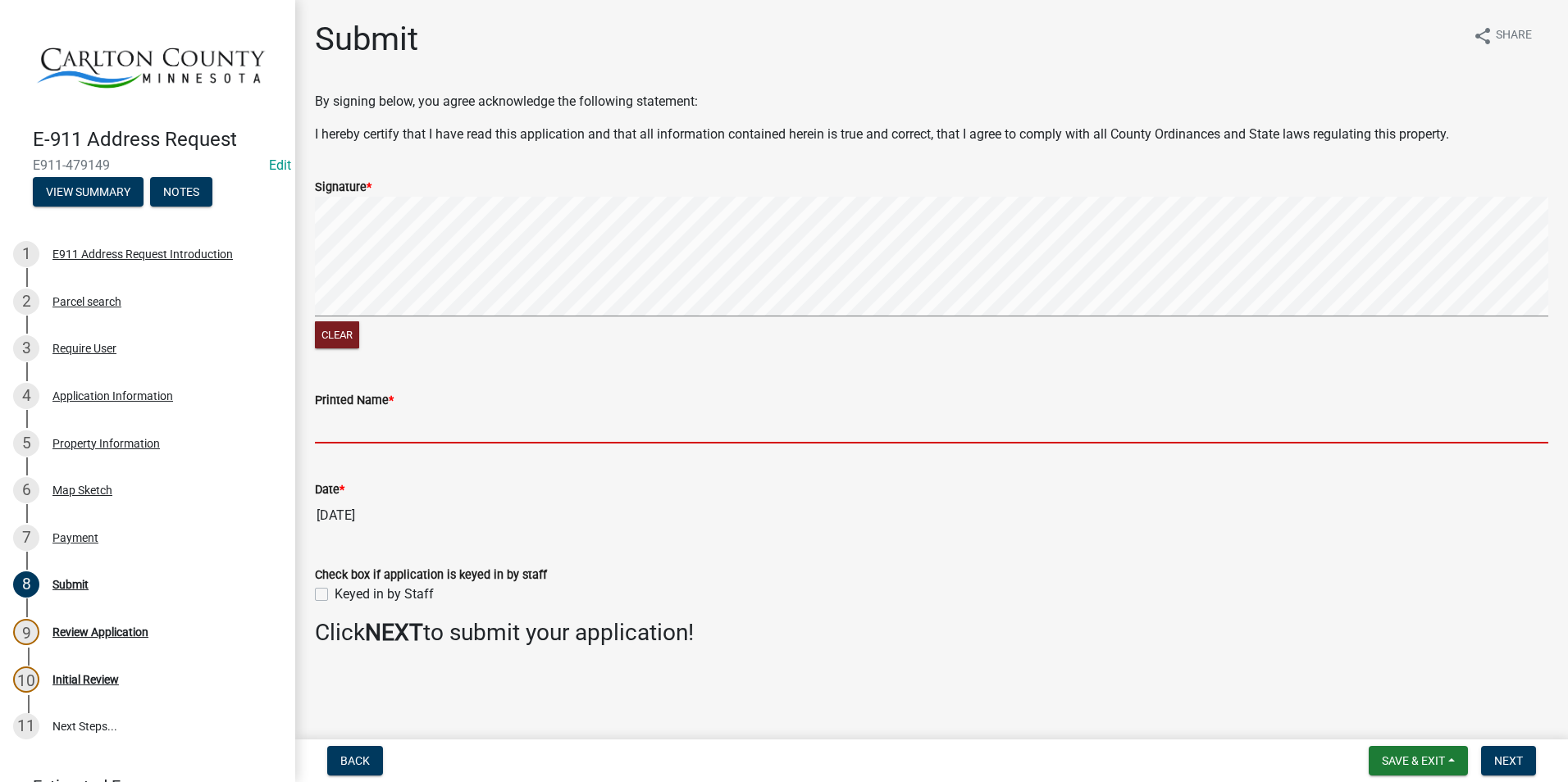
click at [338, 421] on input "Printed Name *" at bounding box center [931, 427] width 1233 height 34
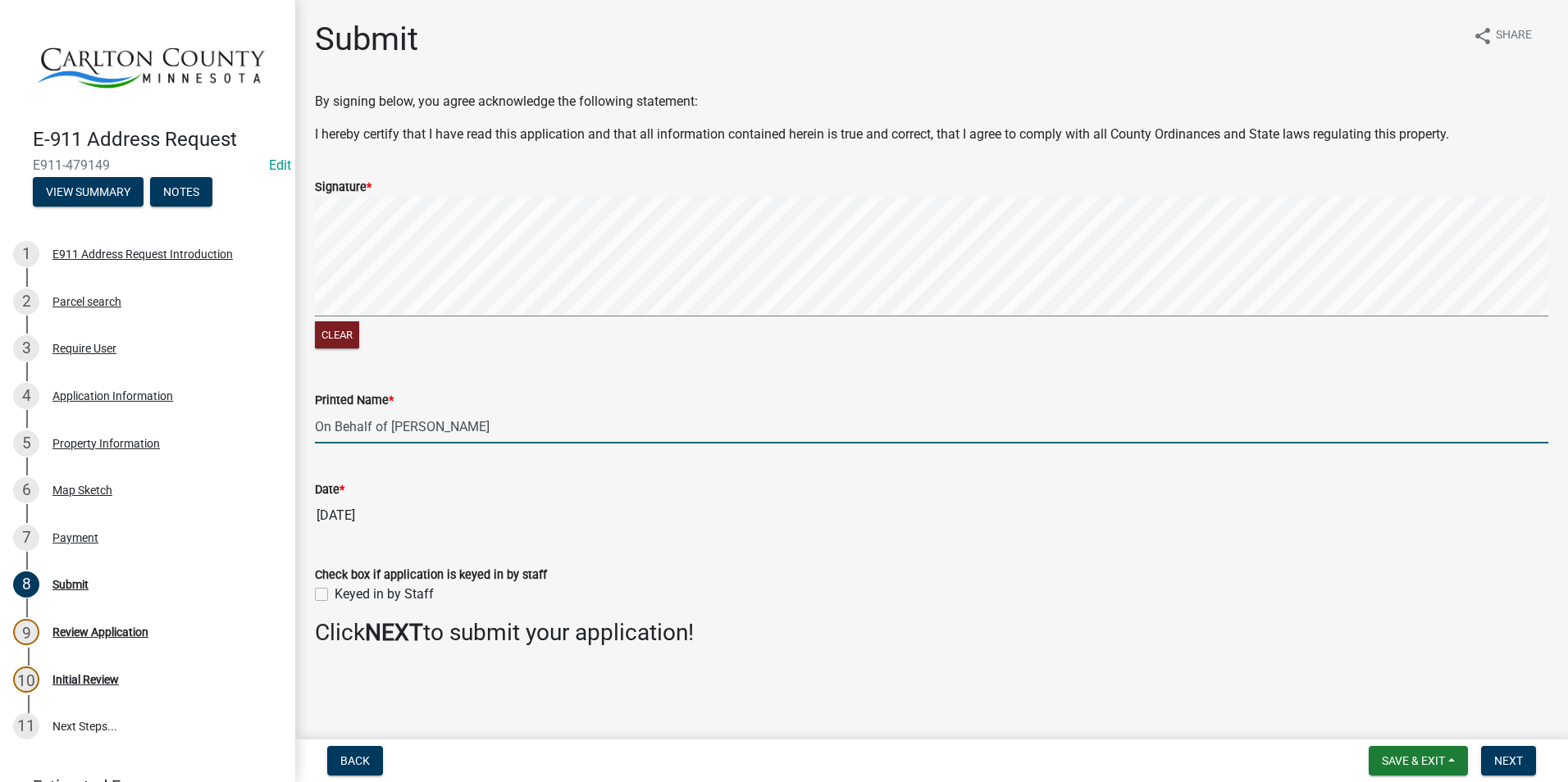
type input "On Behalf of [PERSON_NAME]"
click at [335, 594] on label "Keyed in by Staff" at bounding box center [384, 595] width 99 height 20
click at [335, 594] on input "Keyed in by Staff" at bounding box center [340, 590] width 11 height 11
checkbox input "true"
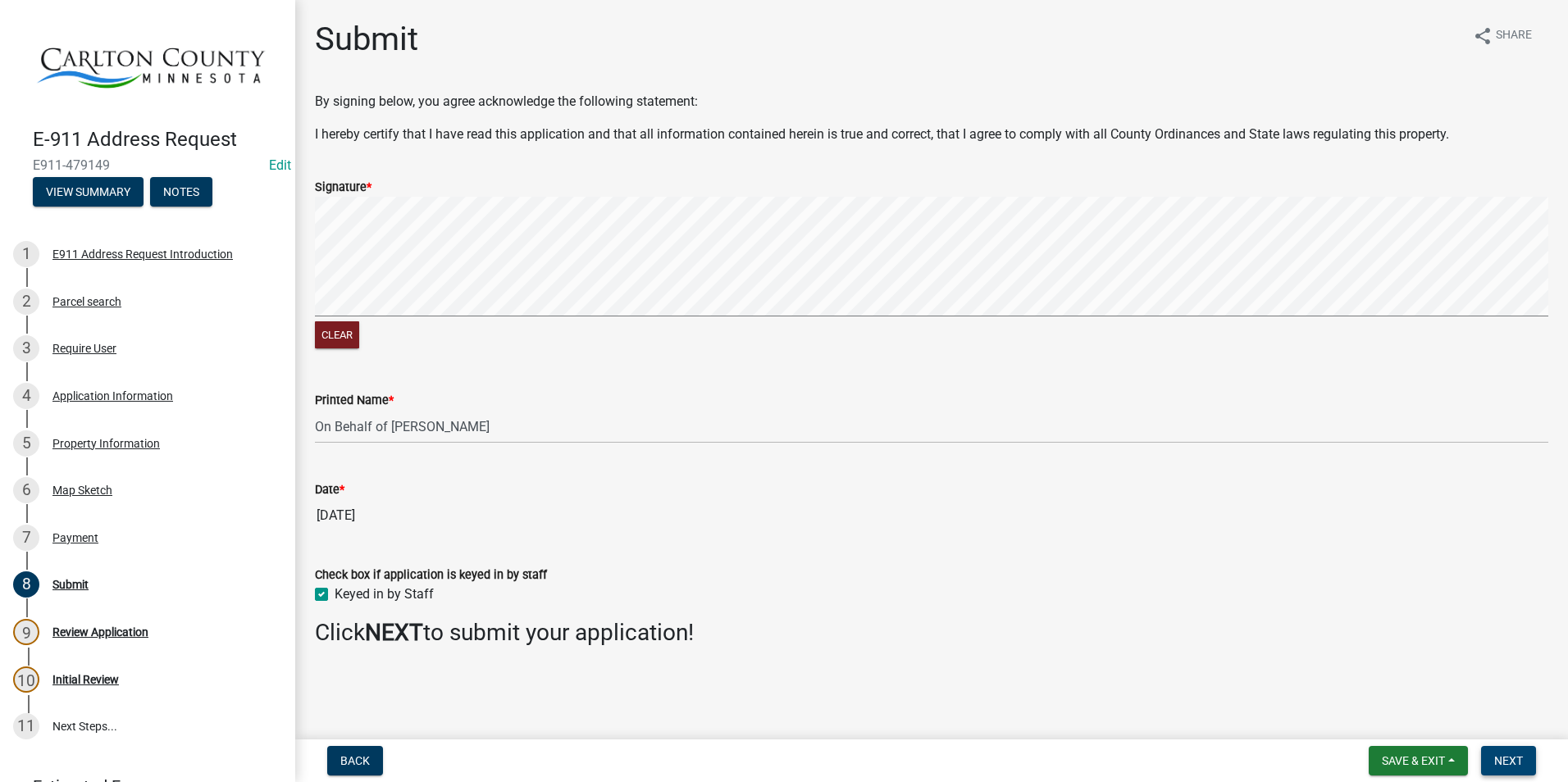
click at [1517, 759] on span "Next" at bounding box center [1508, 760] width 29 height 13
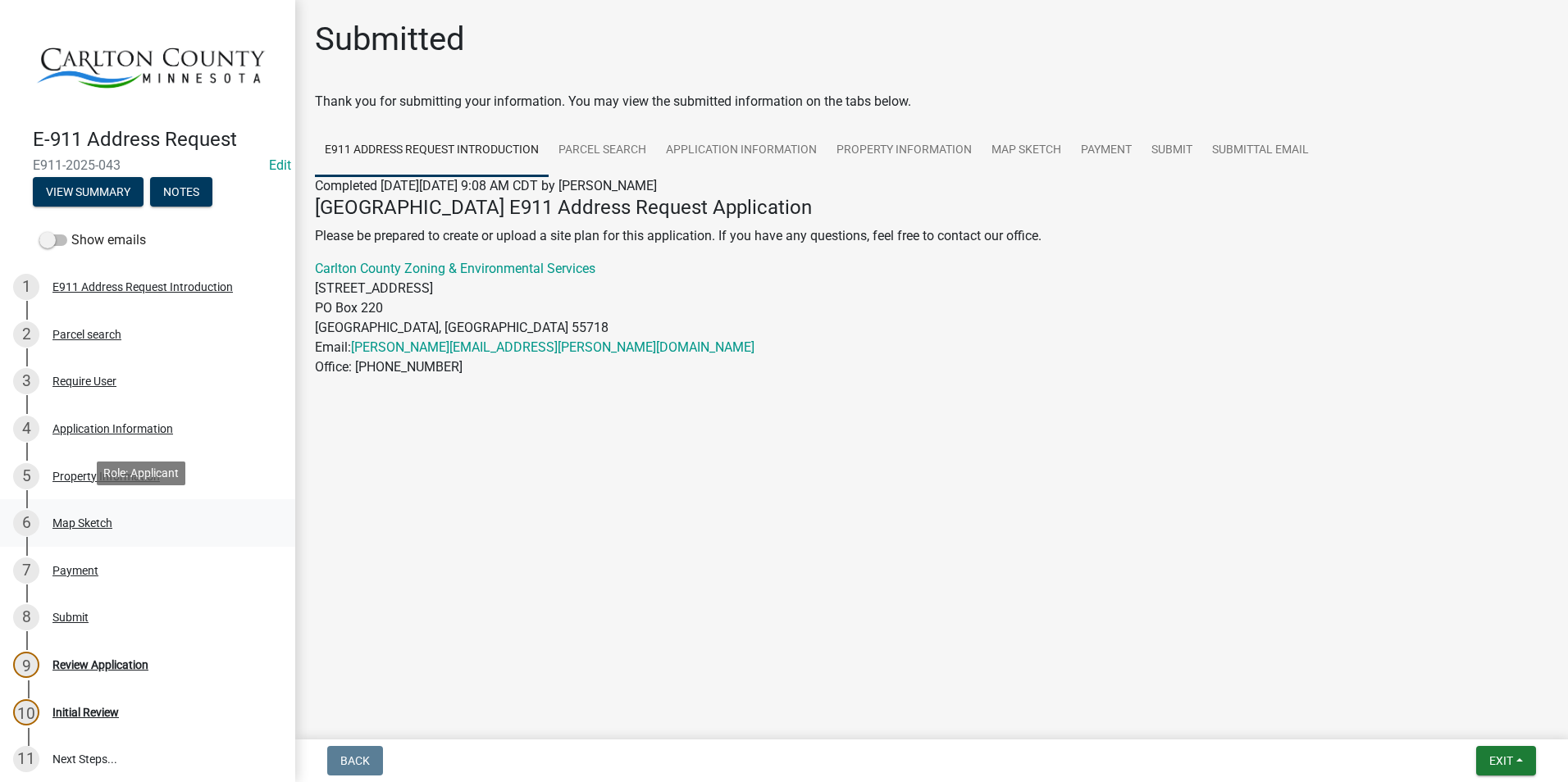
click at [110, 510] on div "6 Map Sketch" at bounding box center [141, 523] width 256 height 26
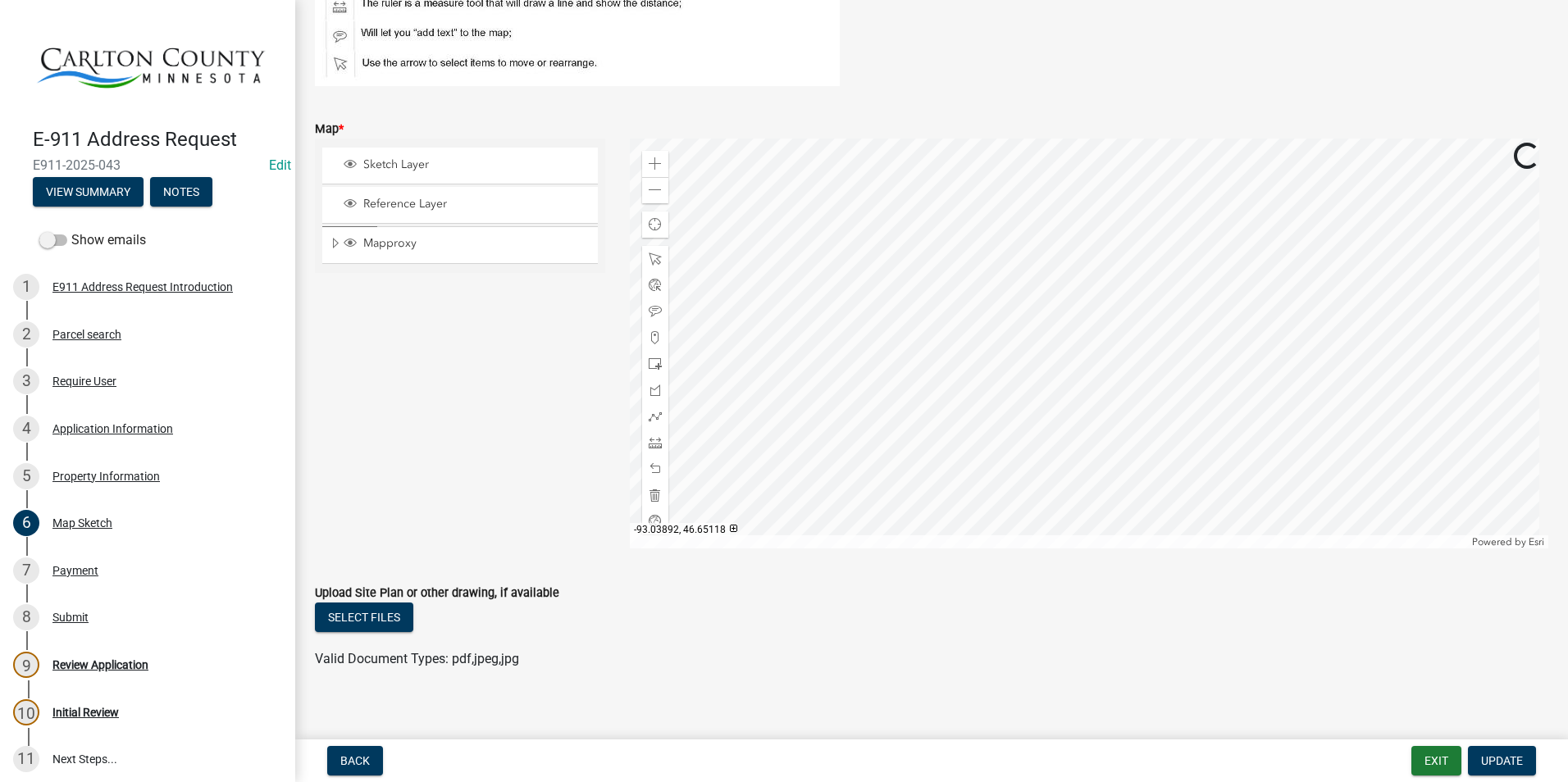
scroll to position [260, 0]
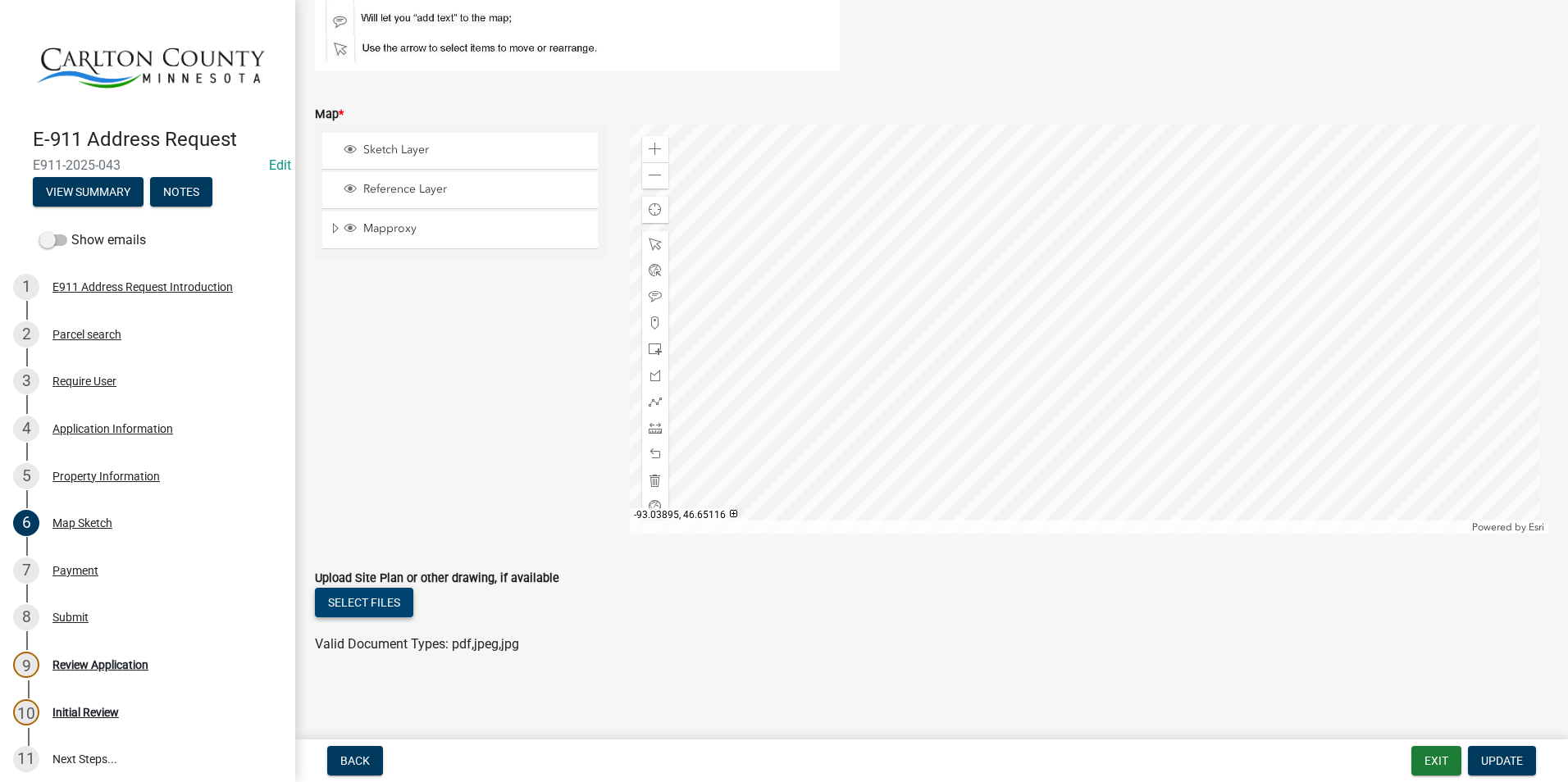
click at [367, 600] on button "Select files" at bounding box center [364, 603] width 98 height 30
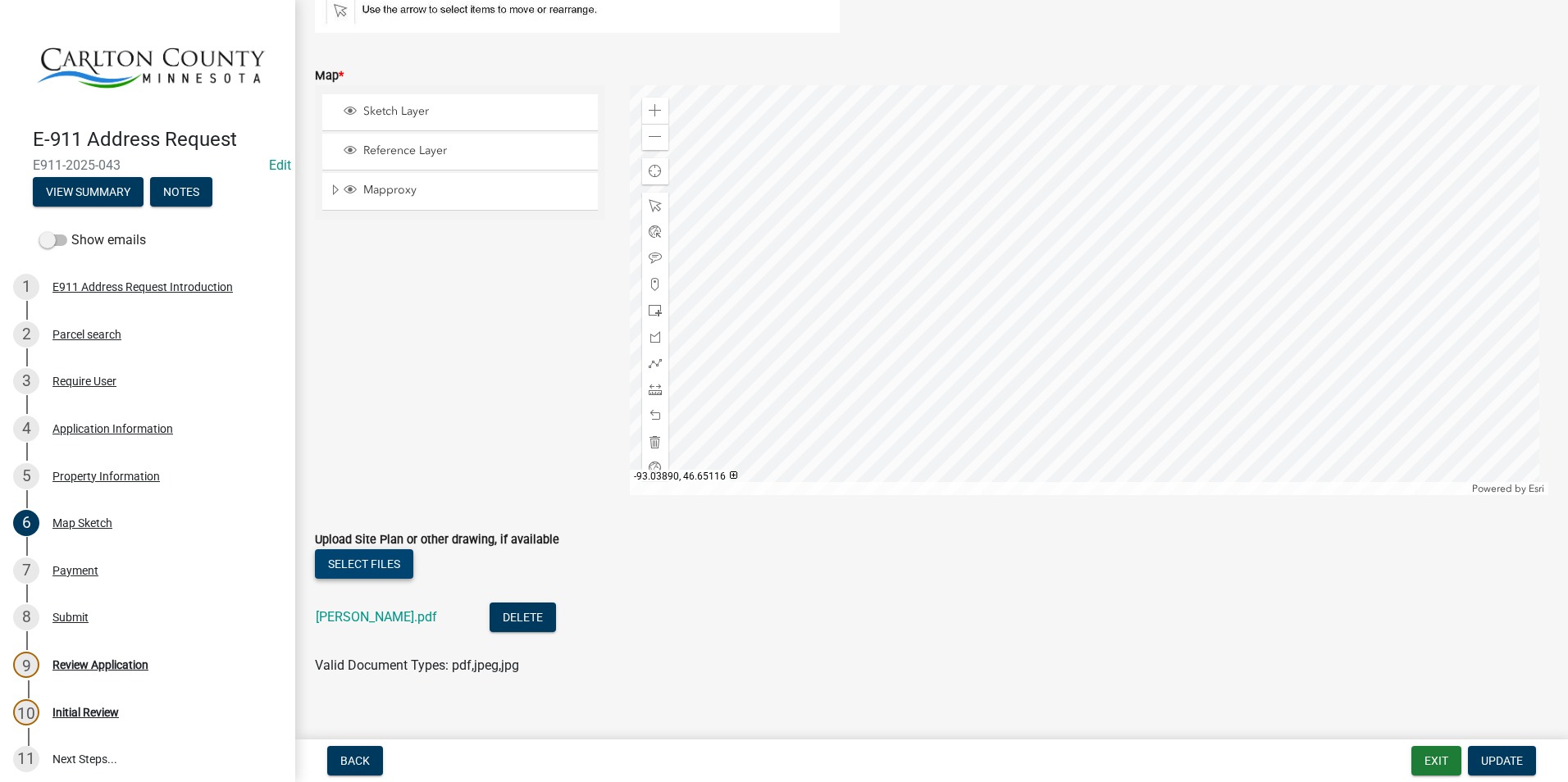
scroll to position [320, 0]
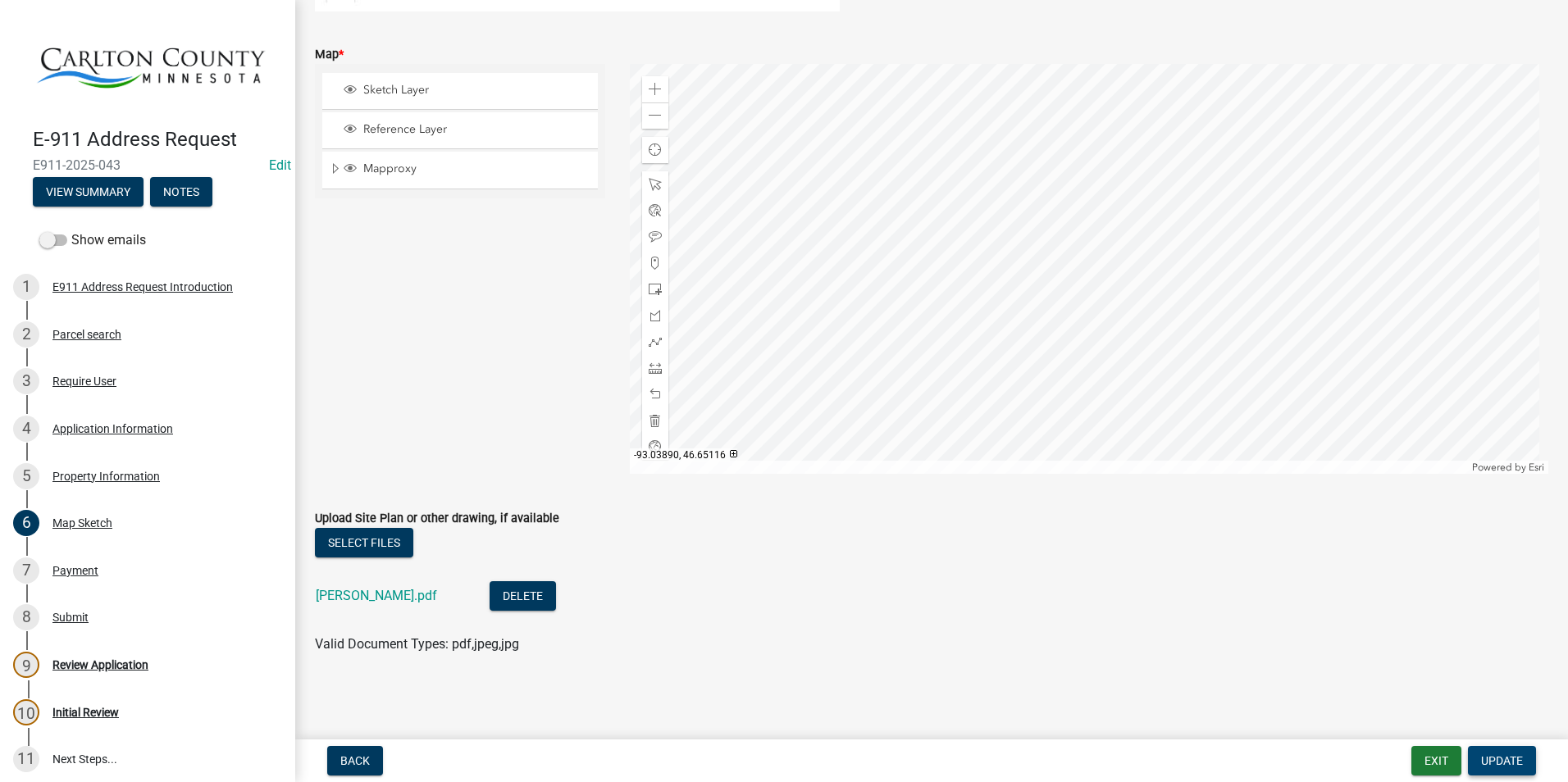
click at [1495, 753] on button "Update" at bounding box center [1502, 761] width 68 height 30
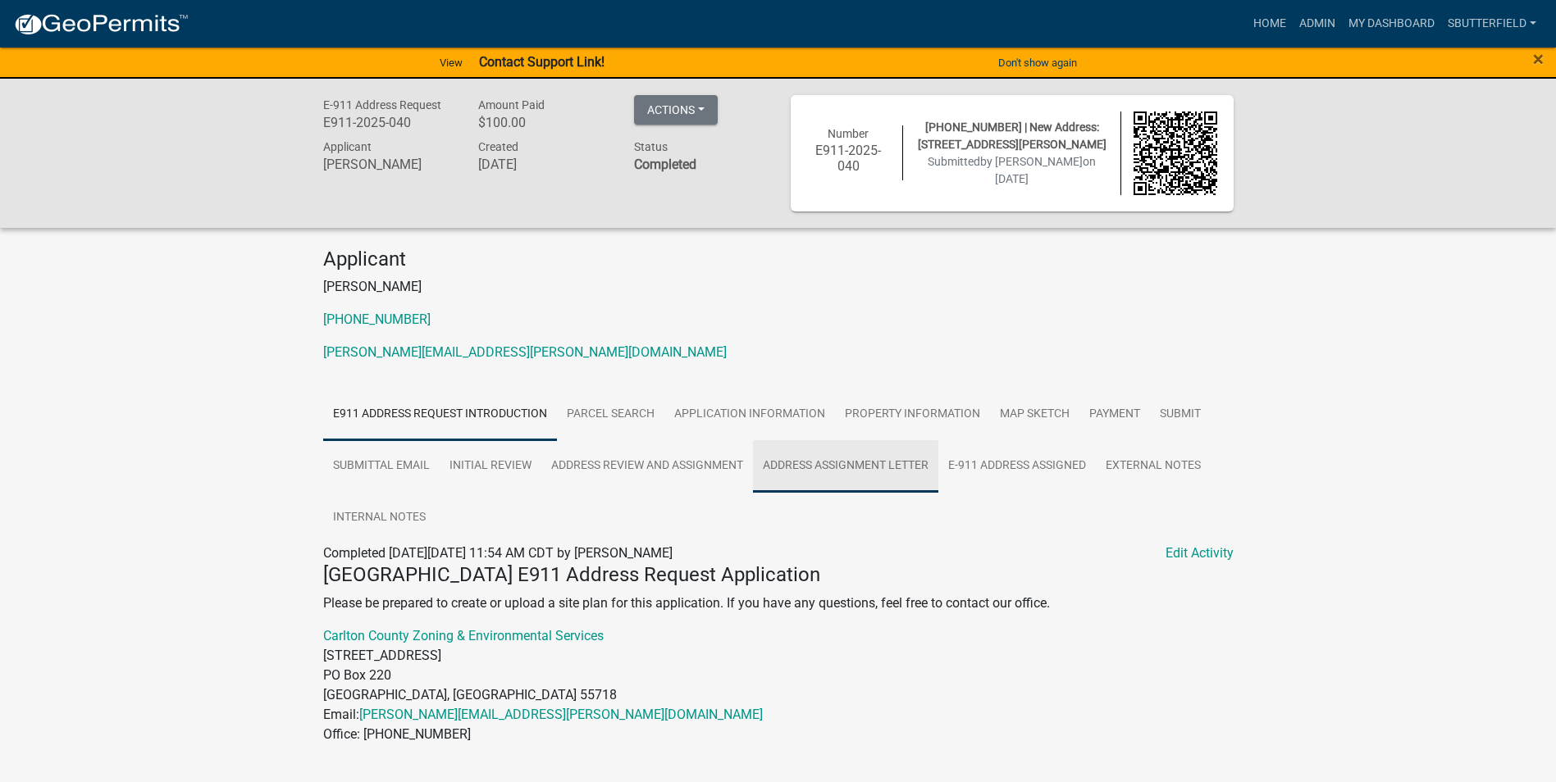
click at [841, 471] on link "Address Assignment Letter" at bounding box center [845, 466] width 185 height 52
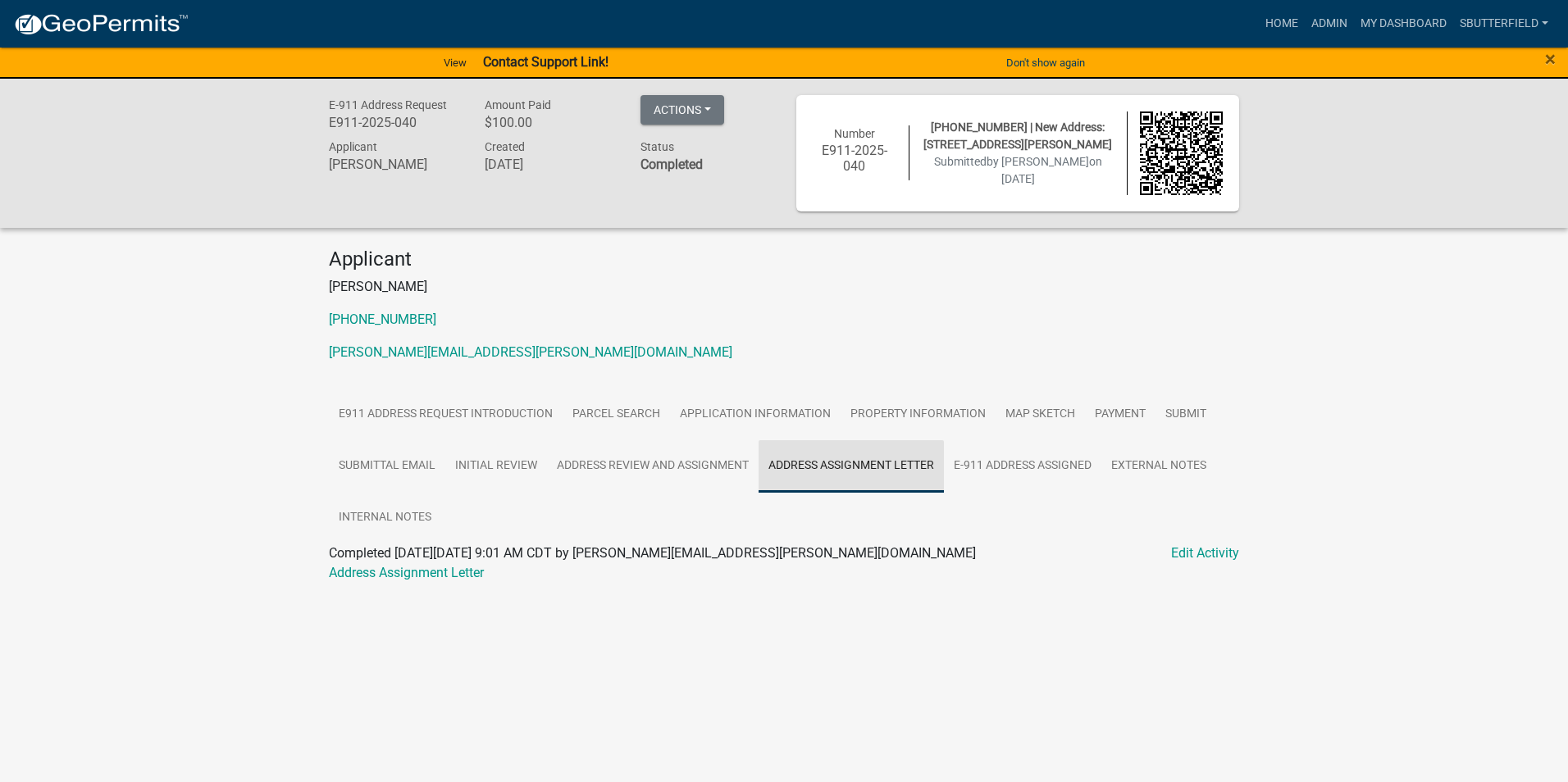
click at [844, 458] on link "Address Assignment Letter" at bounding box center [851, 466] width 185 height 52
click at [372, 576] on link "Address Assignment Letter" at bounding box center [406, 573] width 155 height 16
click at [787, 408] on link "Application Information" at bounding box center [755, 415] width 171 height 52
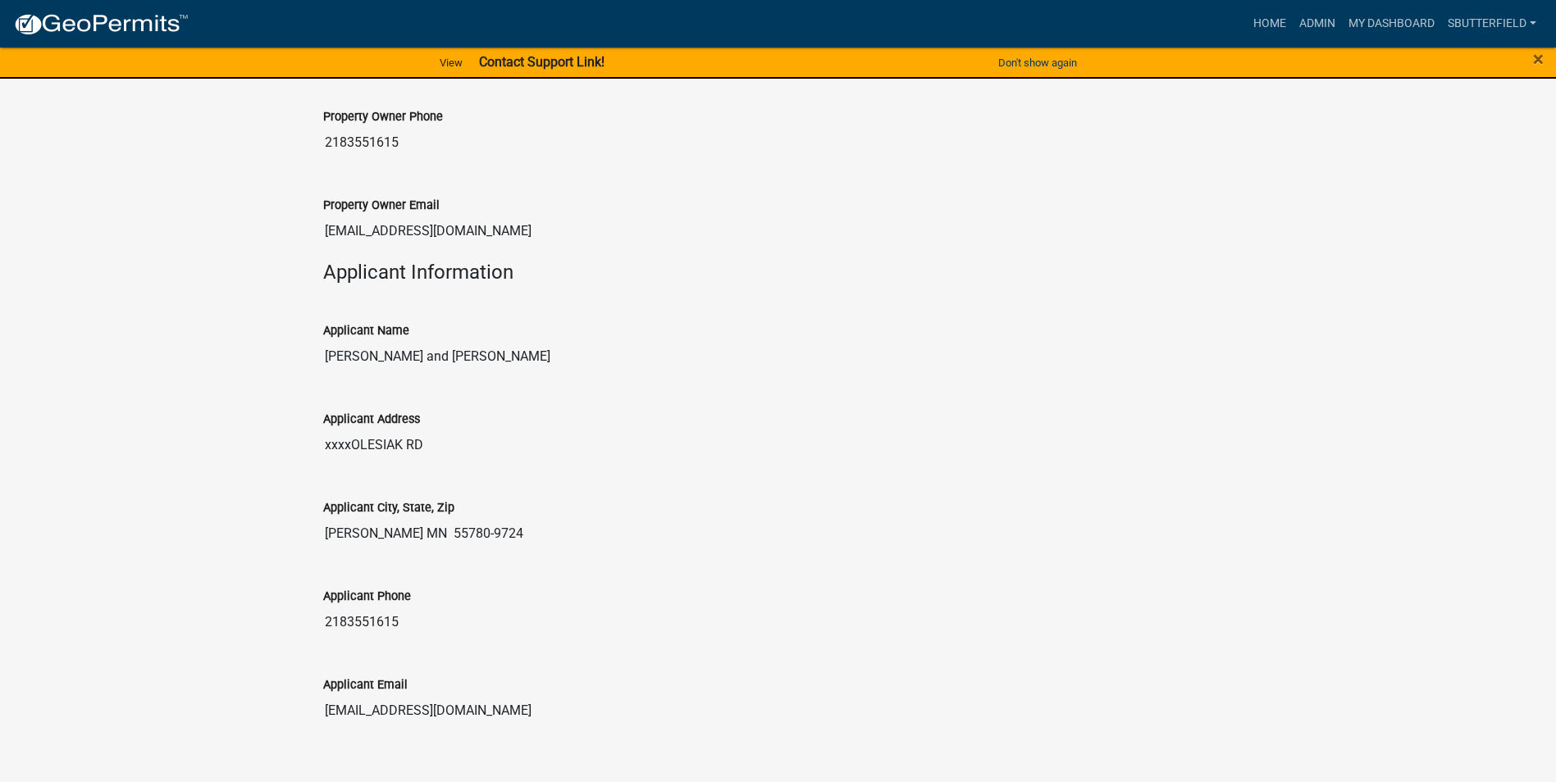
scroll to position [898, 0]
